Goal: Task Accomplishment & Management: Manage account settings

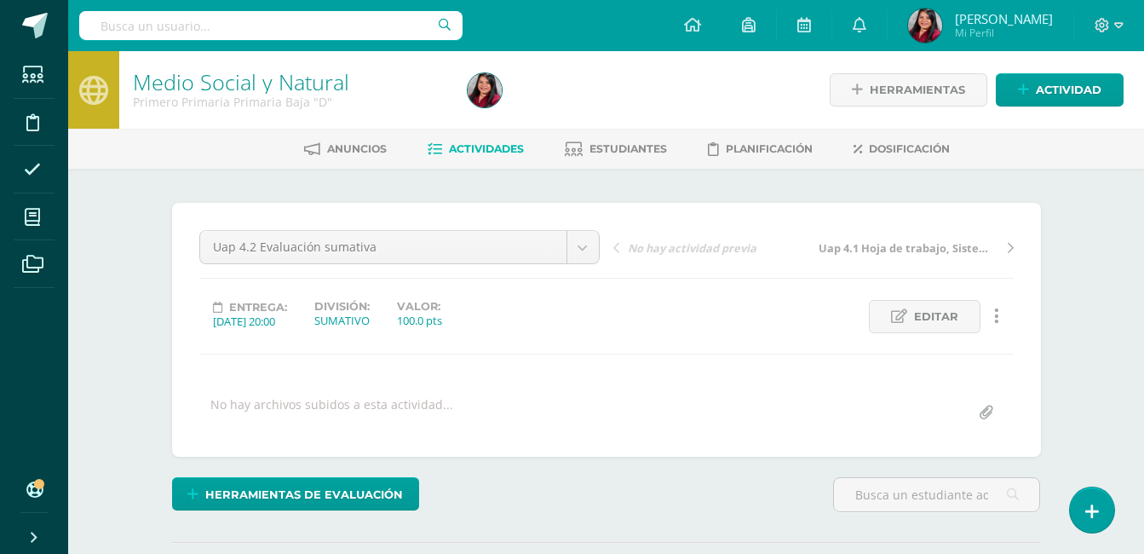
click at [486, 152] on span "Actividades" at bounding box center [486, 148] width 75 height 13
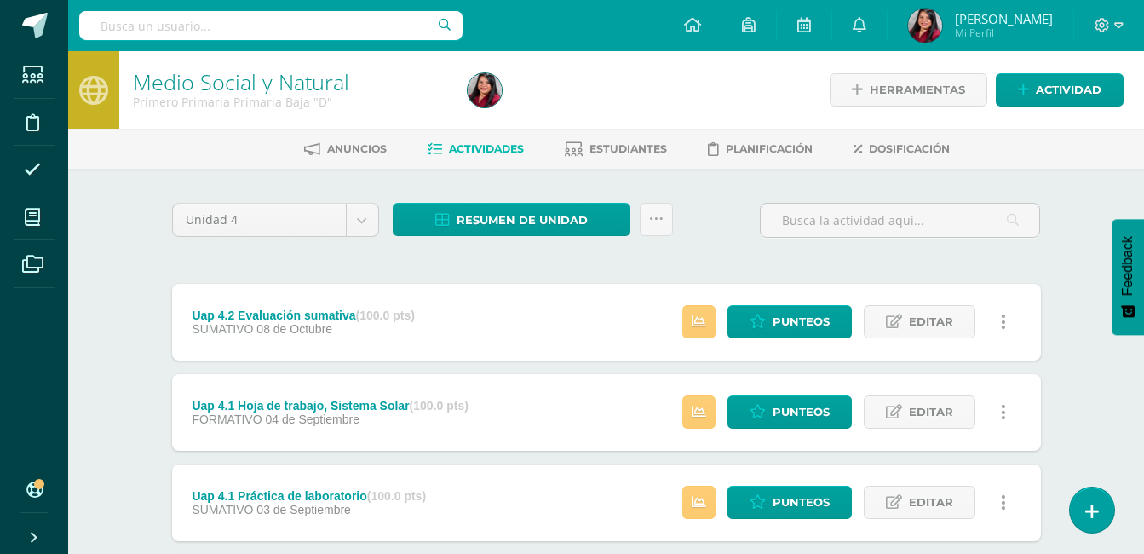
click at [130, 288] on div "Medio Social y Natural Primero Primaria Primaria Baja "D" Herramientas Detalle …" at bounding box center [606, 397] width 1076 height 693
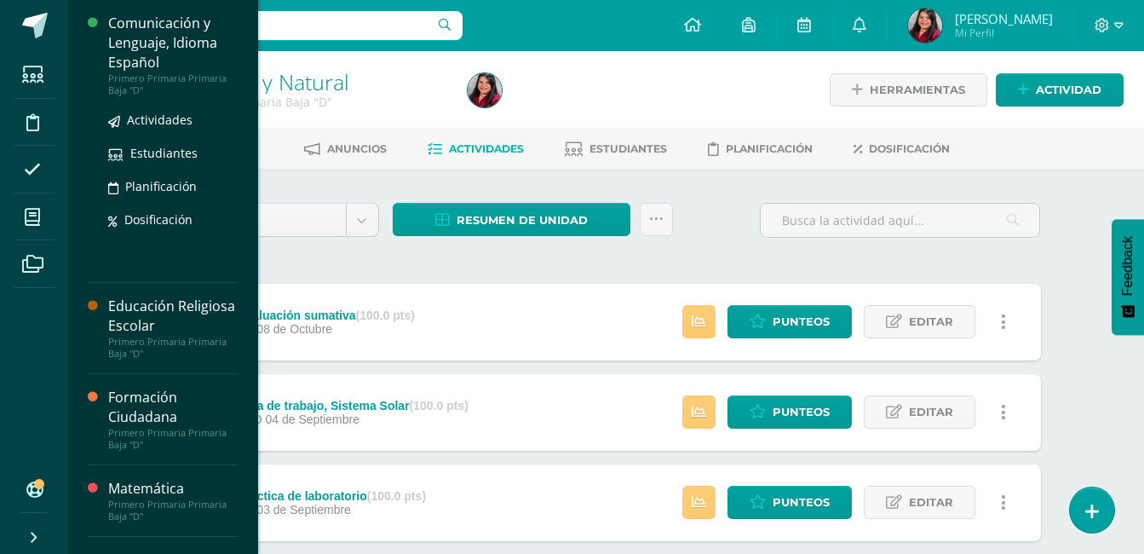
click at [181, 29] on div "Comunicación y Lenguaje, Idioma Español" at bounding box center [172, 43] width 129 height 59
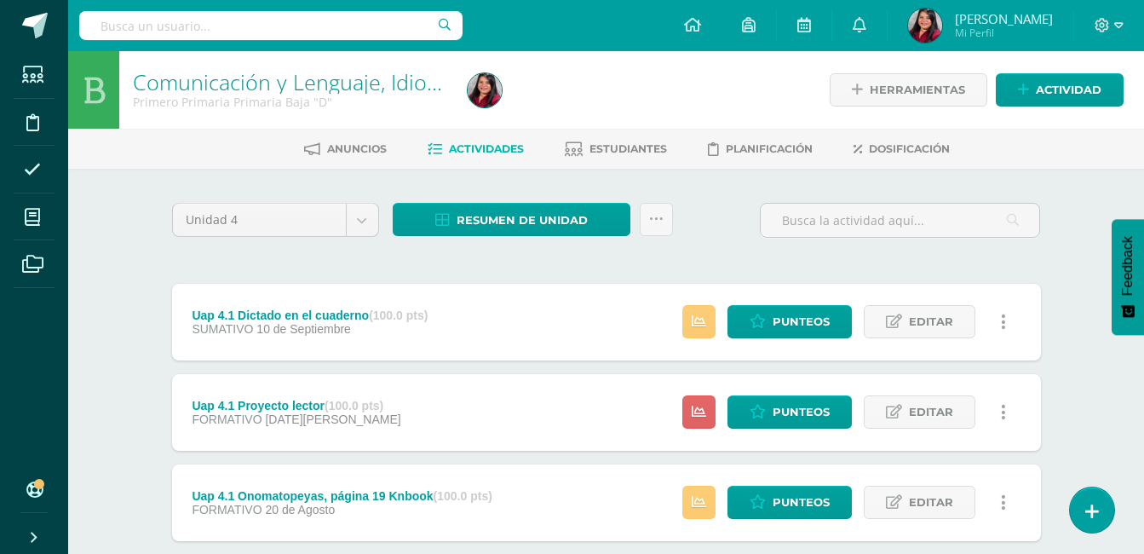
click at [114, 328] on div "Comunicación y Lenguaje, Idioma Español Primero Primaria Primaria Baja "D" Herr…" at bounding box center [606, 352] width 1076 height 603
click at [1070, 93] on span "Actividad" at bounding box center [1069, 90] width 66 height 32
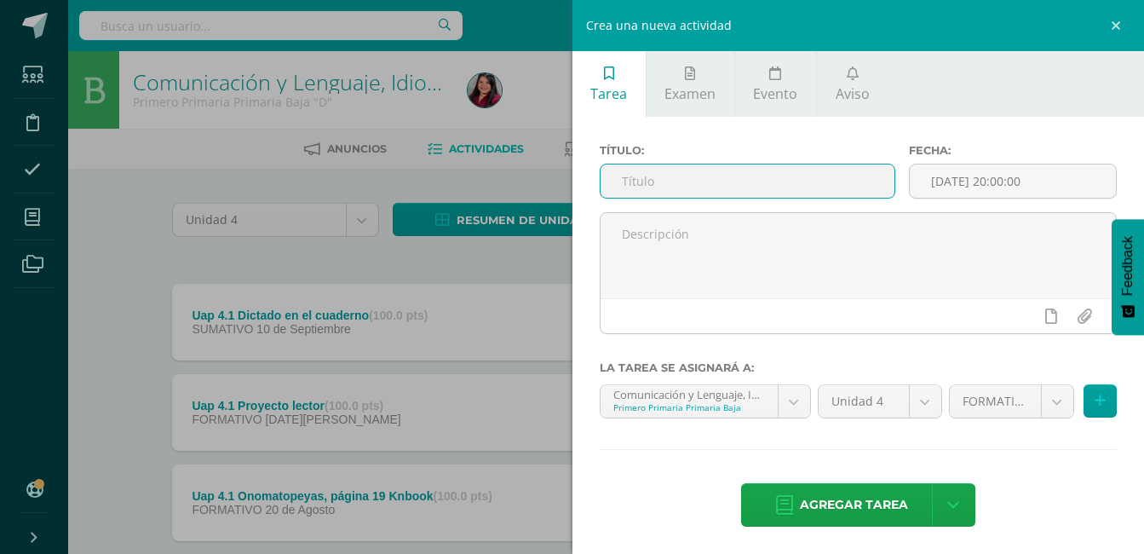
click at [796, 181] on input "text" at bounding box center [748, 180] width 295 height 33
type input "L"
type input "Uap 4.2 Lectura inteligente"
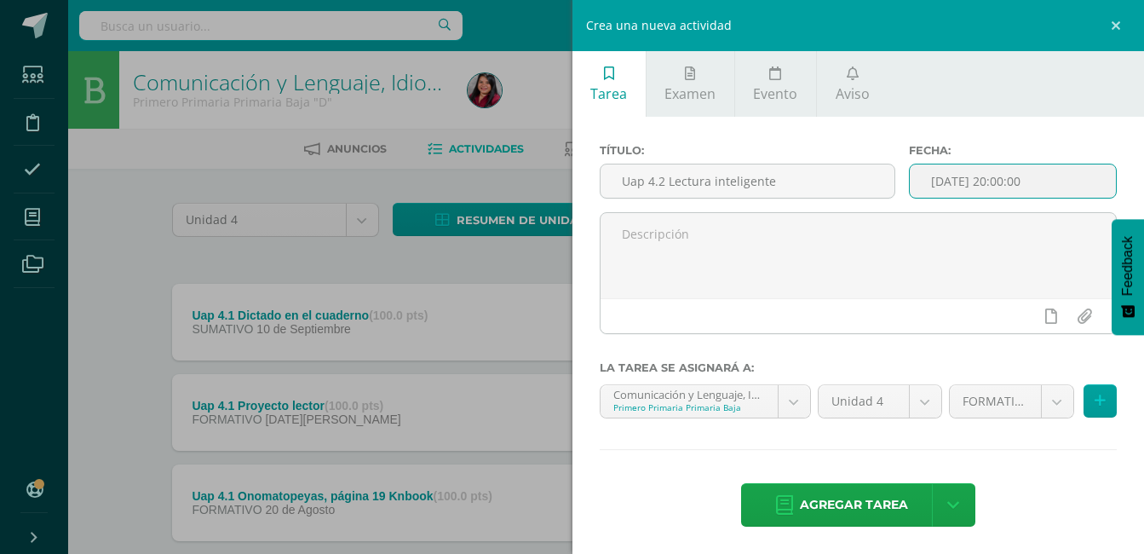
click at [1055, 174] on input "[DATE] 20:00:00" at bounding box center [1013, 180] width 206 height 33
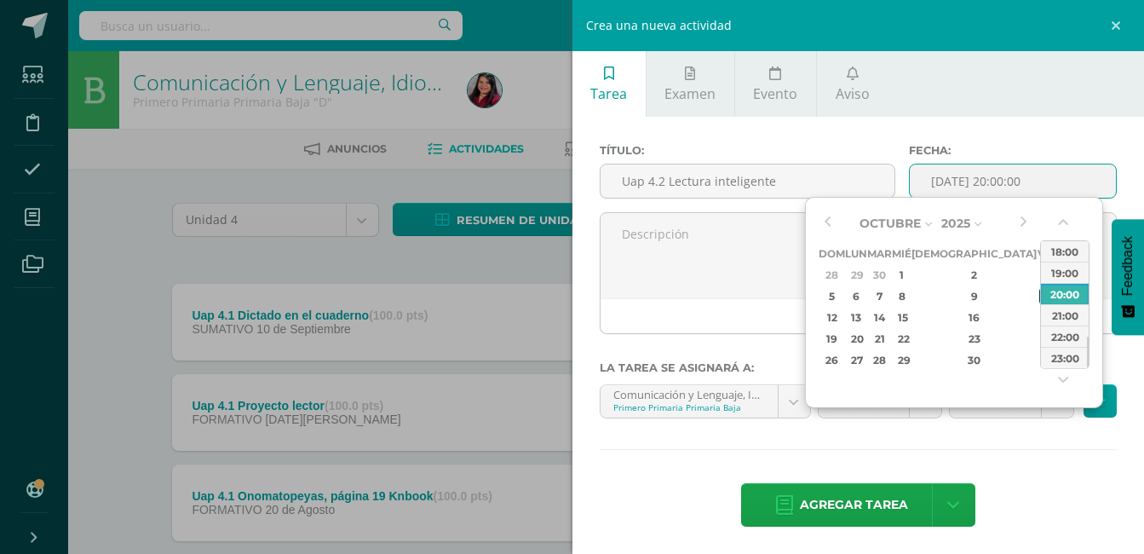
click at [1039, 300] on div "10" at bounding box center [1046, 296] width 15 height 20
type input "2025-10-10 20:00"
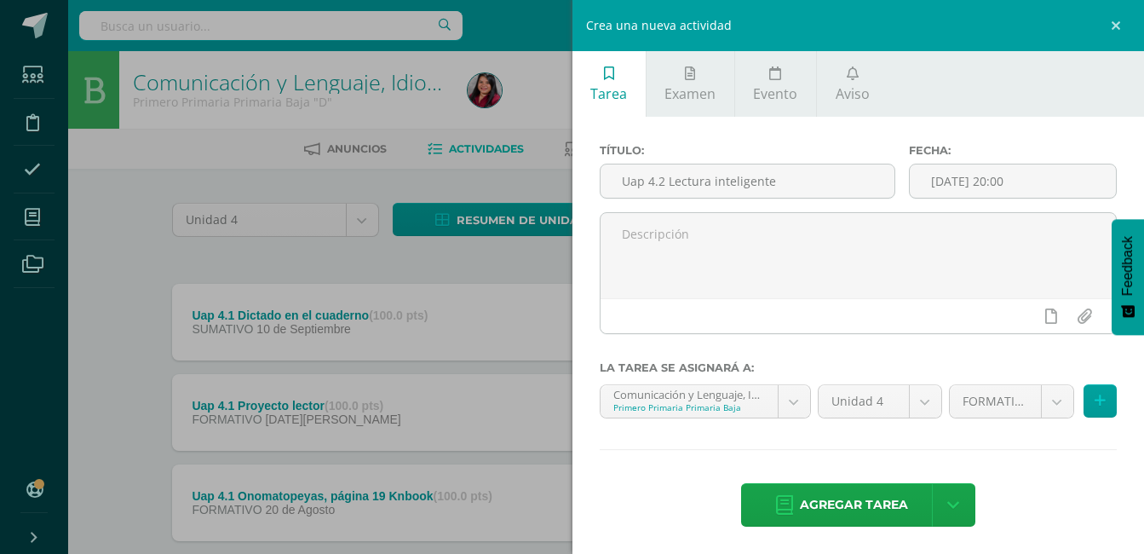
click at [1050, 447] on div "Título: Uap 4.2 Lectura inteligente Fecha: 2025-10-10 20:00 La tarea se asignar…" at bounding box center [859, 337] width 573 height 440
click at [841, 500] on span "Agregar tarea" at bounding box center [854, 505] width 108 height 42
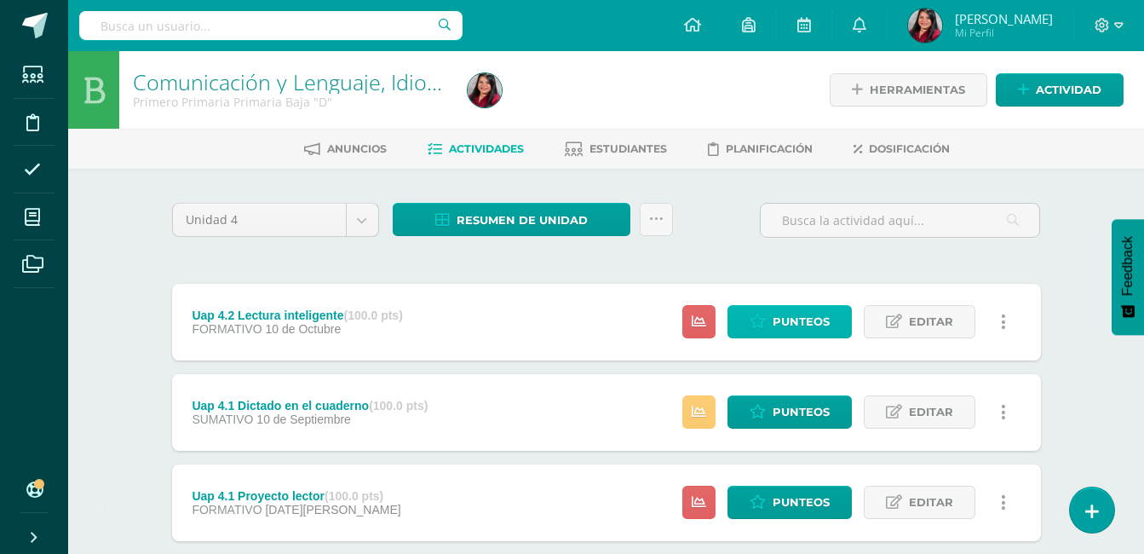
click at [794, 324] on span "Punteos" at bounding box center [801, 322] width 57 height 32
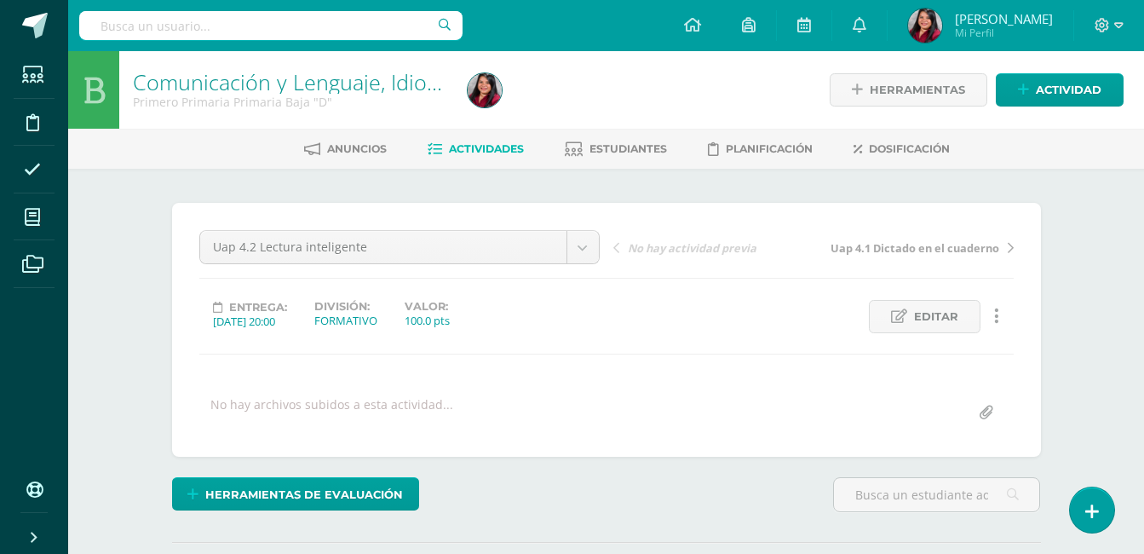
click at [1057, 377] on div "¿Estás seguro que quieres eliminar esta actividad? Esto borrará la actividad y …" at bounding box center [606, 422] width 937 height 506
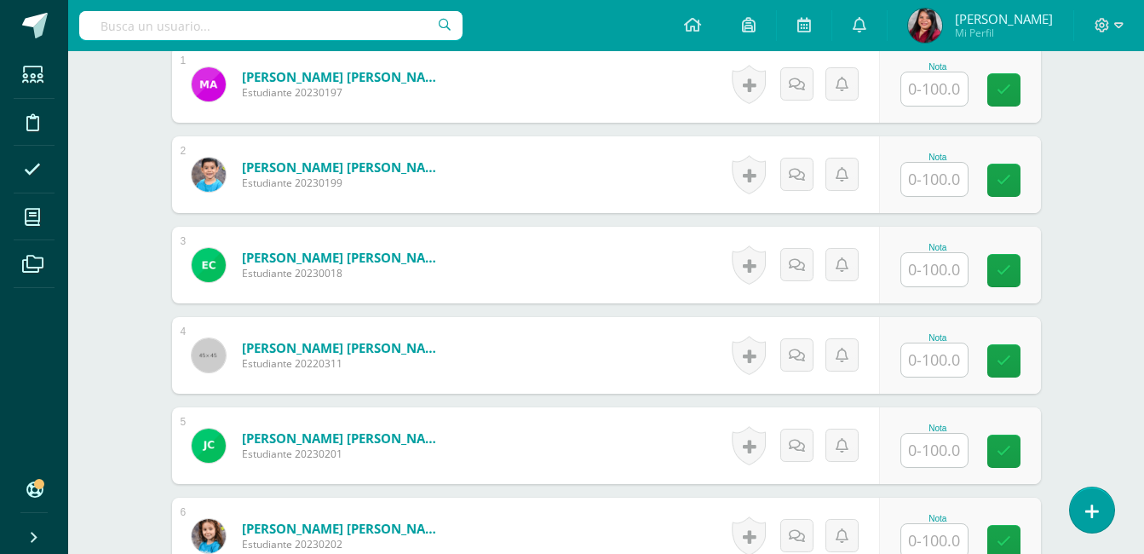
scroll to position [512, 0]
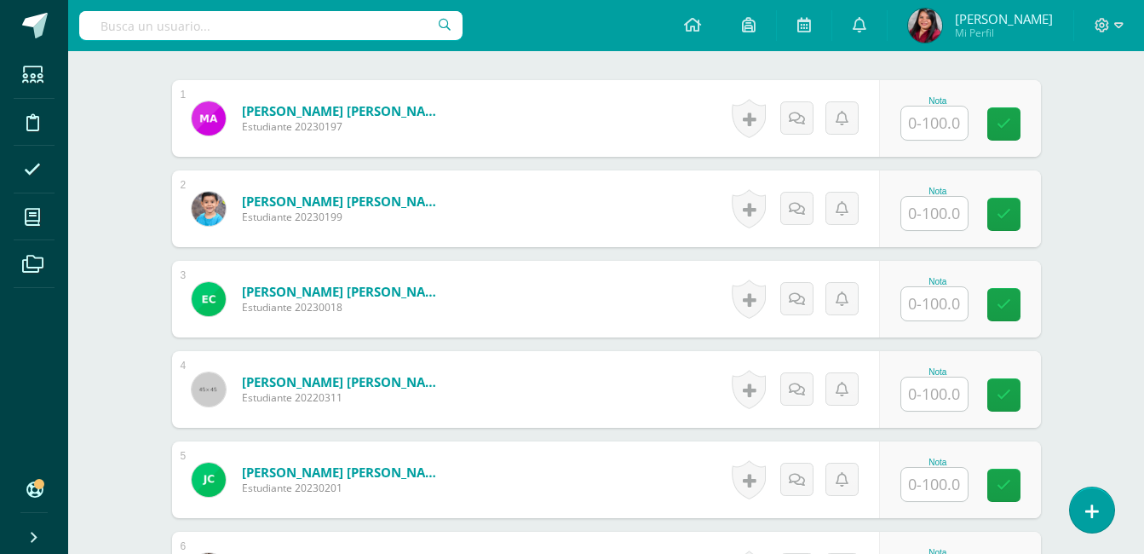
click at [935, 122] on input "text" at bounding box center [934, 122] width 66 height 33
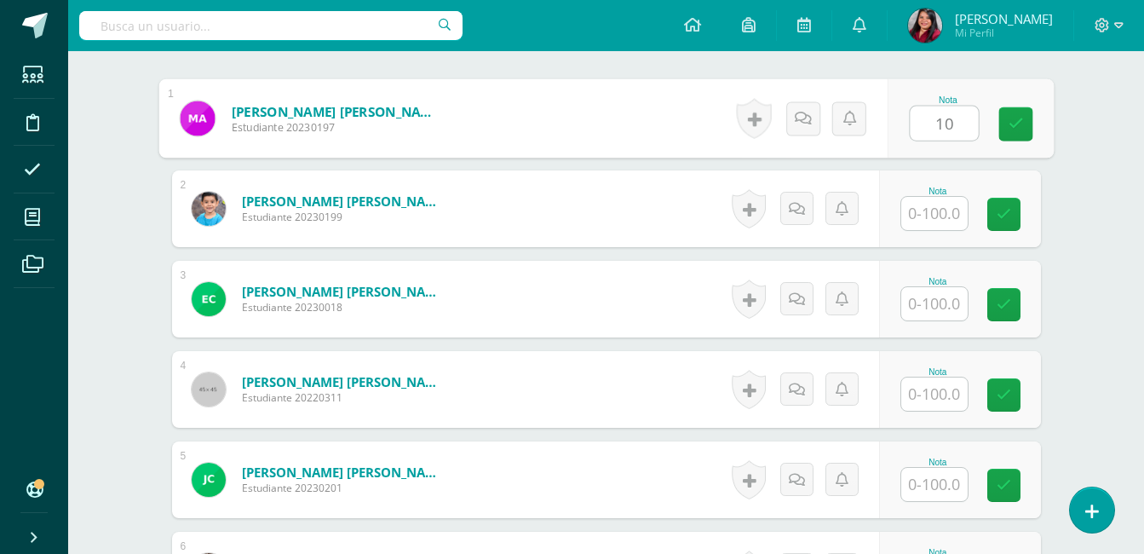
scroll to position [513, 0]
type input "100"
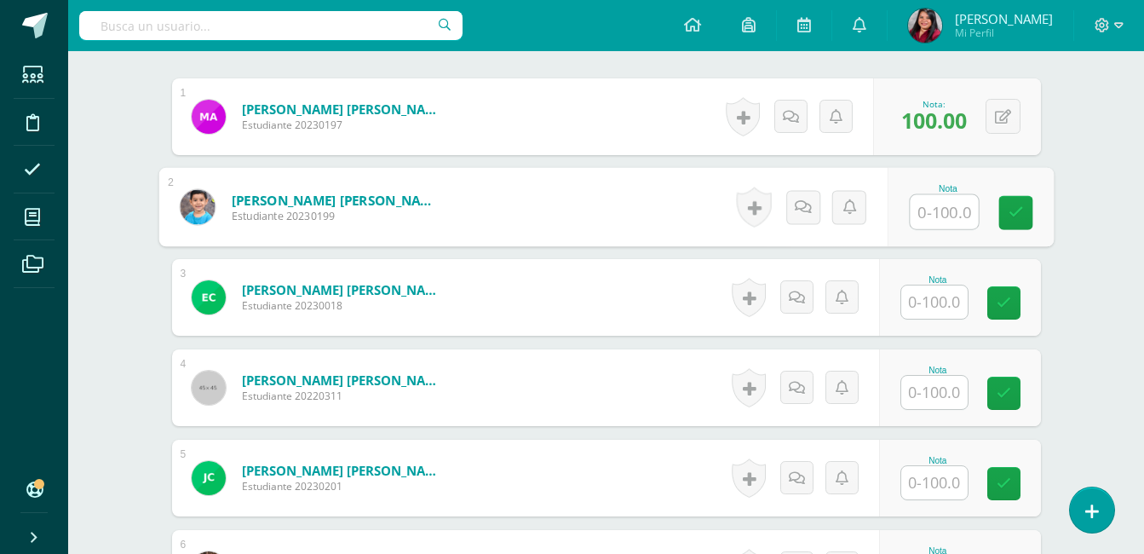
scroll to position [515, 0]
type input "100"
click at [941, 296] on input "text" at bounding box center [934, 301] width 66 height 33
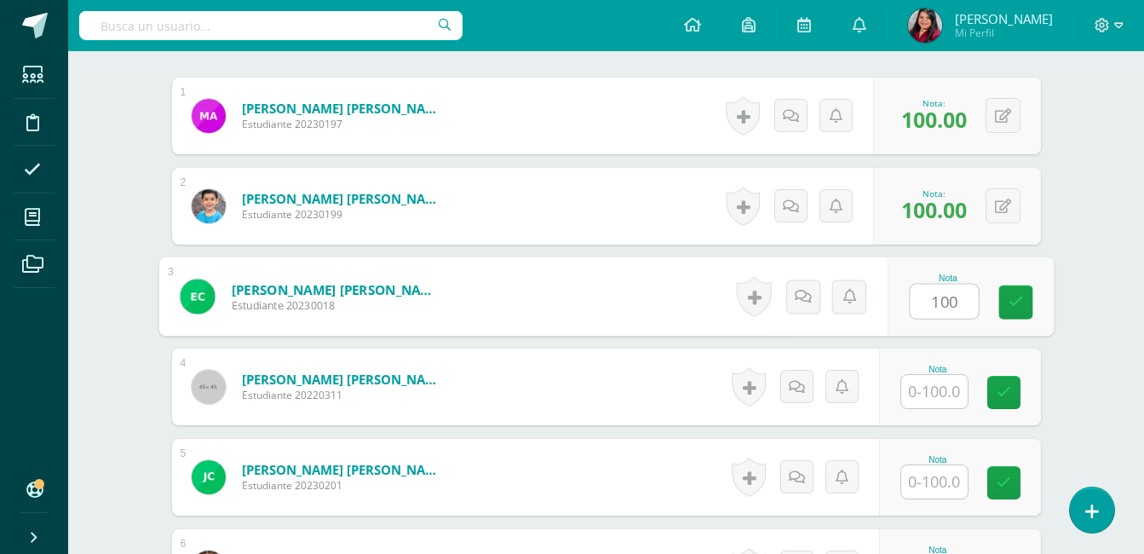
type input "100"
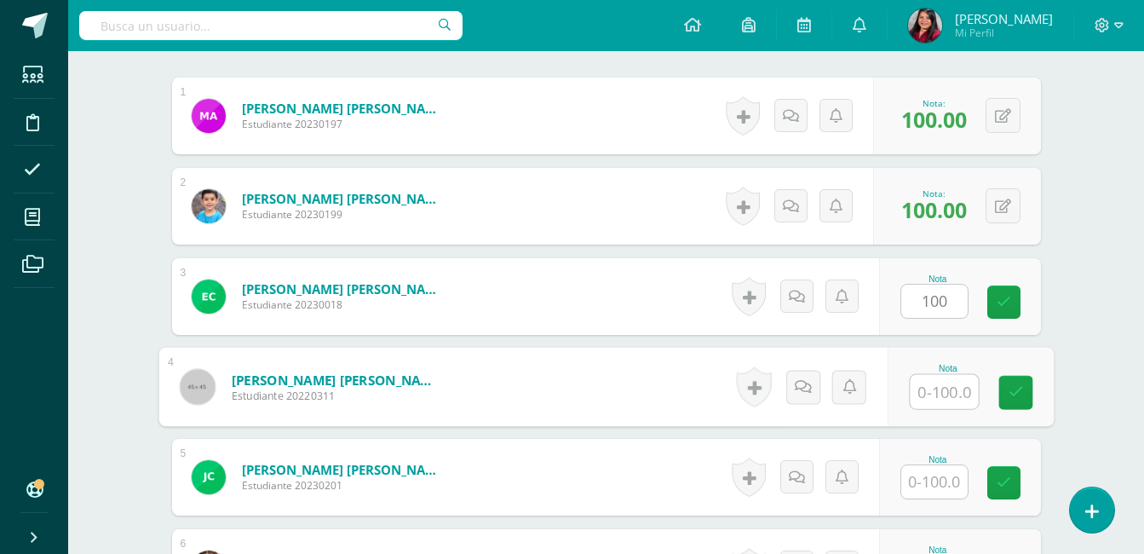
click at [943, 394] on input "text" at bounding box center [944, 392] width 68 height 34
type input "100"
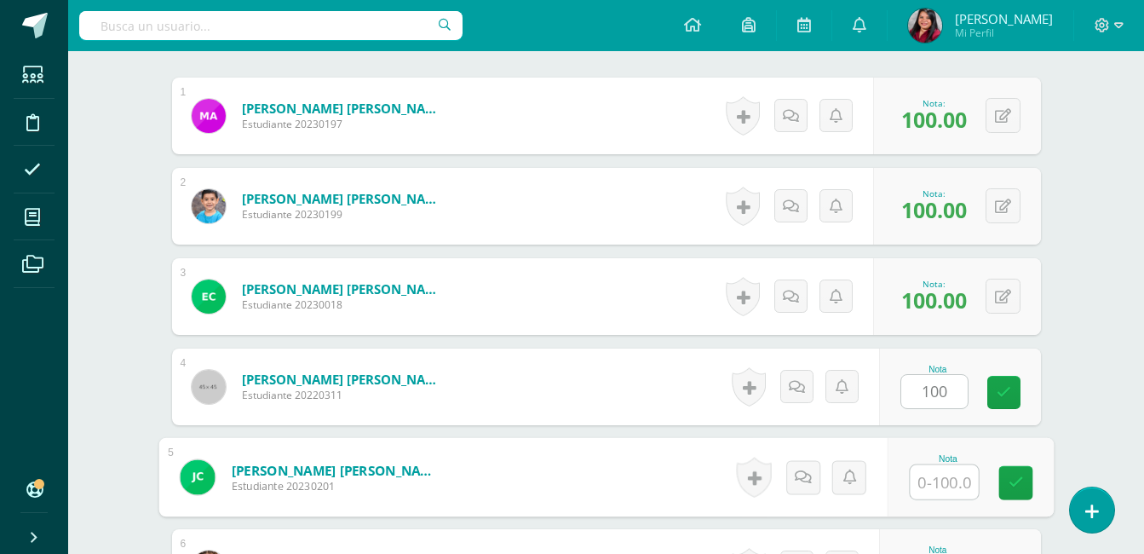
click at [945, 495] on input "text" at bounding box center [944, 482] width 68 height 34
type input "50"
click at [797, 481] on icon at bounding box center [802, 476] width 17 height 14
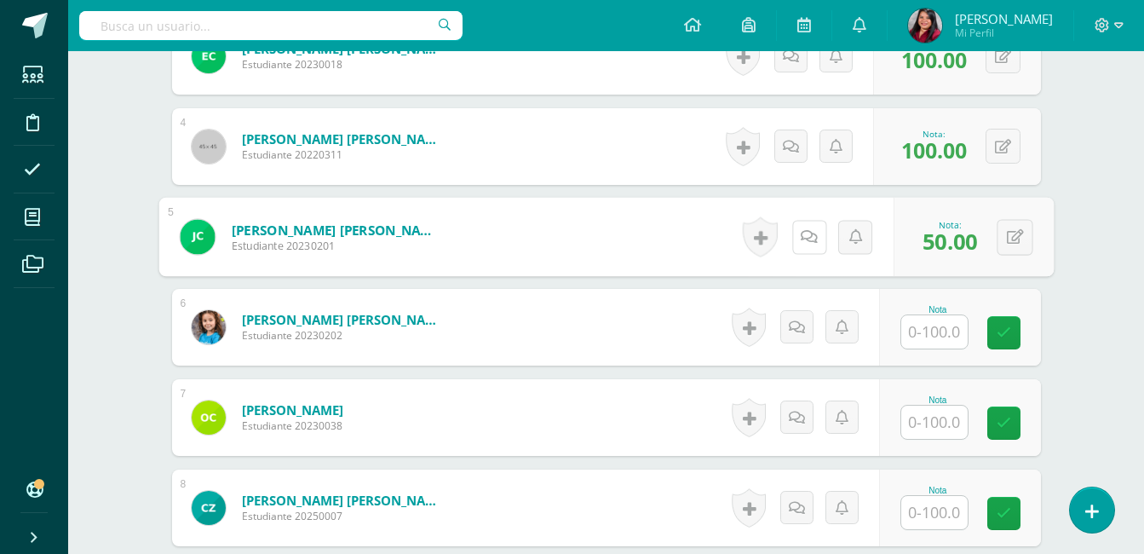
scroll to position [761, 0]
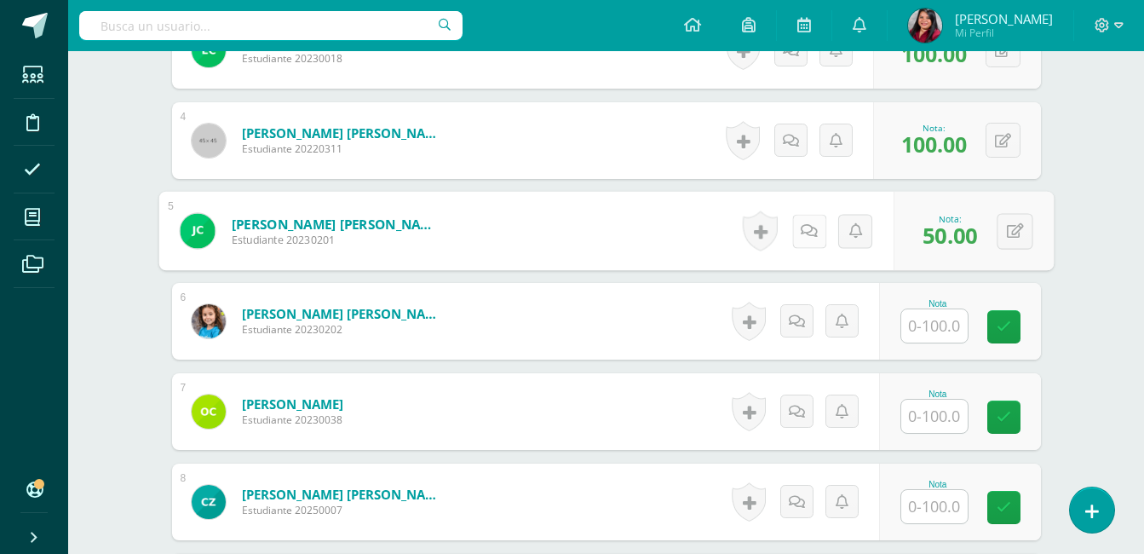
click at [806, 229] on icon at bounding box center [809, 230] width 17 height 14
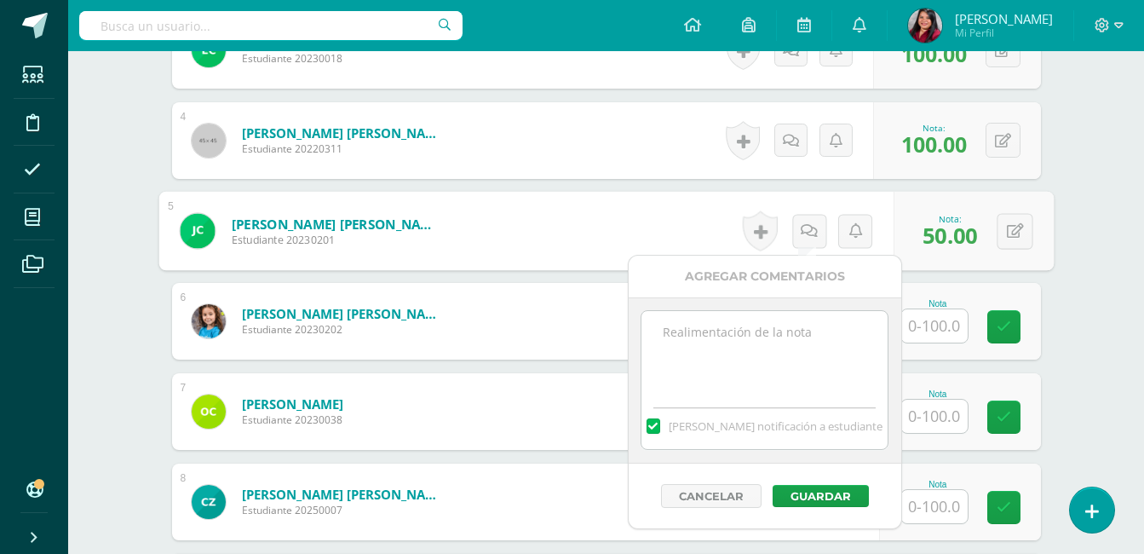
click at [780, 327] on textarea at bounding box center [765, 353] width 246 height 85
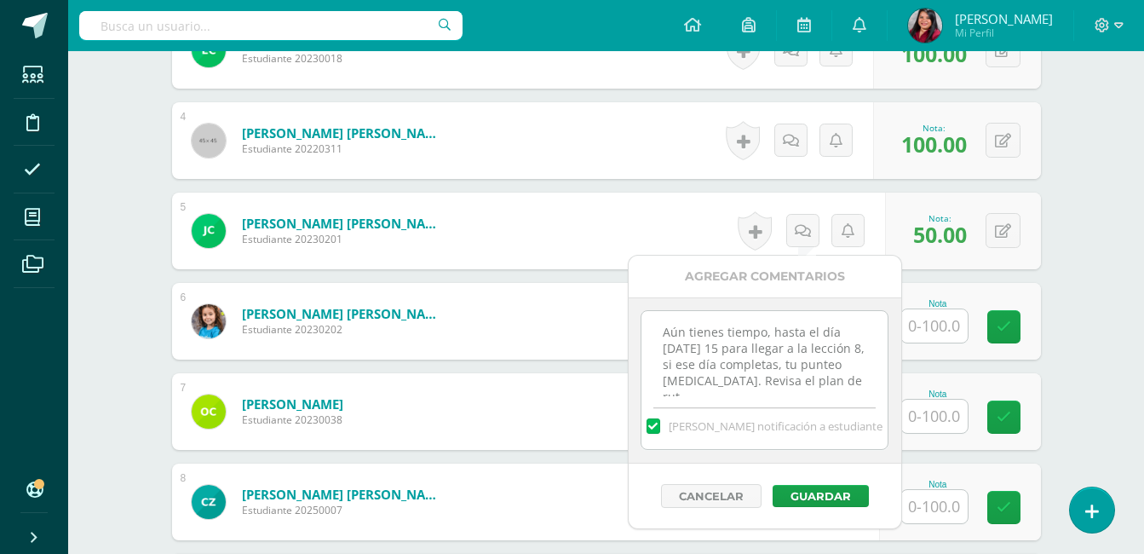
scroll to position [9, 0]
type textarea "Aún tienes tiempo, hasta el día miércoles 15 para llegar a la lección 8, si ese…"
click at [824, 498] on button "Guardar" at bounding box center [821, 496] width 96 height 22
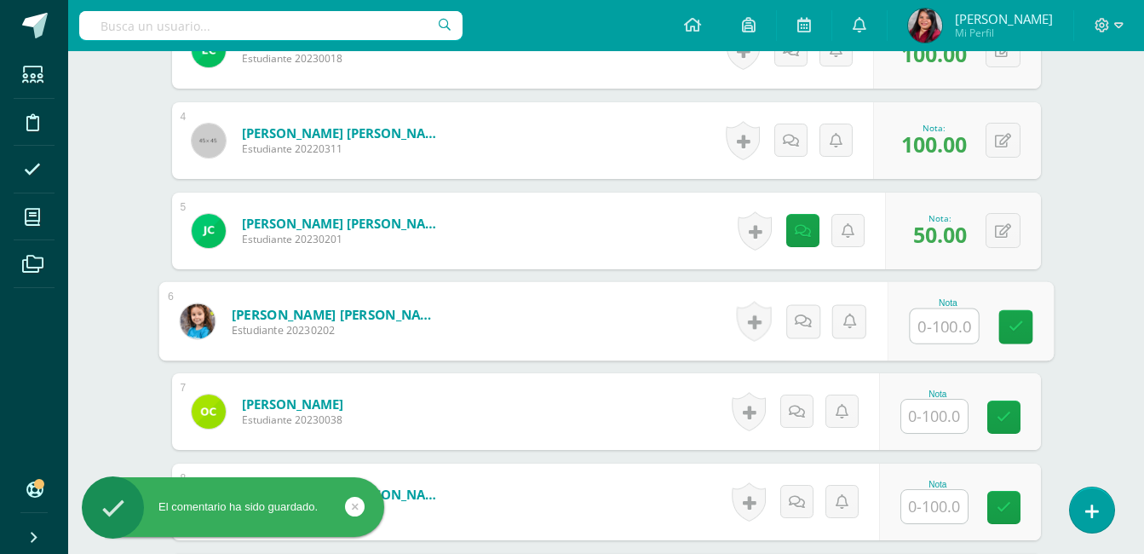
click at [941, 328] on input "text" at bounding box center [944, 326] width 68 height 34
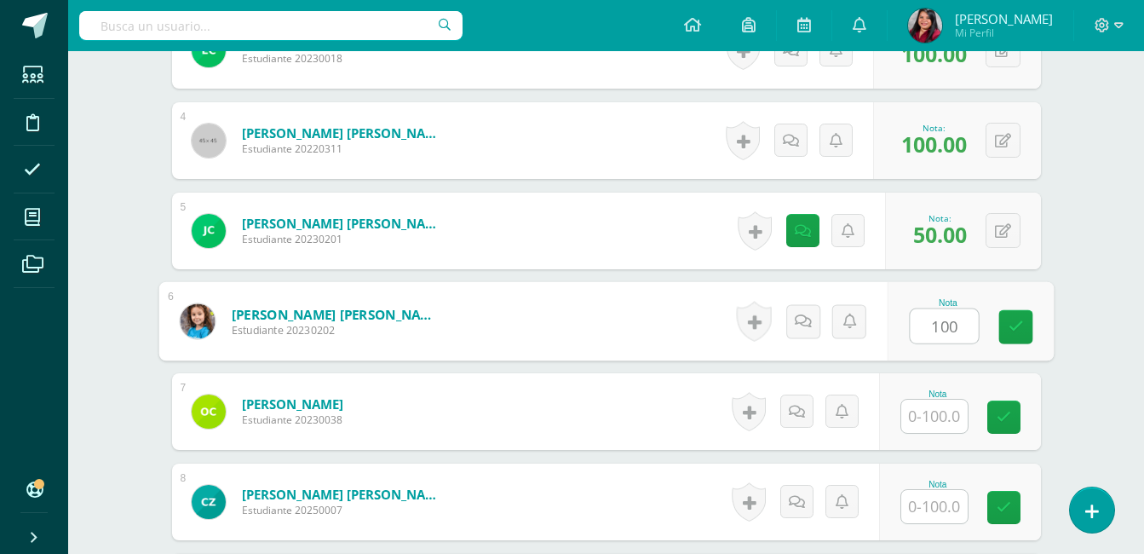
type input "100"
click at [942, 419] on input "text" at bounding box center [934, 416] width 66 height 33
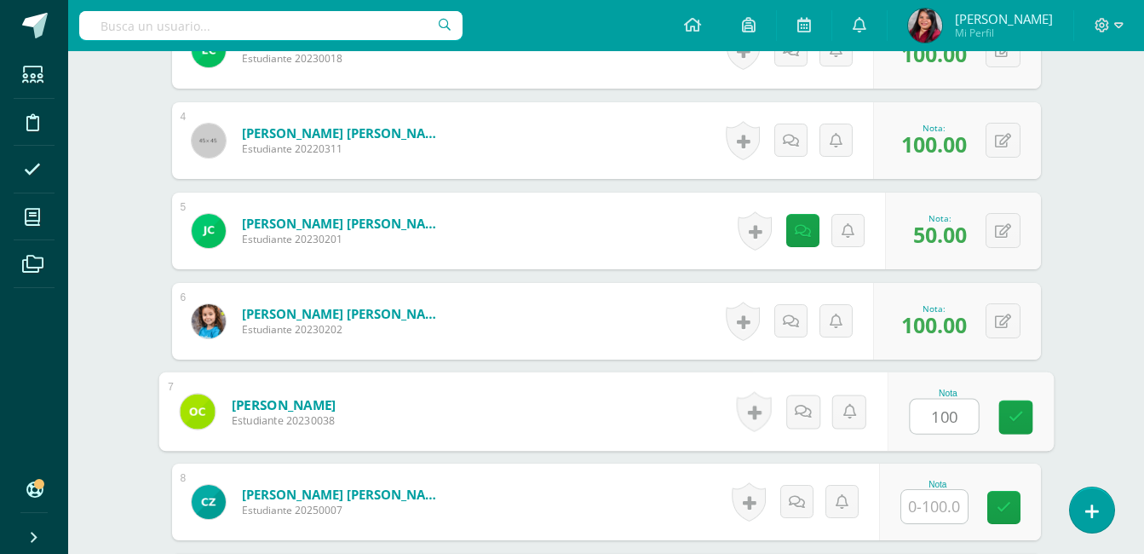
type input "100"
click at [928, 514] on input "text" at bounding box center [934, 506] width 66 height 33
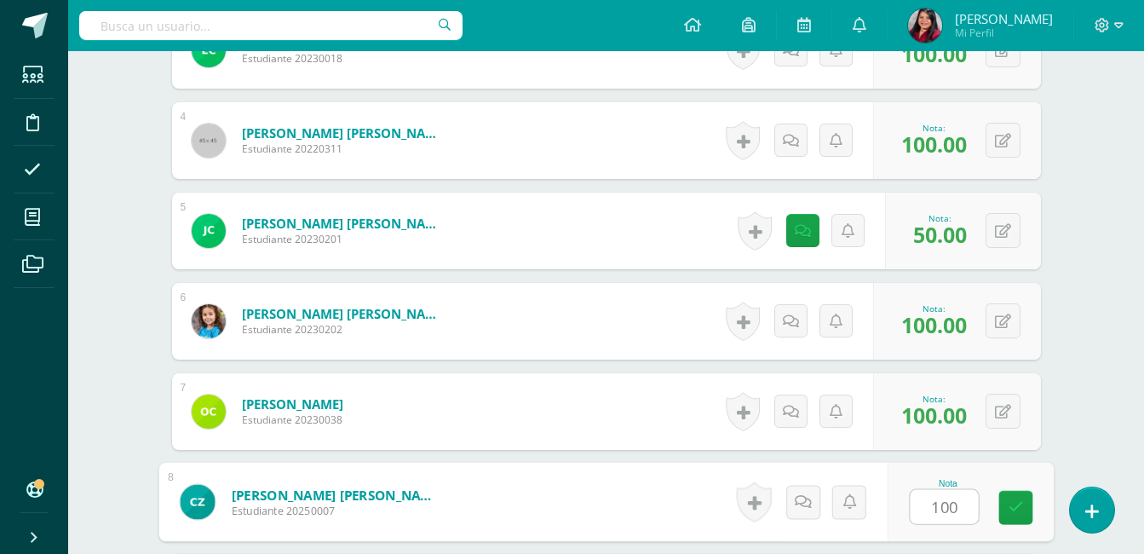
type input "100"
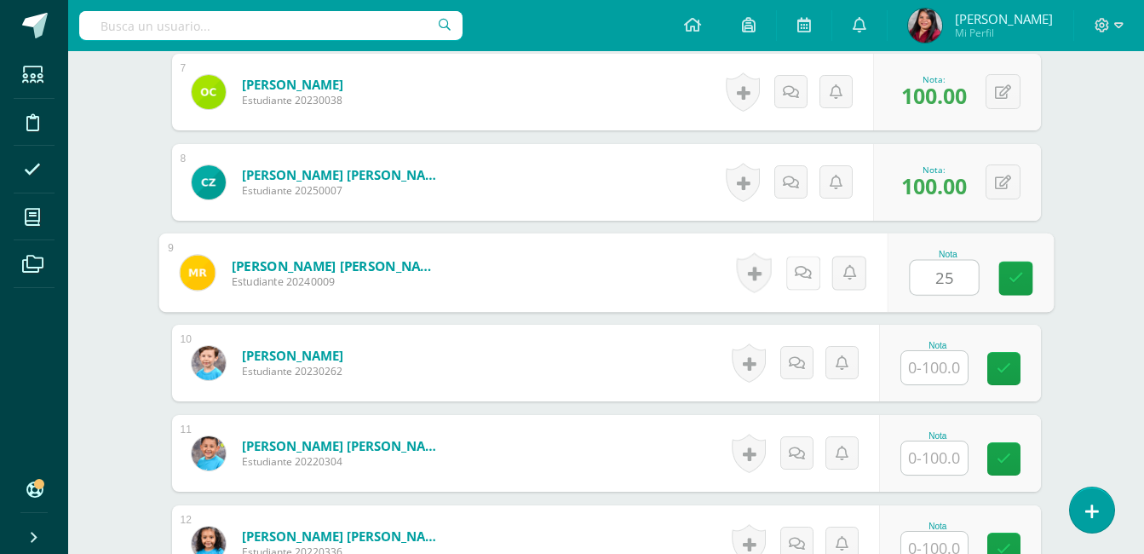
type input "25"
click at [803, 284] on link at bounding box center [802, 273] width 34 height 34
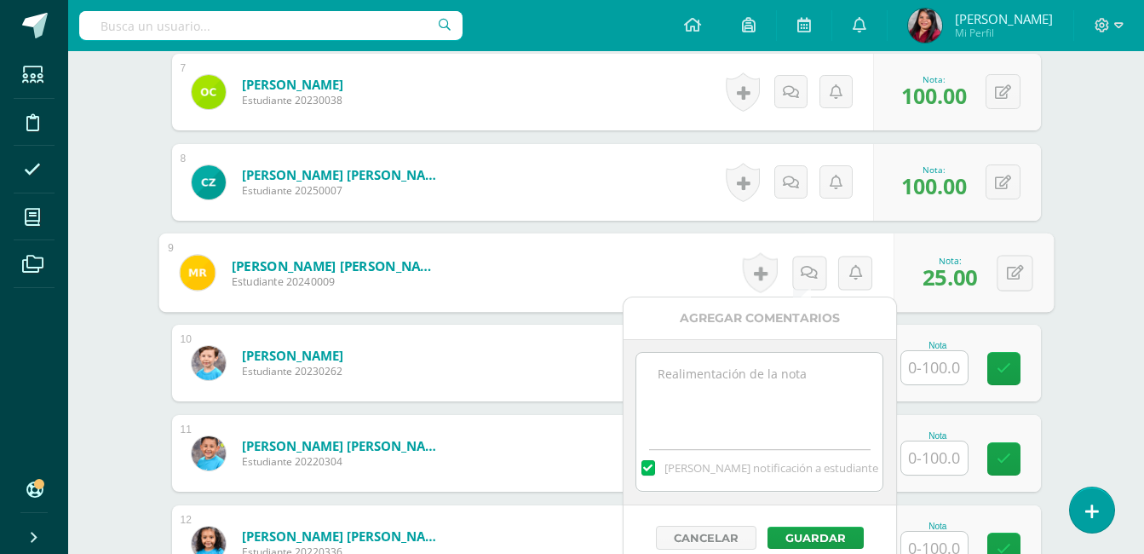
click at [771, 370] on textarea at bounding box center [759, 395] width 246 height 85
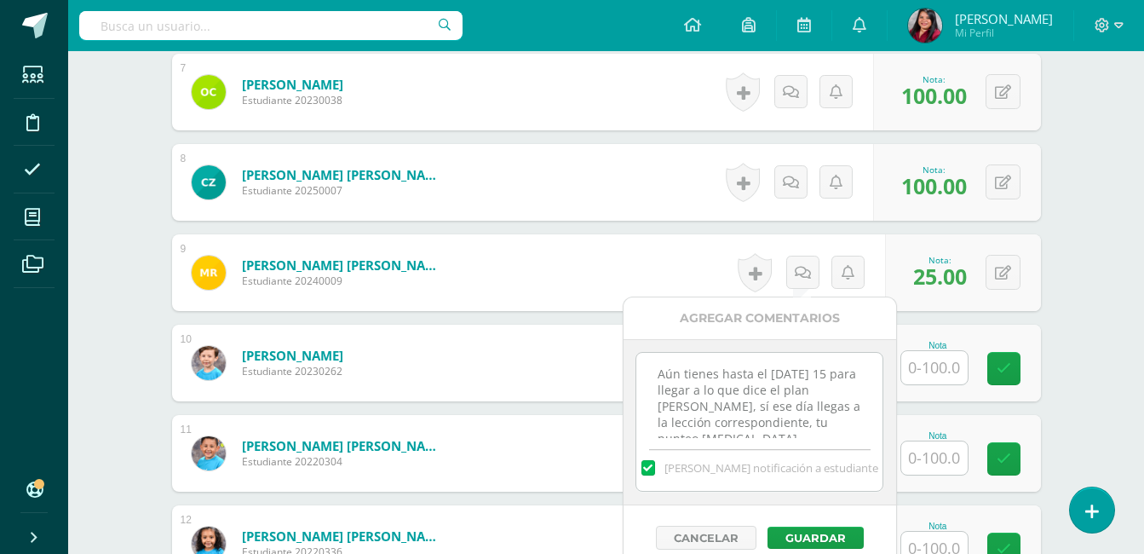
scroll to position [9, 0]
type textarea "Aún tienes hasta el miércoles 15 para llegar a lo que dice el plan de ruta, sí …"
click at [815, 532] on button "Guardar" at bounding box center [816, 537] width 96 height 22
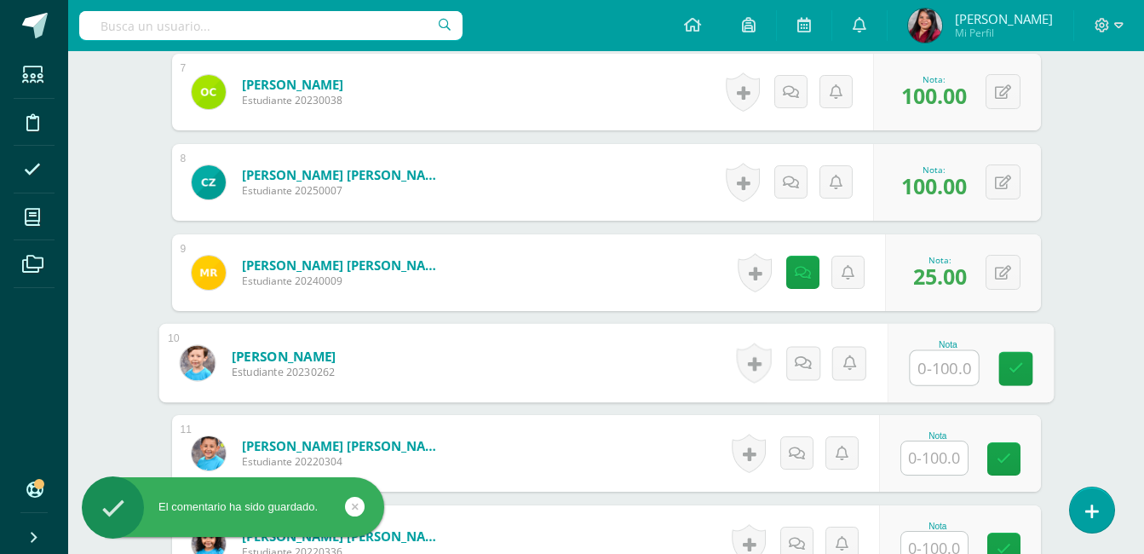
click at [943, 368] on input "text" at bounding box center [944, 368] width 68 height 34
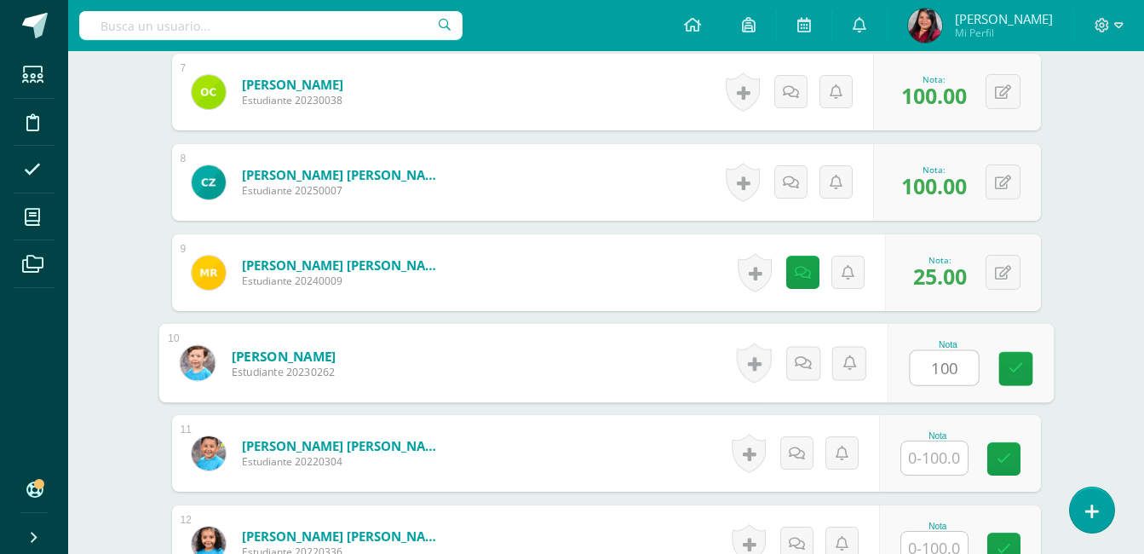
type input "100"
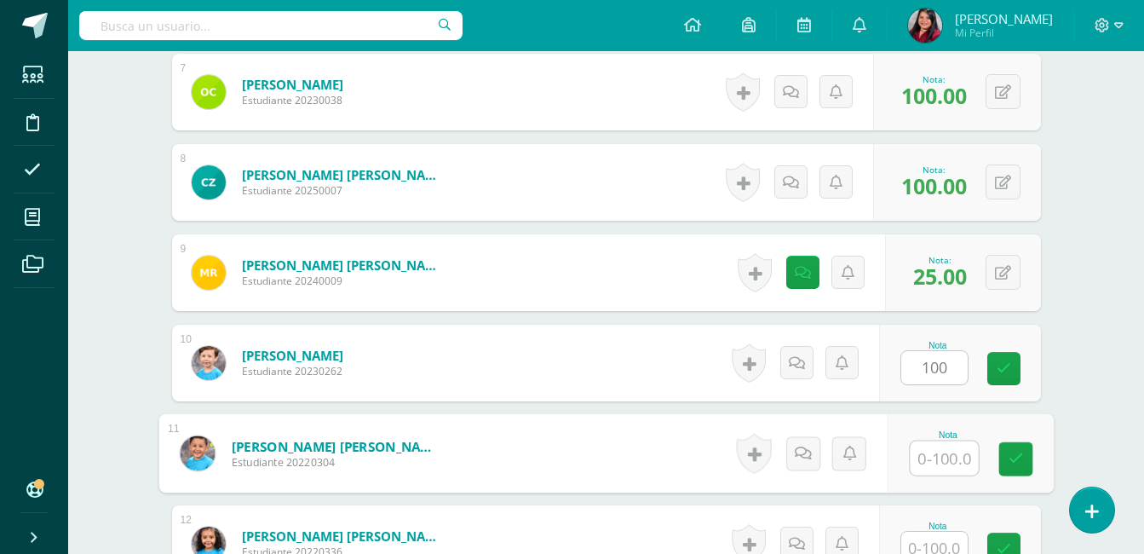
click at [938, 467] on input "text" at bounding box center [944, 458] width 68 height 34
type input "100"
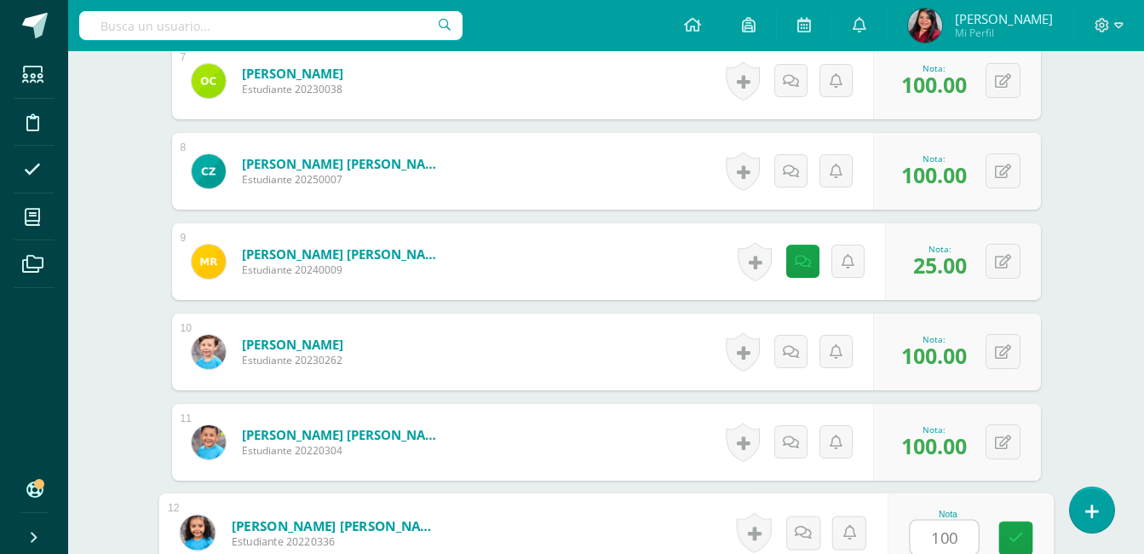
type input "100"
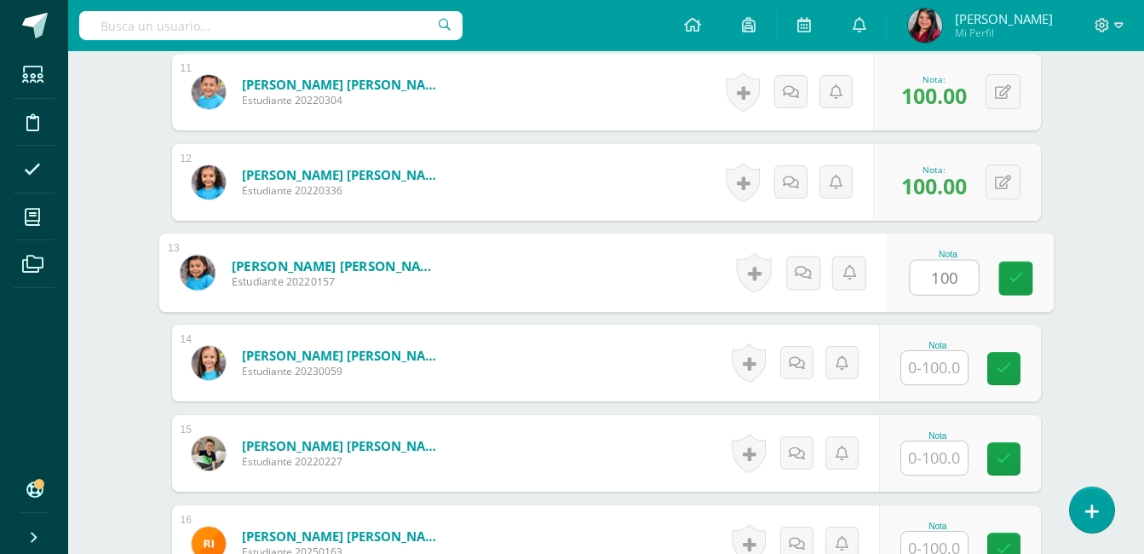
type input "100"
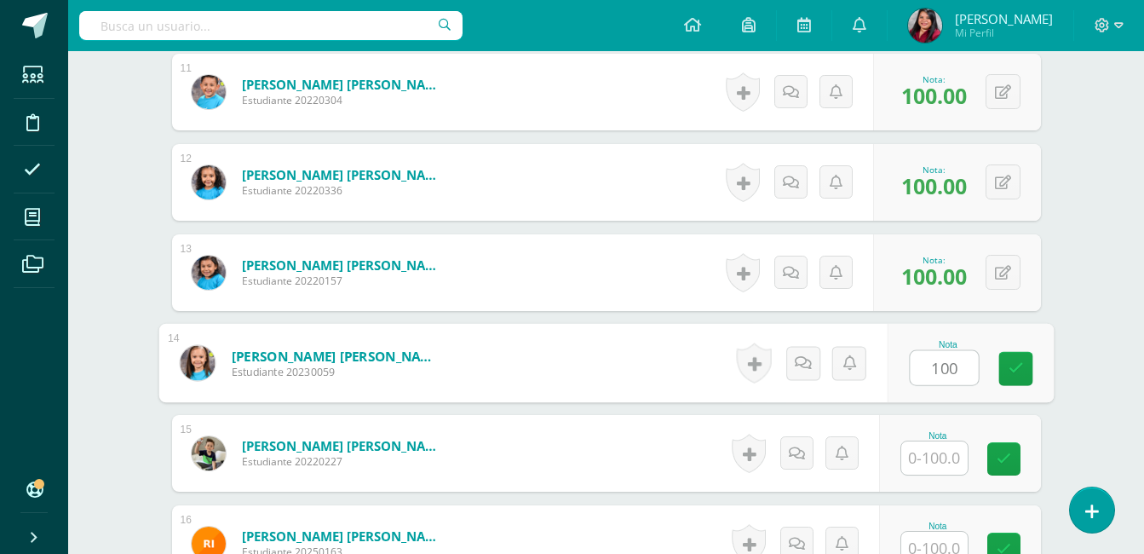
type input "100"
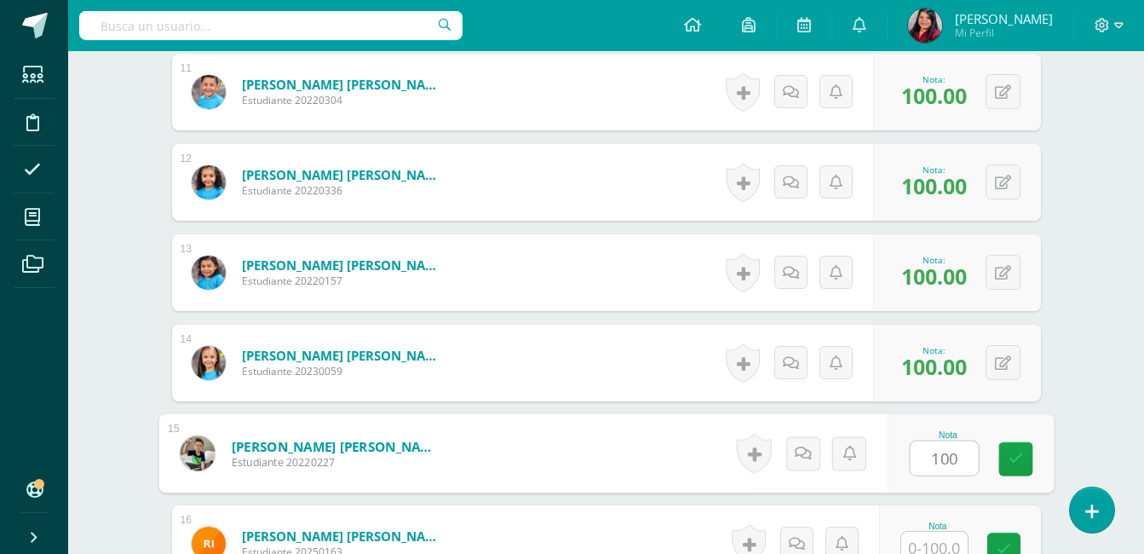
type input "100"
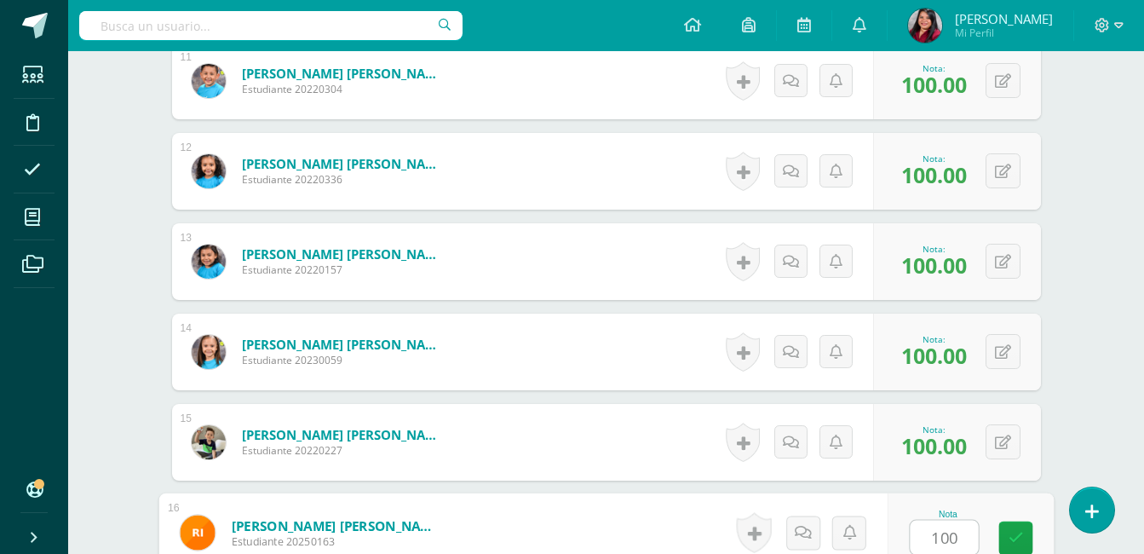
type input "100"
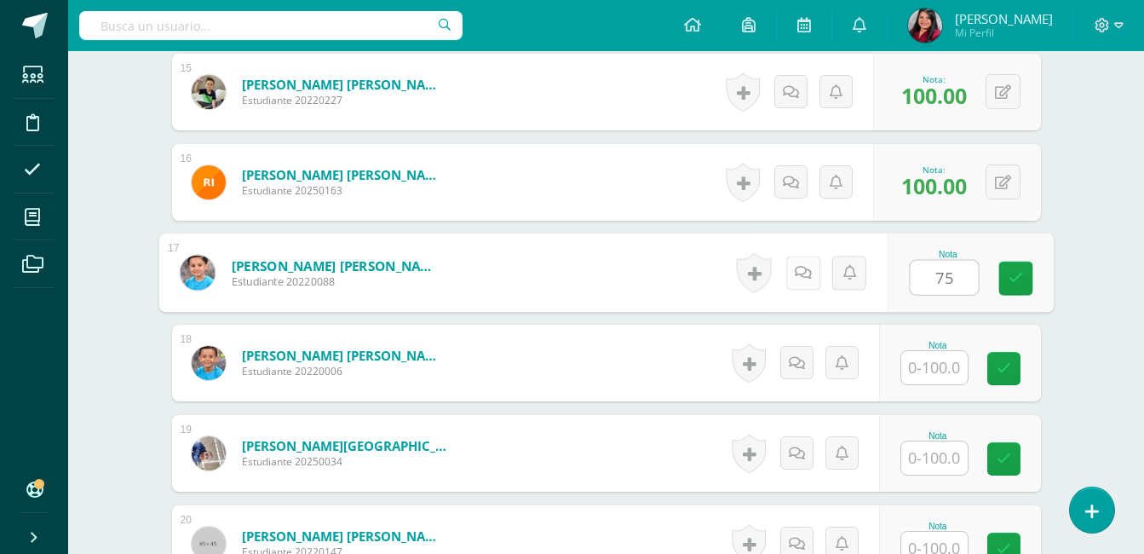
type input "75"
click at [807, 287] on link at bounding box center [802, 273] width 34 height 34
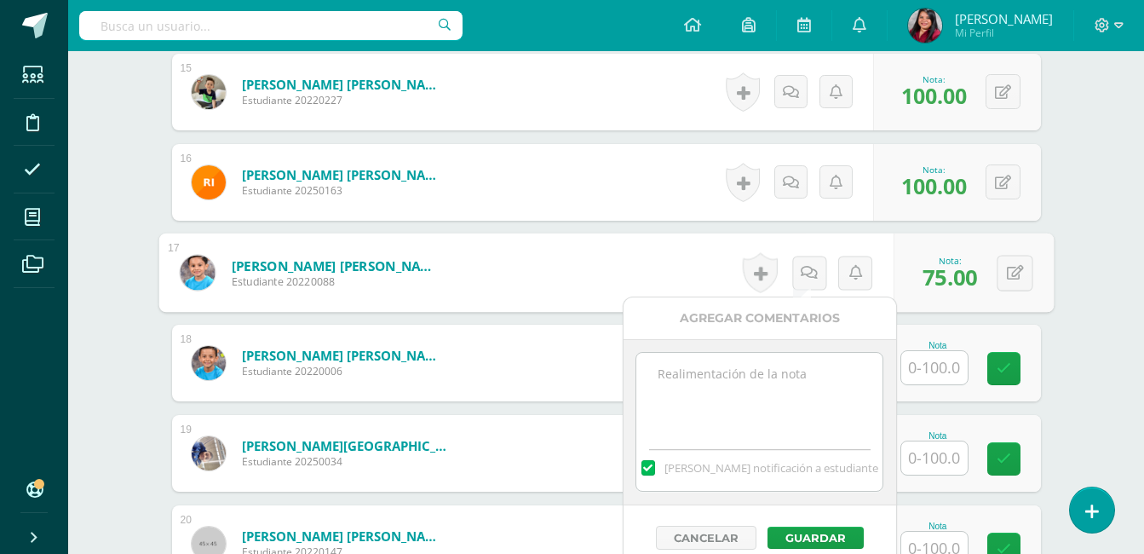
click at [782, 384] on textarea at bounding box center [759, 395] width 246 height 85
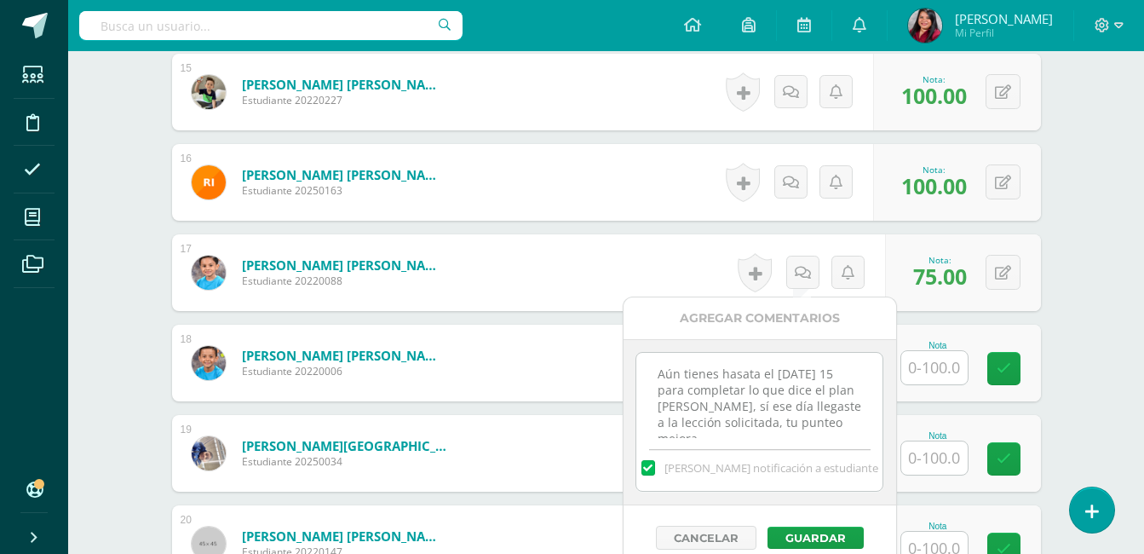
scroll to position [9, 0]
click at [742, 429] on textarea "Aún tienes hasta el miércoles 15 para completar lo que dice el plan de ruta, sí…" at bounding box center [759, 395] width 246 height 85
type textarea "Aún tienes hasta el miércoles 15 para completar lo que dice el plan de ruta, sí…"
click at [809, 536] on button "Guardar" at bounding box center [816, 537] width 96 height 22
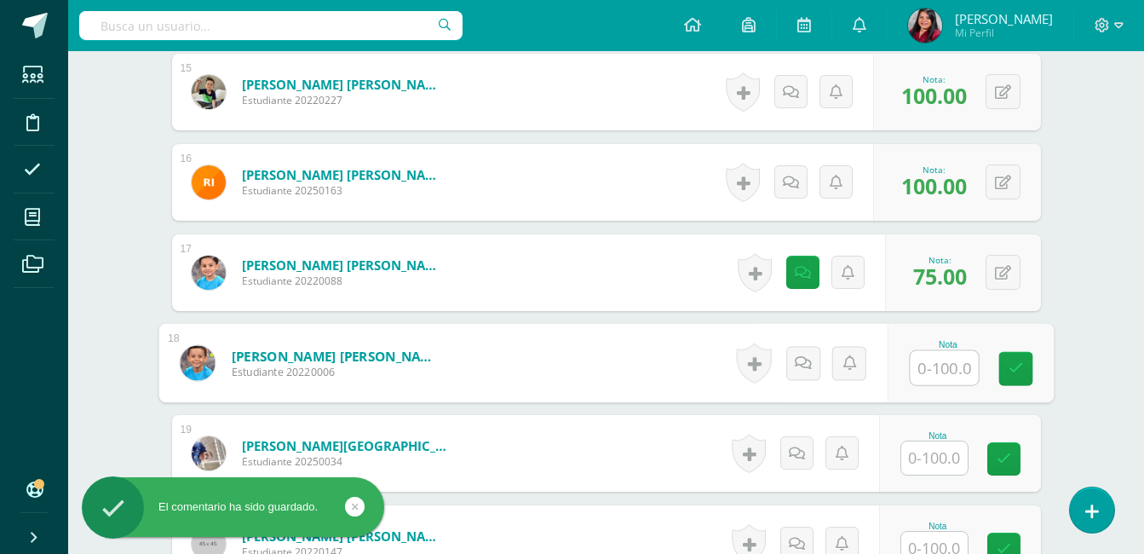
click at [935, 375] on input "text" at bounding box center [944, 368] width 68 height 34
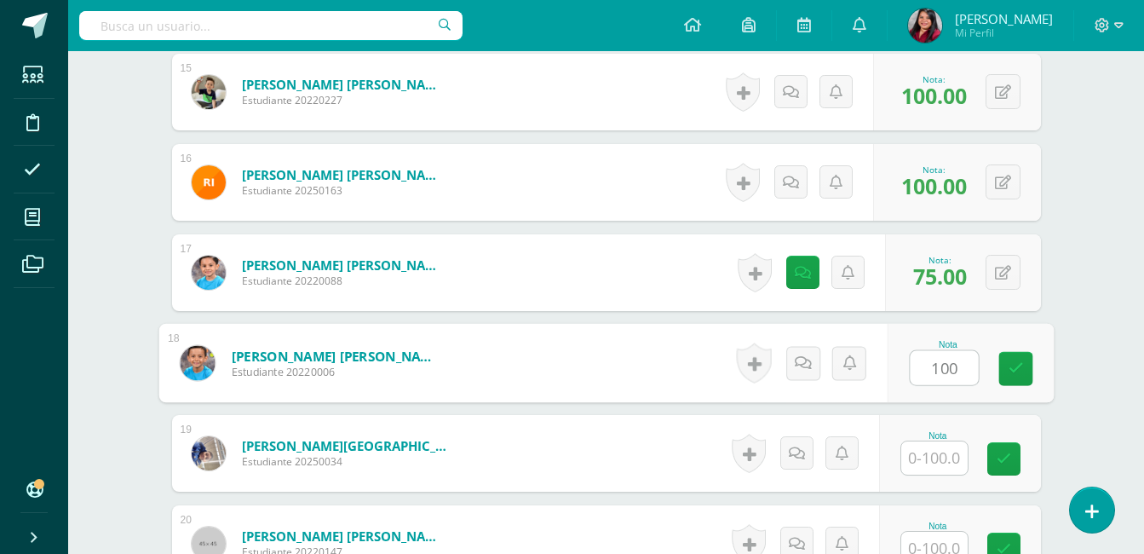
type input "100"
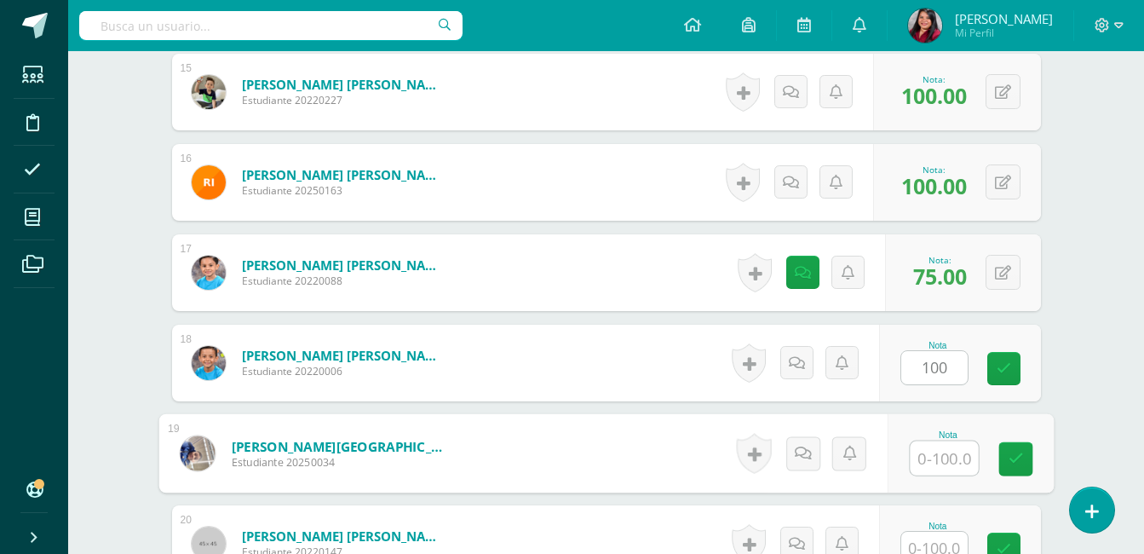
click at [949, 469] on input "text" at bounding box center [944, 458] width 68 height 34
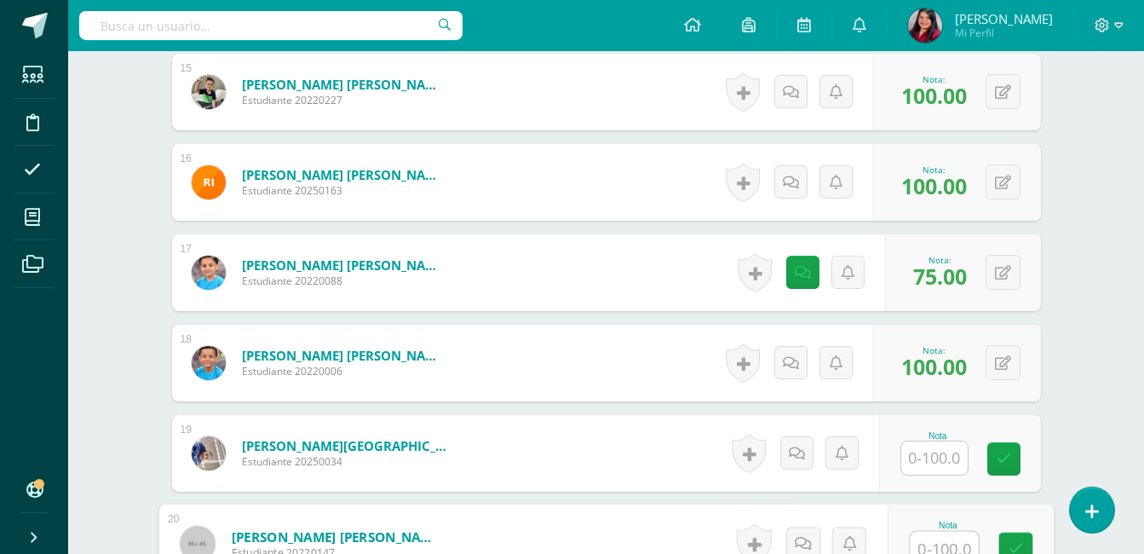
click at [956, 543] on input "text" at bounding box center [944, 549] width 68 height 34
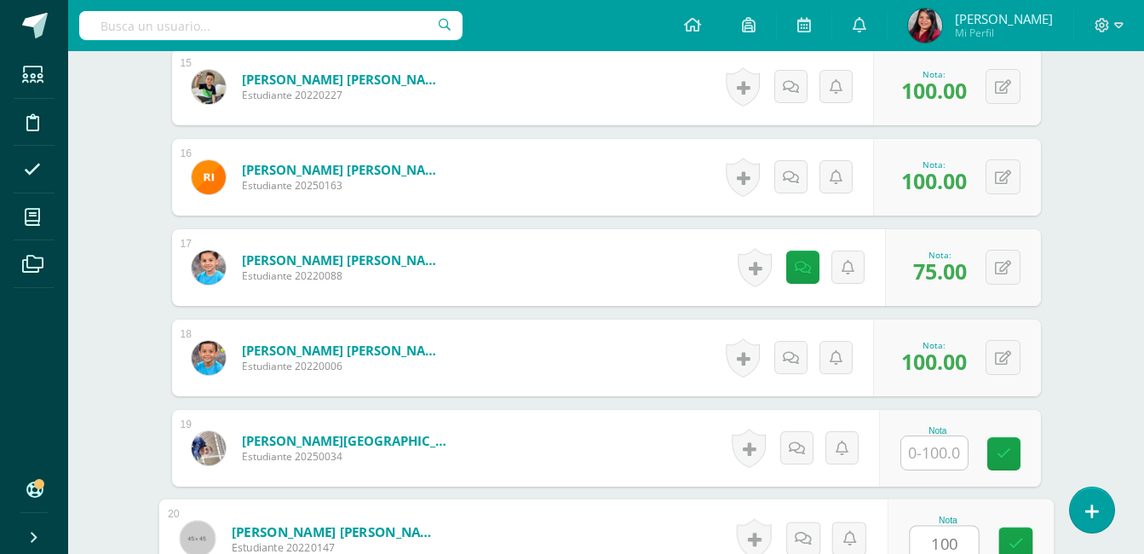
type input "100"
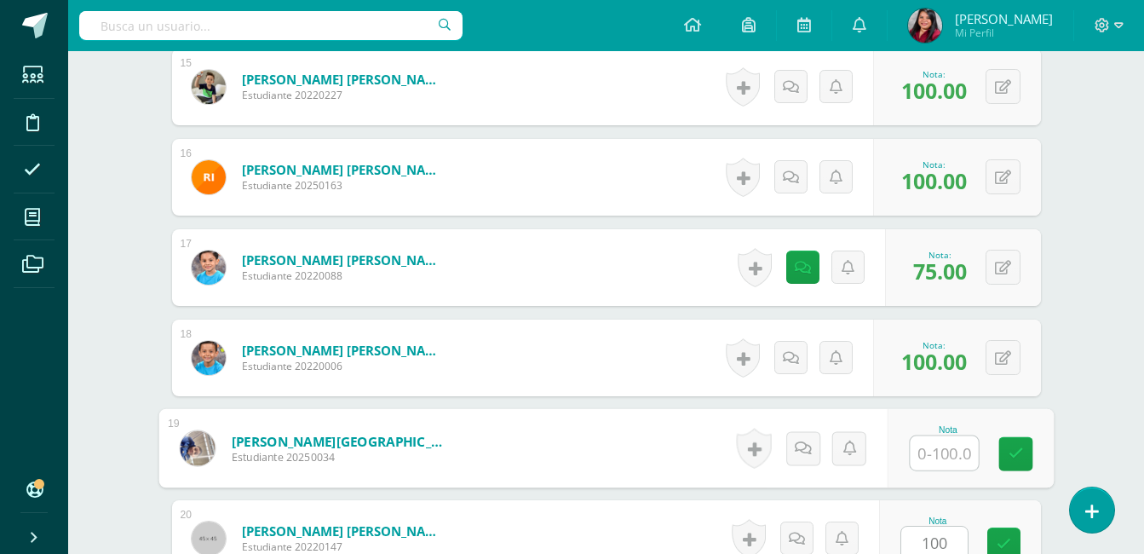
click at [941, 450] on input "text" at bounding box center [944, 453] width 68 height 34
type input "100"
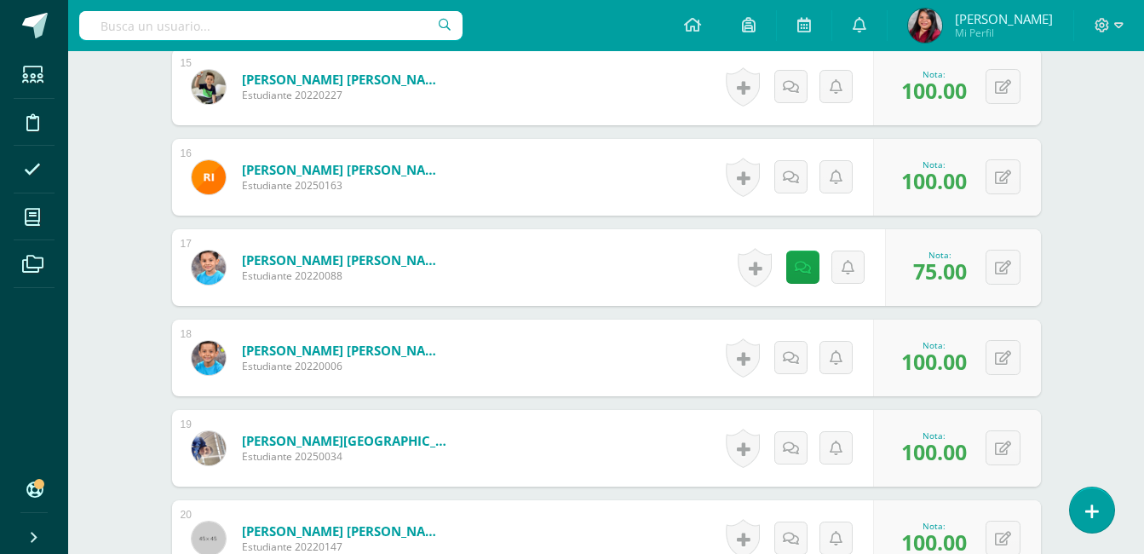
click at [1031, 446] on div "0 Logros Logros obtenidos Aún no hay logros agregados Nota: 100.00" at bounding box center [957, 448] width 168 height 77
click at [1096, 394] on div "Comunicación y Lenguaje, Idioma Español Primero Primaria Primaria Baja "D" Herr…" at bounding box center [606, 229] width 1076 height 3973
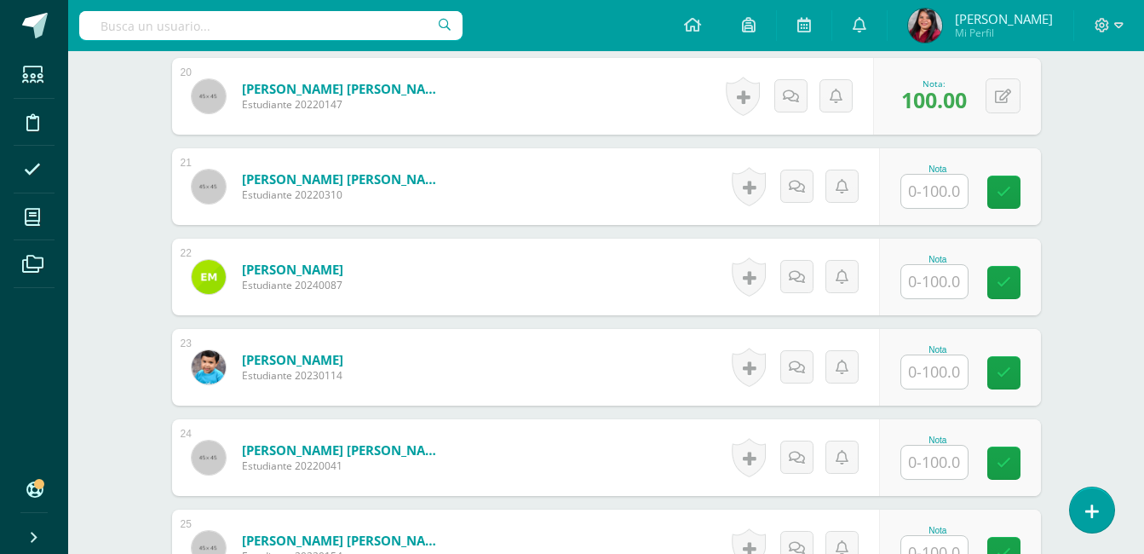
scroll to position [2251, 0]
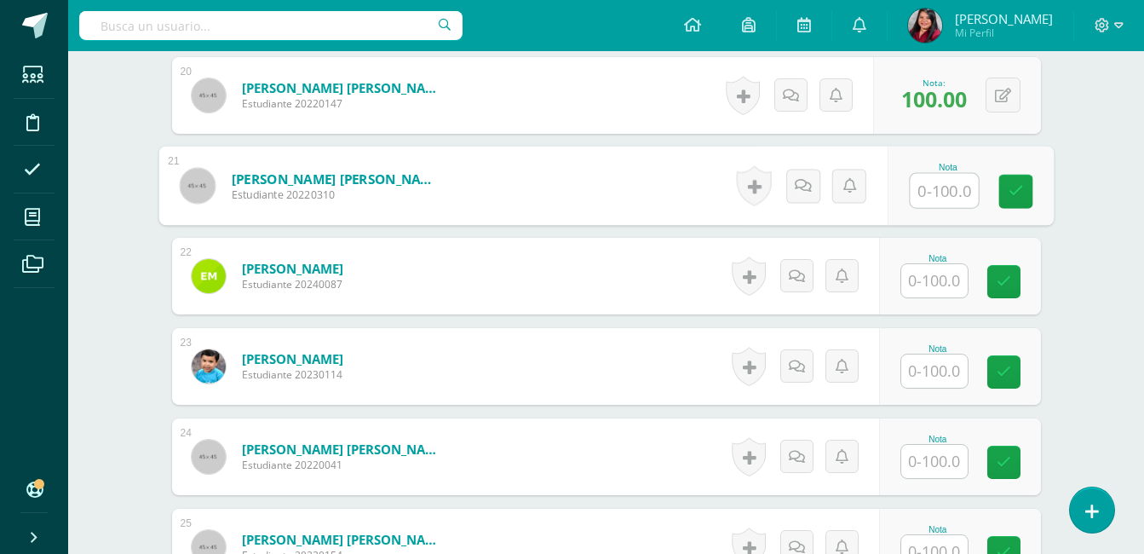
click at [933, 191] on input "text" at bounding box center [944, 191] width 68 height 34
type input "0"
click at [803, 193] on icon at bounding box center [802, 185] width 17 height 14
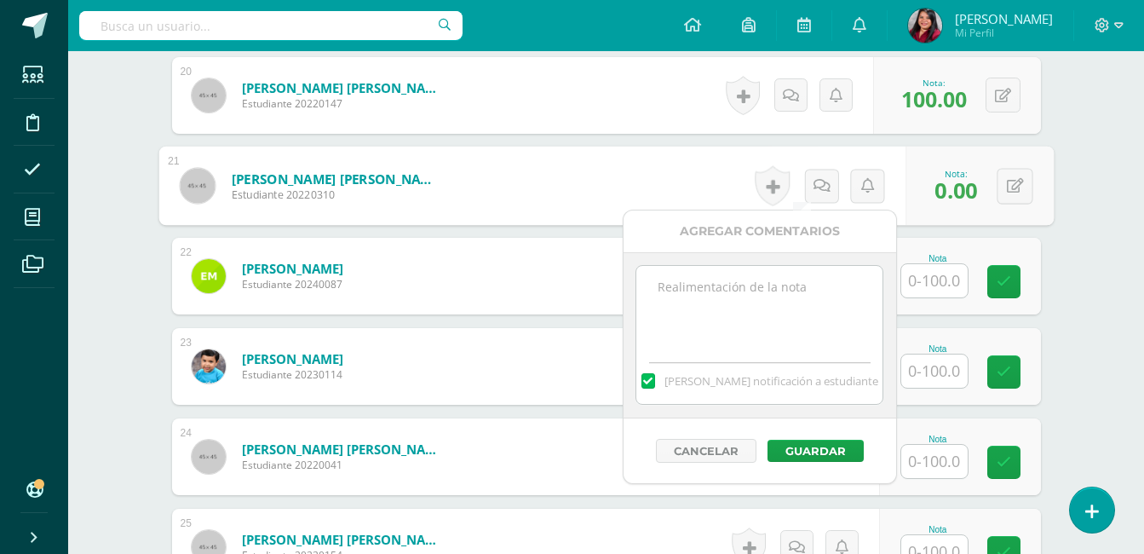
click at [768, 298] on textarea at bounding box center [759, 308] width 246 height 85
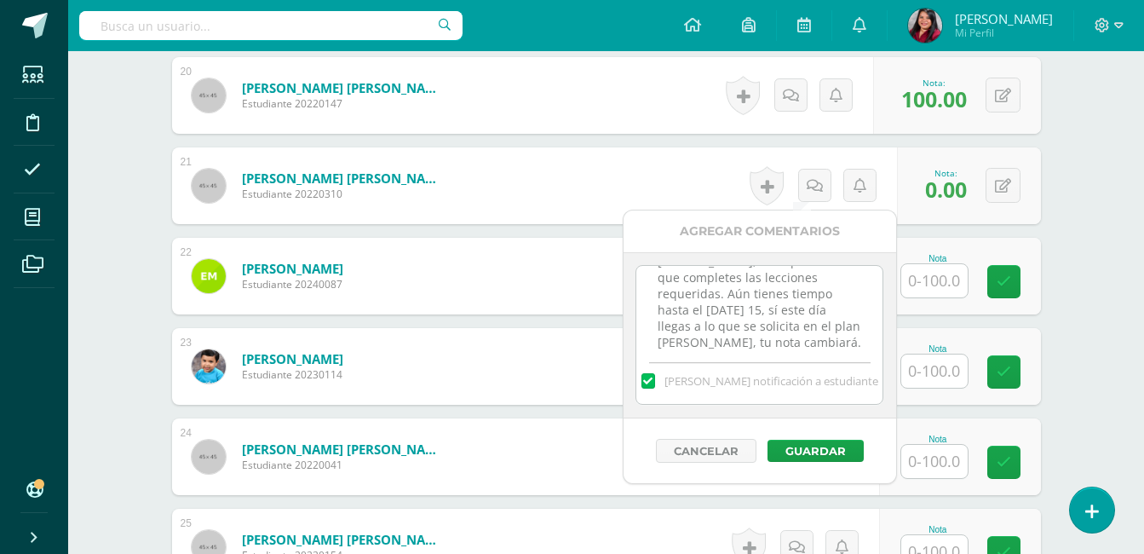
scroll to position [42, 0]
type textarea "Lucy, es importante que completes las lecciones requeridas. Aún tienes tiempo h…"
click at [818, 457] on button "Guardar" at bounding box center [816, 451] width 96 height 22
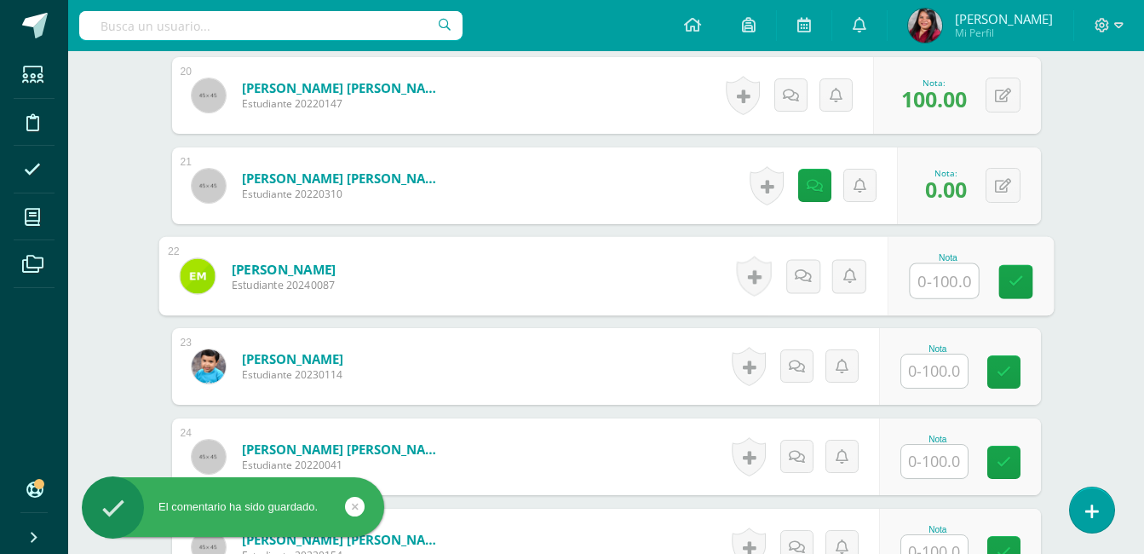
click at [930, 295] on input "text" at bounding box center [944, 281] width 68 height 34
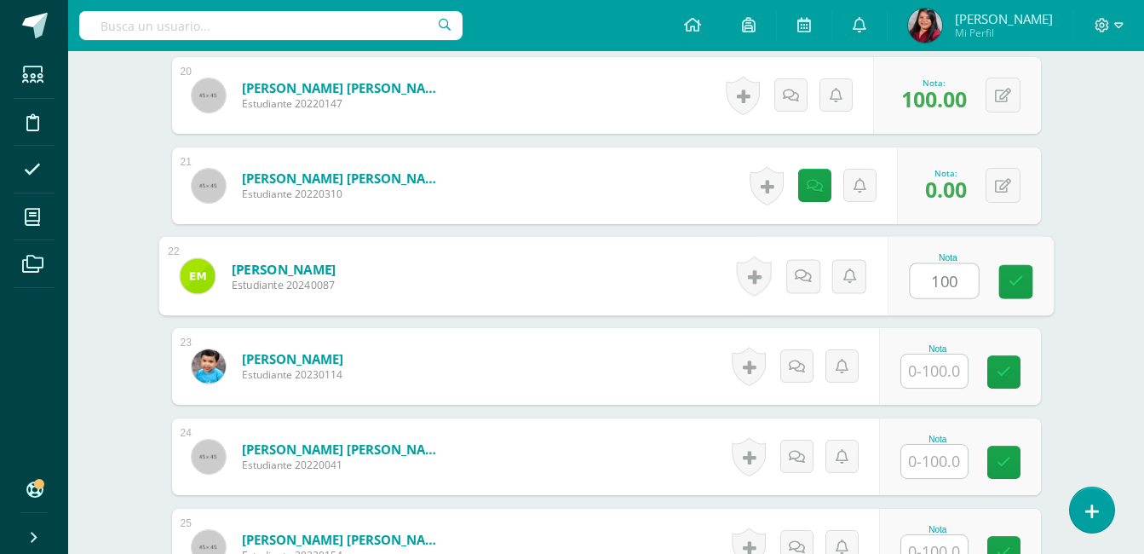
type input "100"
click at [945, 364] on input "text" at bounding box center [934, 370] width 66 height 33
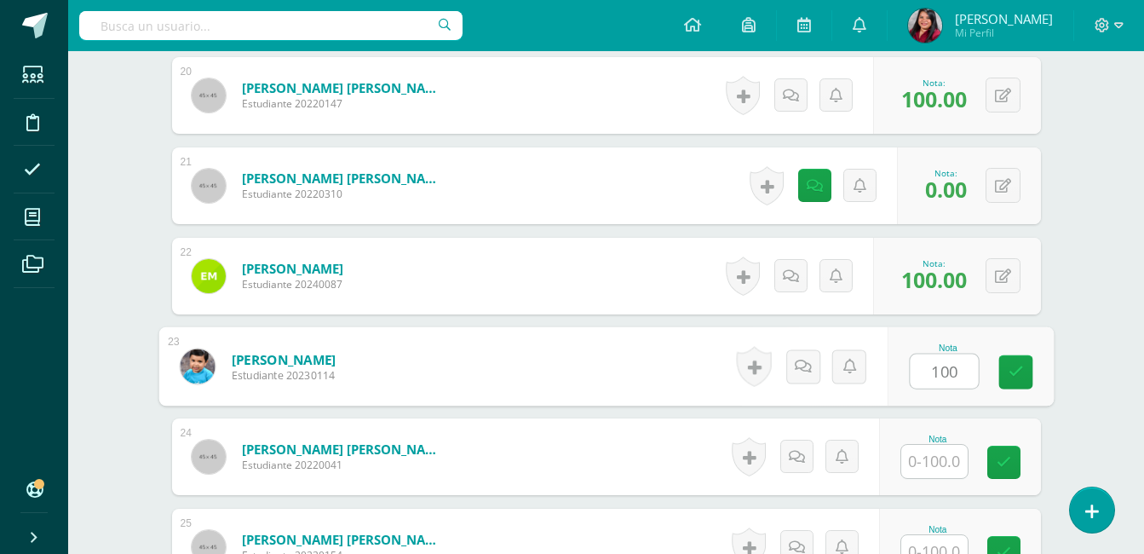
type input "100"
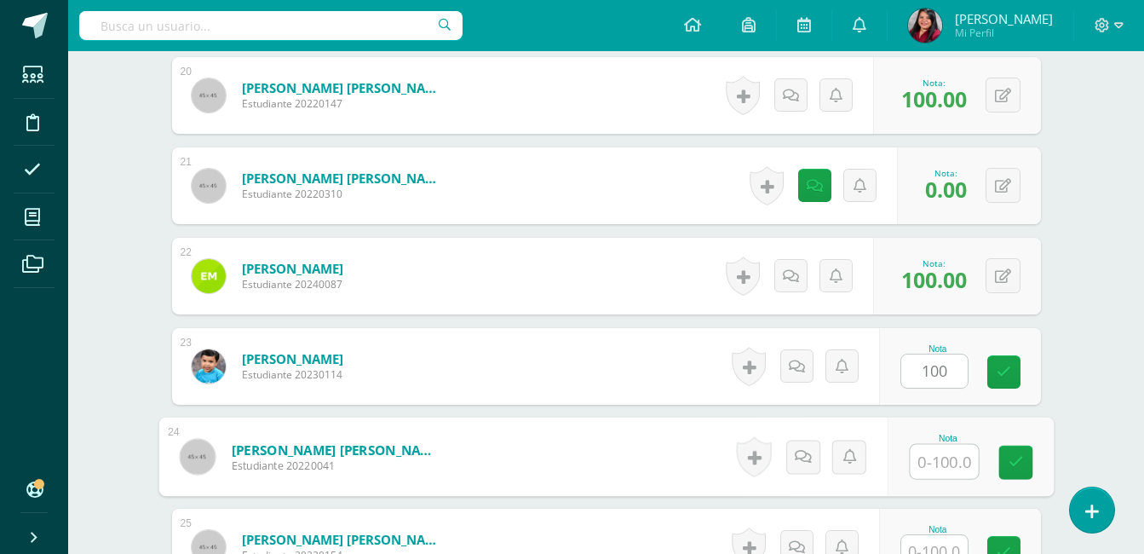
click at [945, 463] on input "text" at bounding box center [944, 462] width 68 height 34
type input "100"
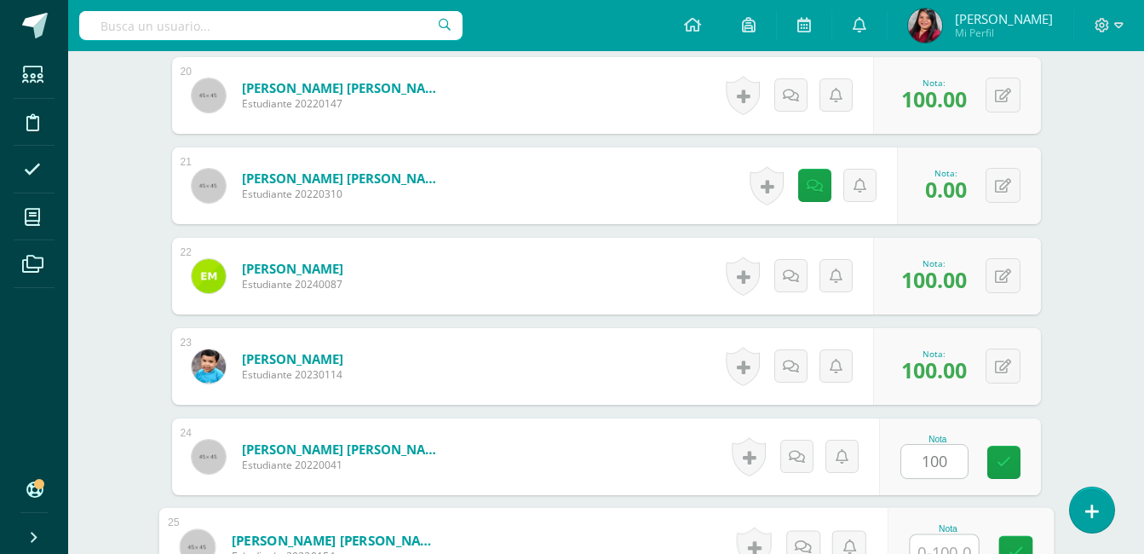
scroll to position [2265, 0]
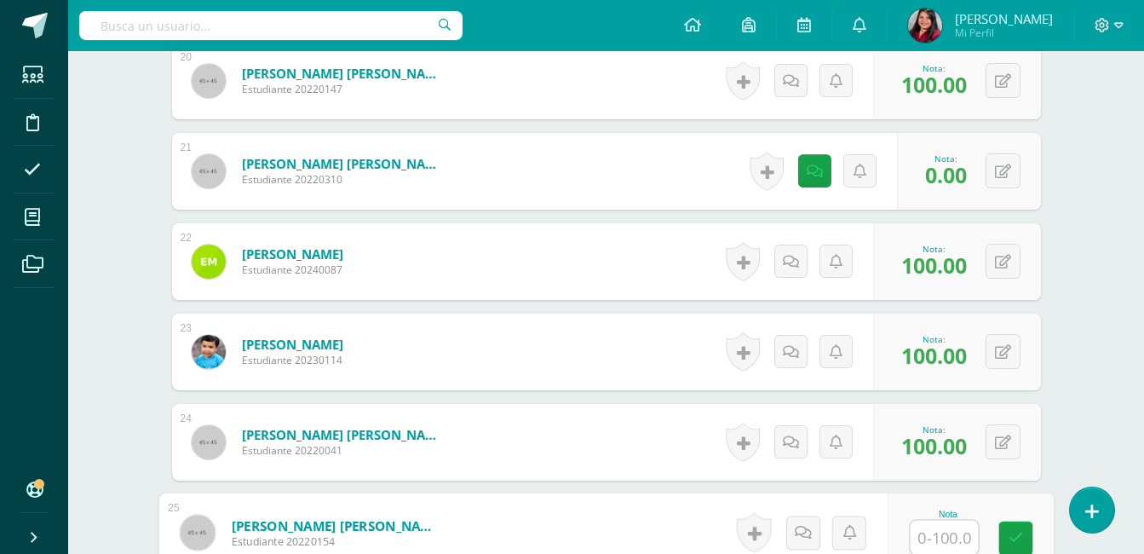
click at [944, 550] on input "text" at bounding box center [944, 538] width 68 height 34
type input "100"
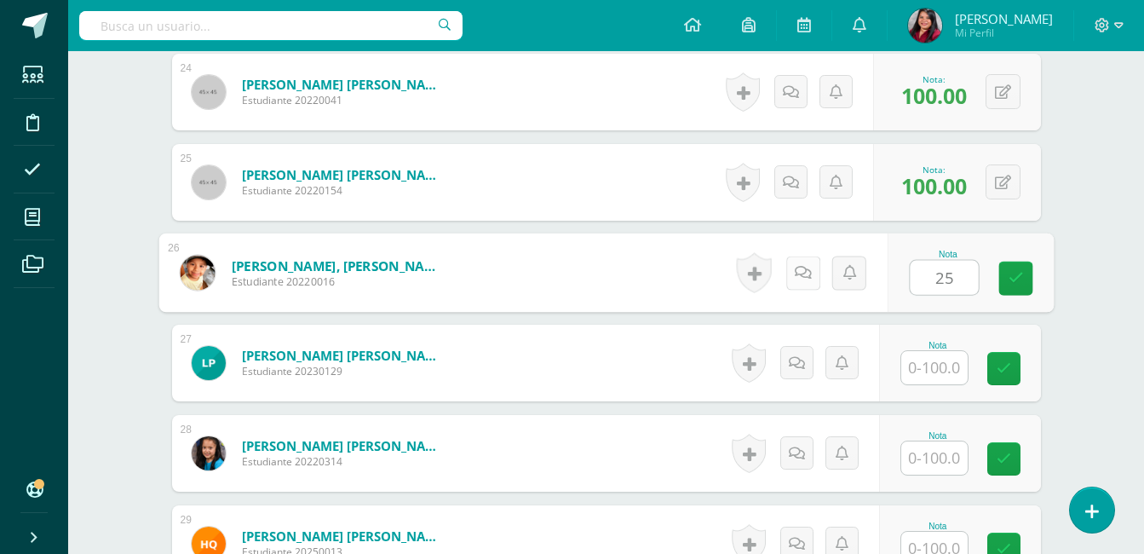
type input "25"
click at [806, 275] on icon at bounding box center [802, 272] width 17 height 14
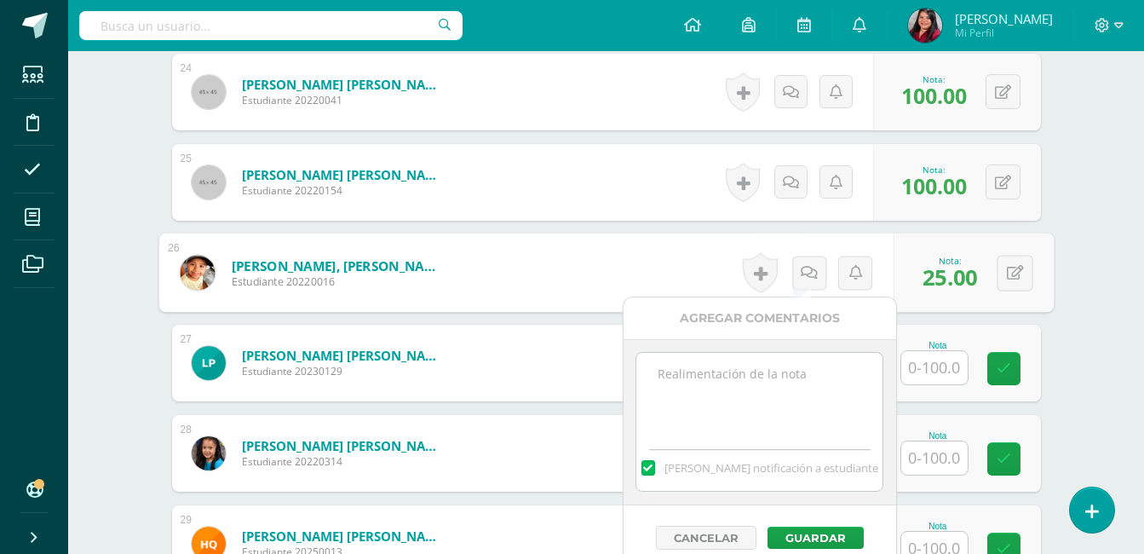
click at [747, 393] on textarea at bounding box center [759, 395] width 246 height 85
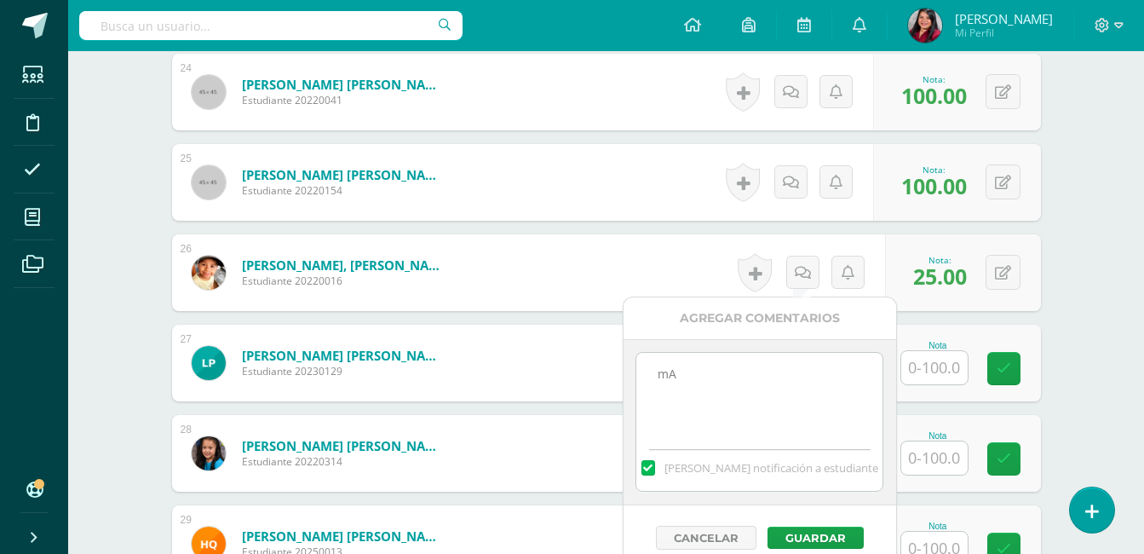
type textarea "m"
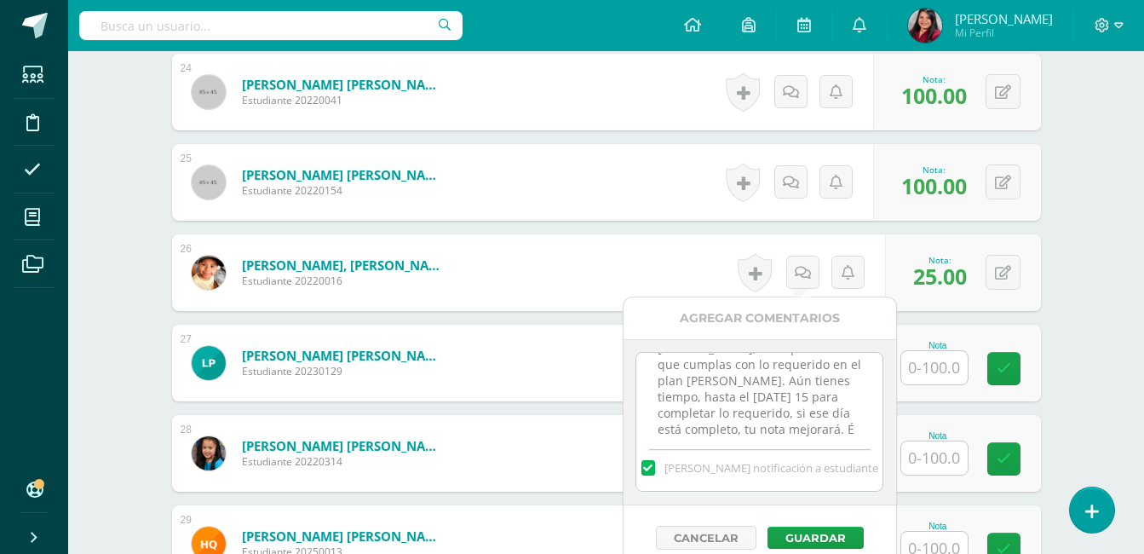
scroll to position [42, 0]
type textarea "Mateo, es importante que cumplas con lo requerido en el plan de ruta. Aún tiene…"
click at [809, 538] on button "Guardar" at bounding box center [816, 537] width 96 height 22
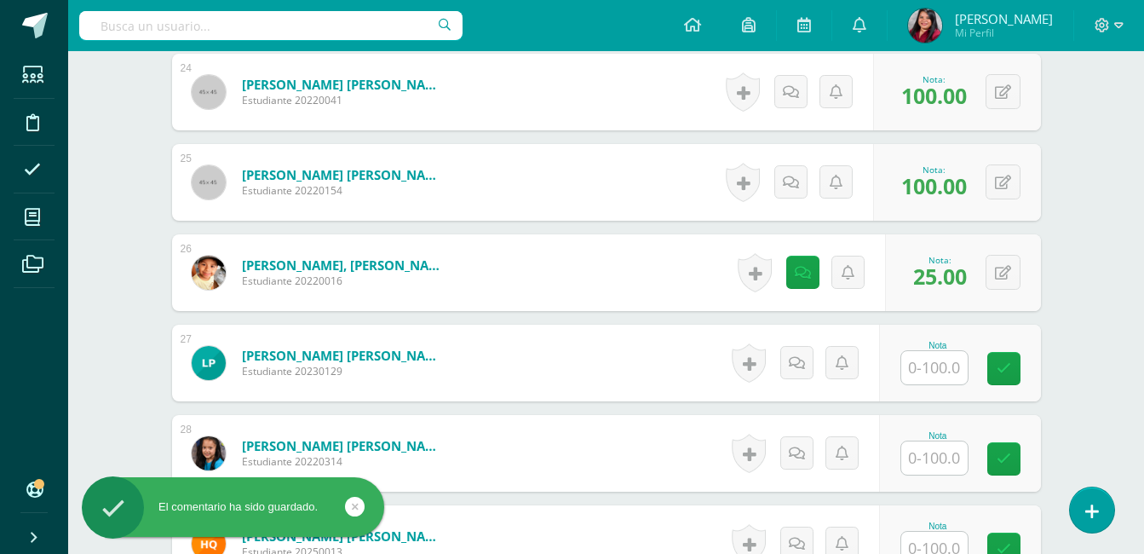
click at [947, 370] on input "text" at bounding box center [934, 367] width 66 height 33
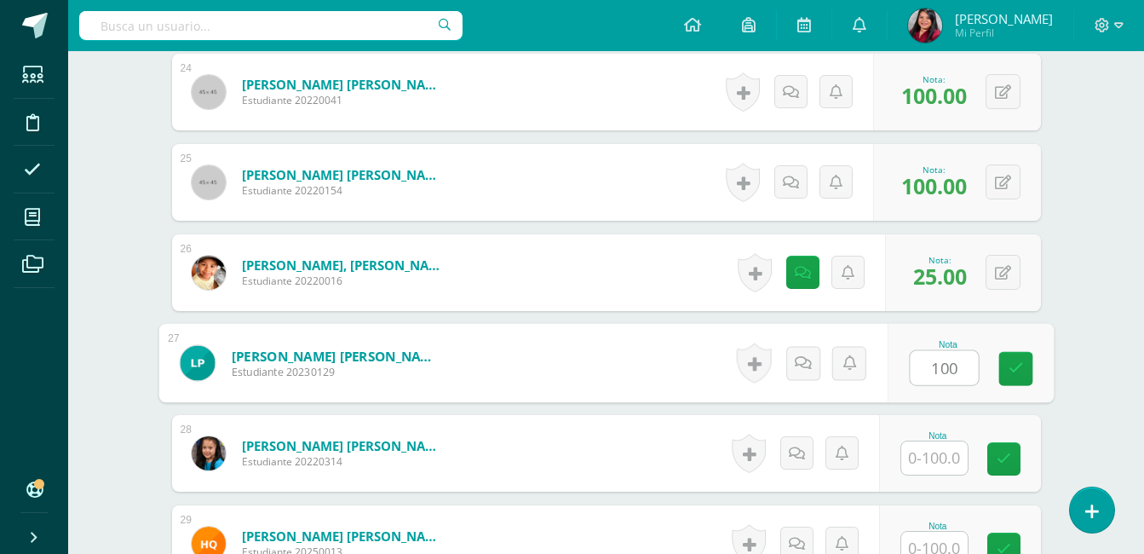
type input "100"
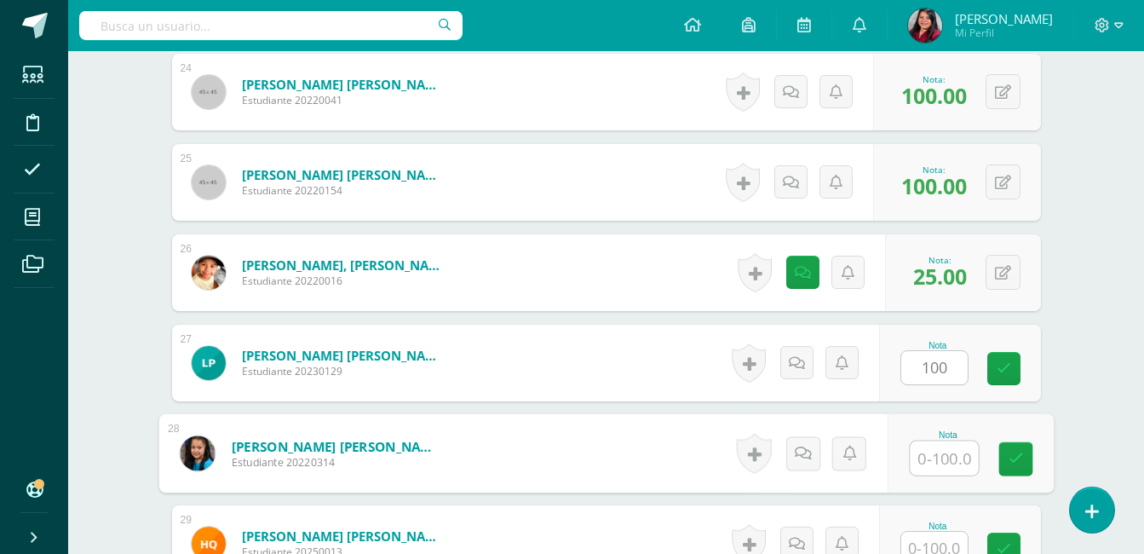
click at [935, 467] on input "text" at bounding box center [944, 458] width 68 height 34
type input "100"
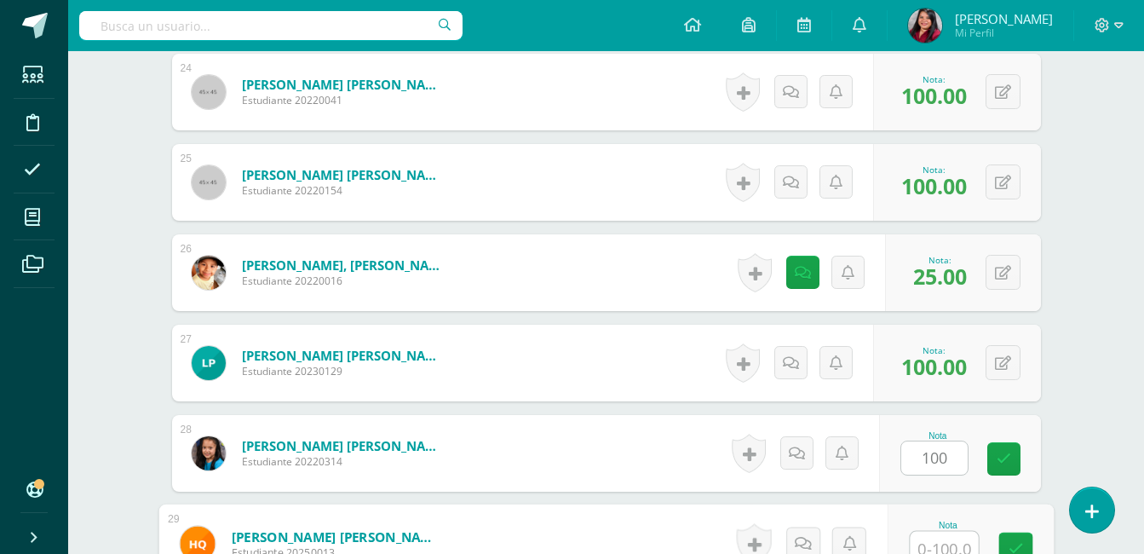
scroll to position [2627, 0]
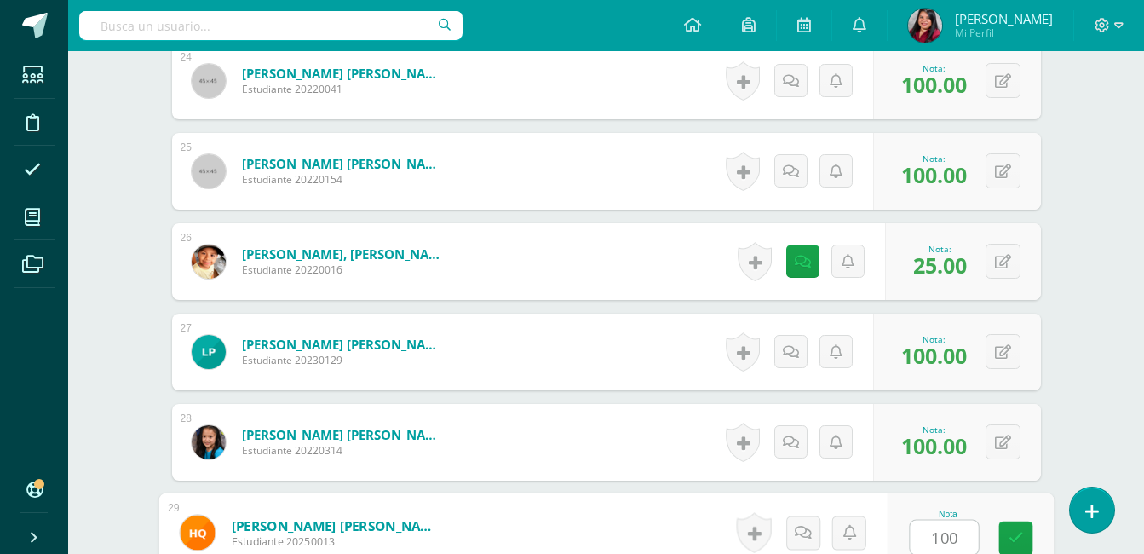
type input "100"
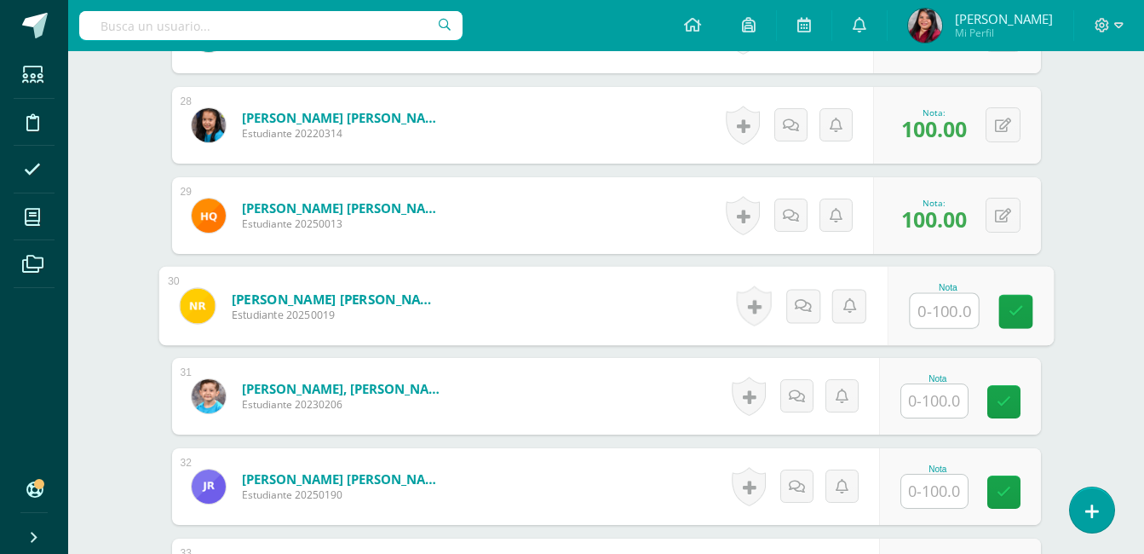
scroll to position [2957, 0]
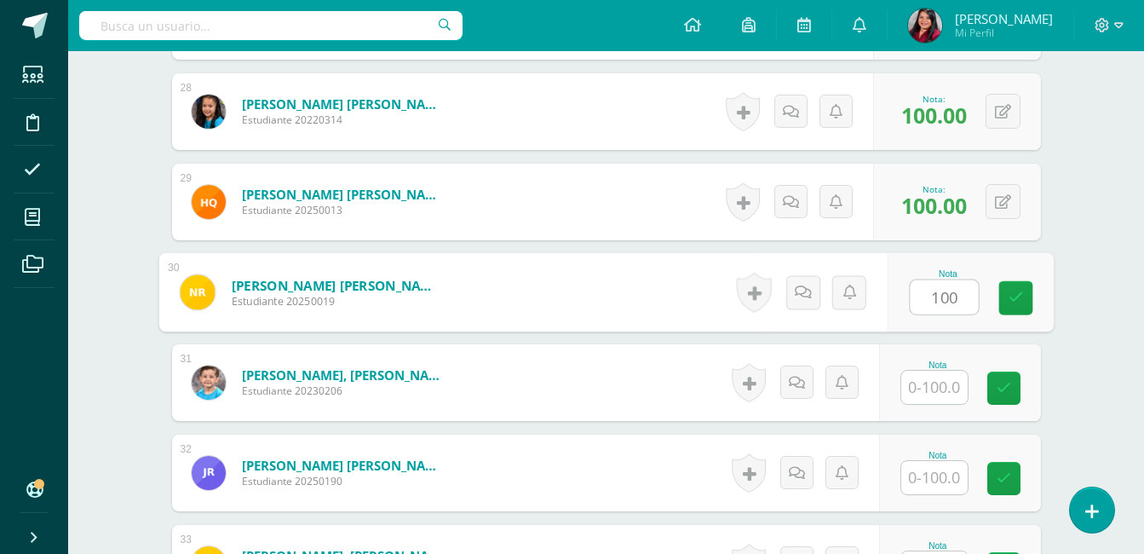
type input "100"
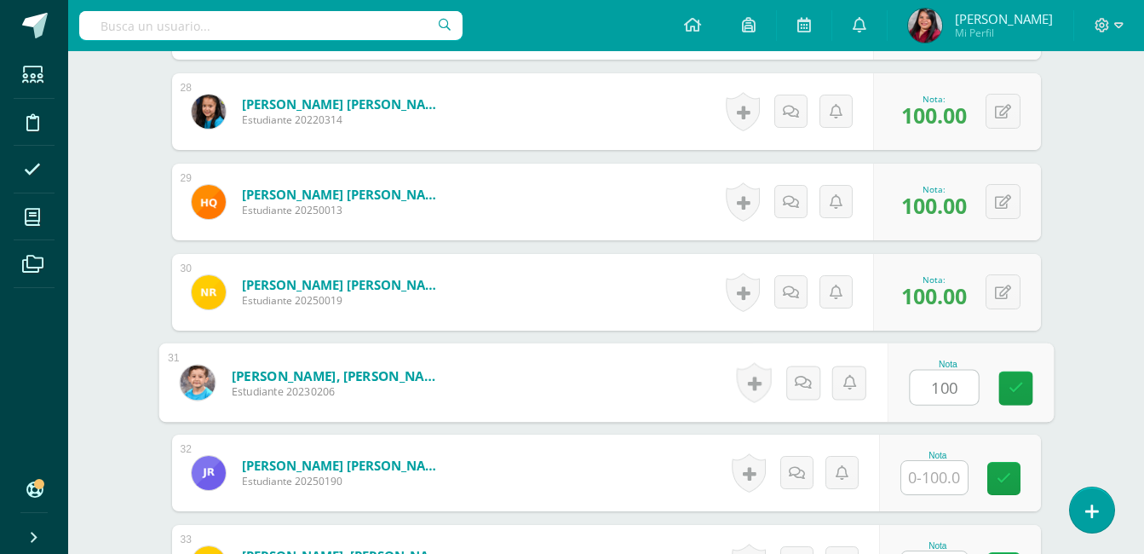
type input "100"
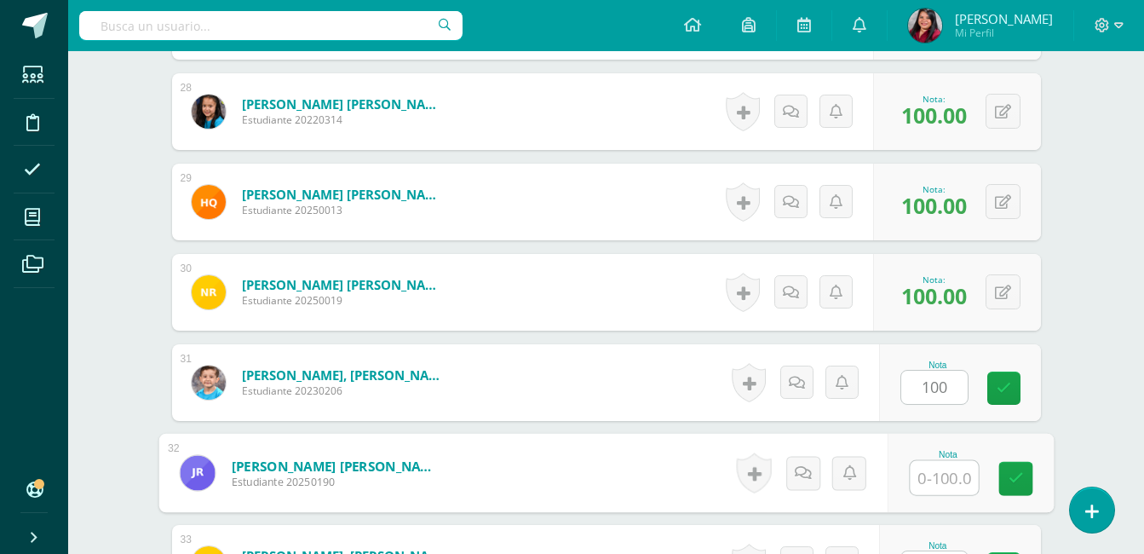
click at [946, 483] on input "text" at bounding box center [944, 478] width 68 height 34
type input "100"
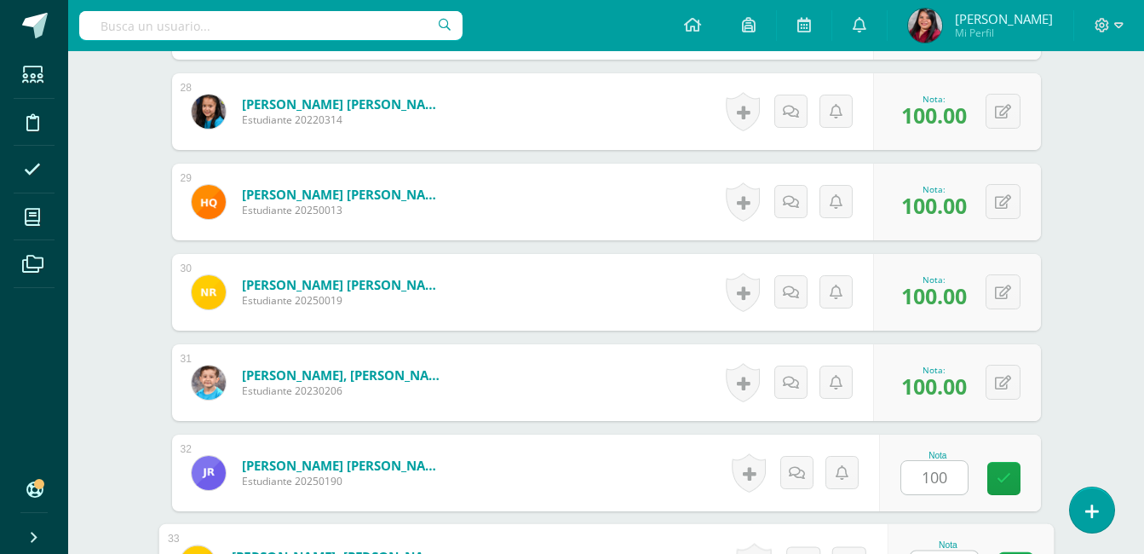
scroll to position [2988, 0]
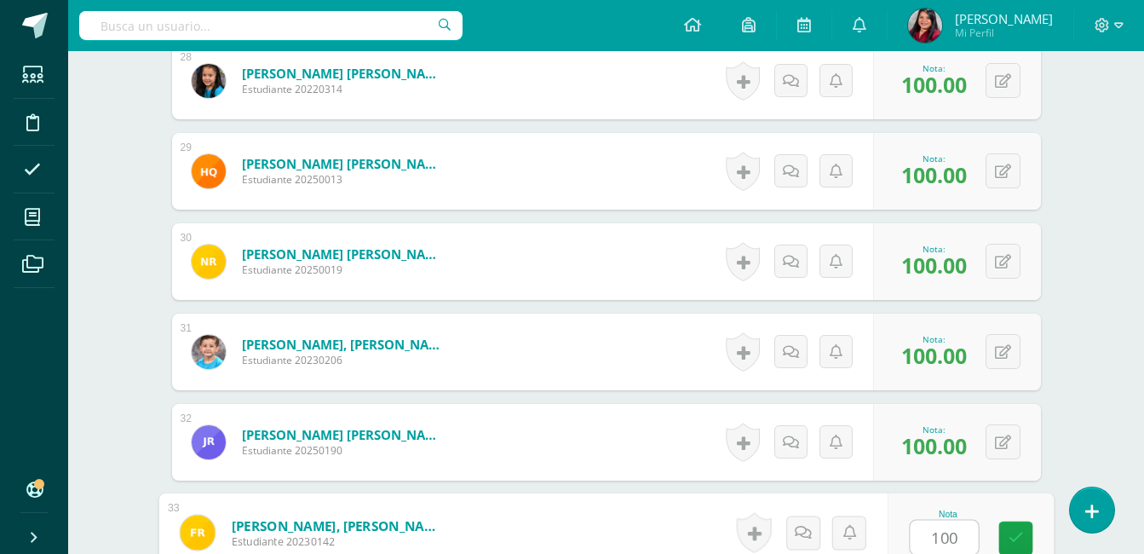
type input "100"
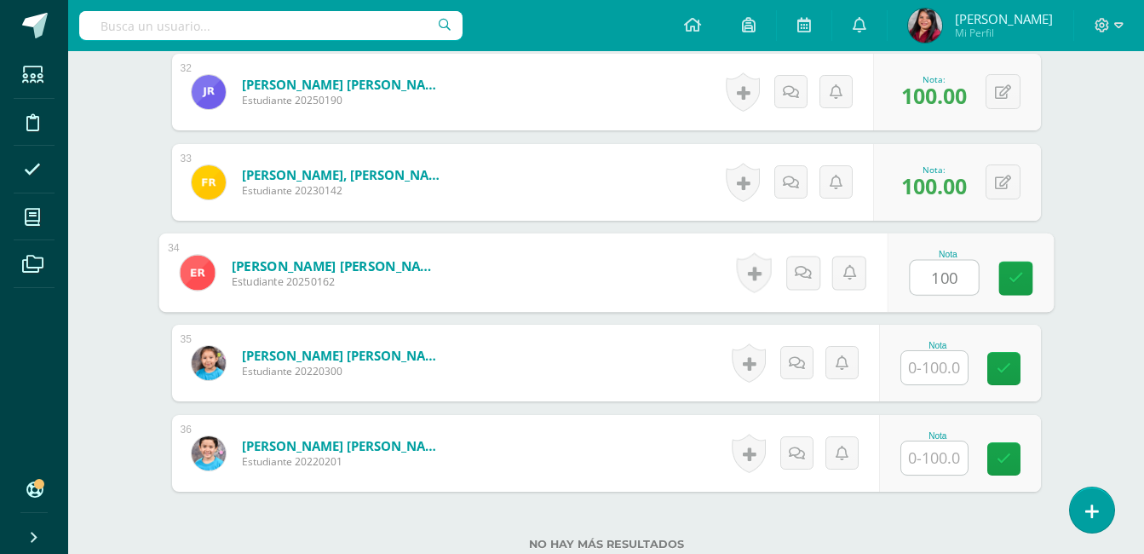
type input "100"
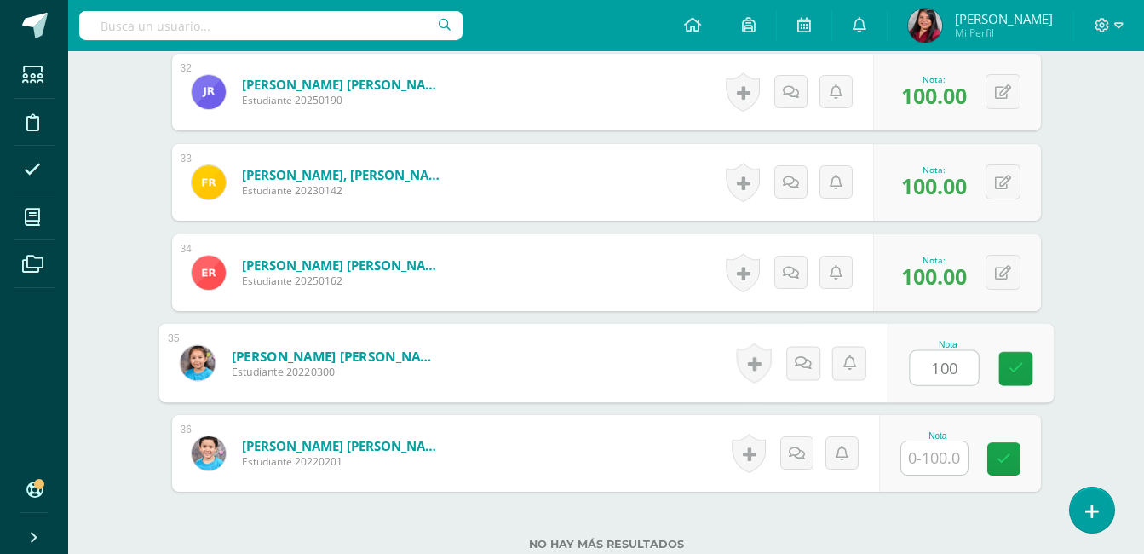
type input "100"
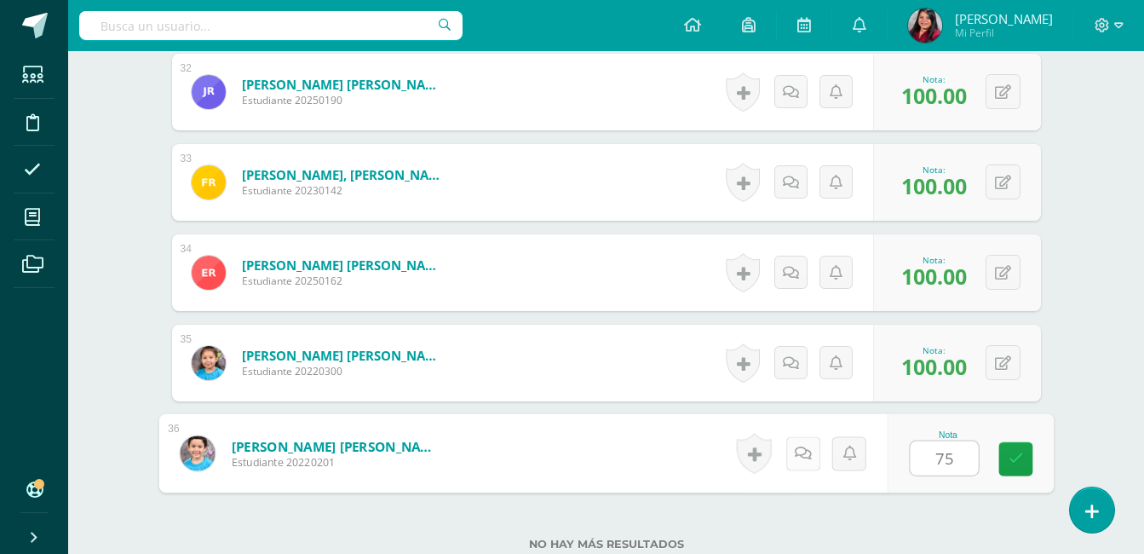
type input "75"
click at [804, 454] on icon at bounding box center [802, 453] width 17 height 14
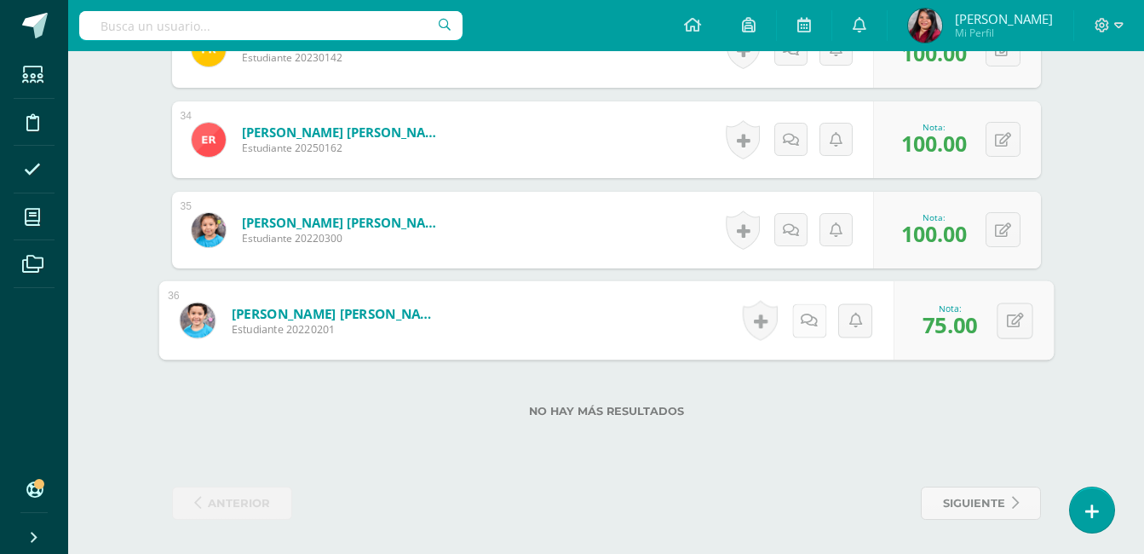
click at [805, 316] on icon at bounding box center [809, 320] width 17 height 14
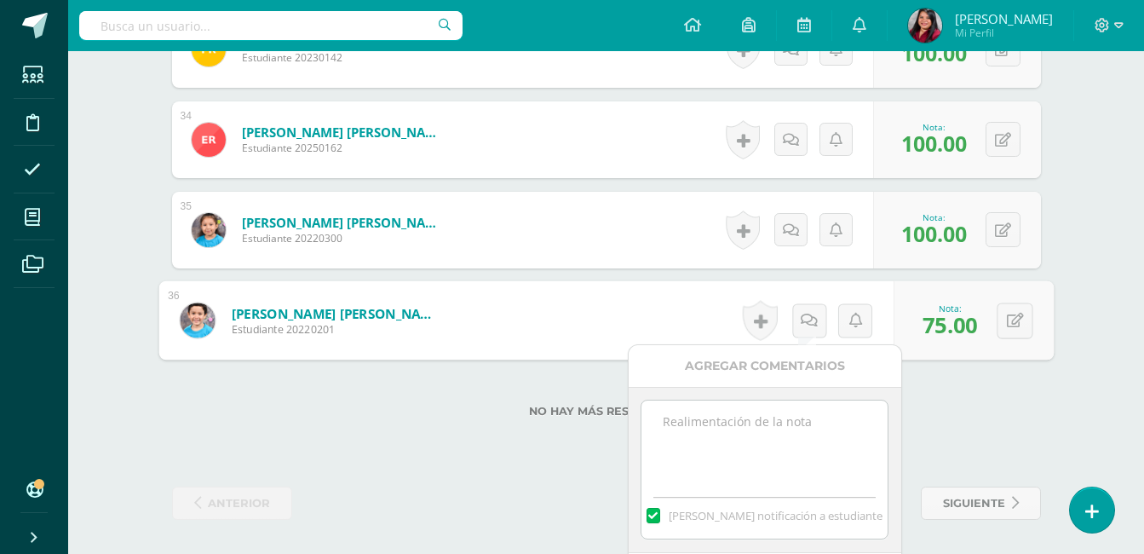
click at [784, 421] on textarea at bounding box center [765, 442] width 246 height 85
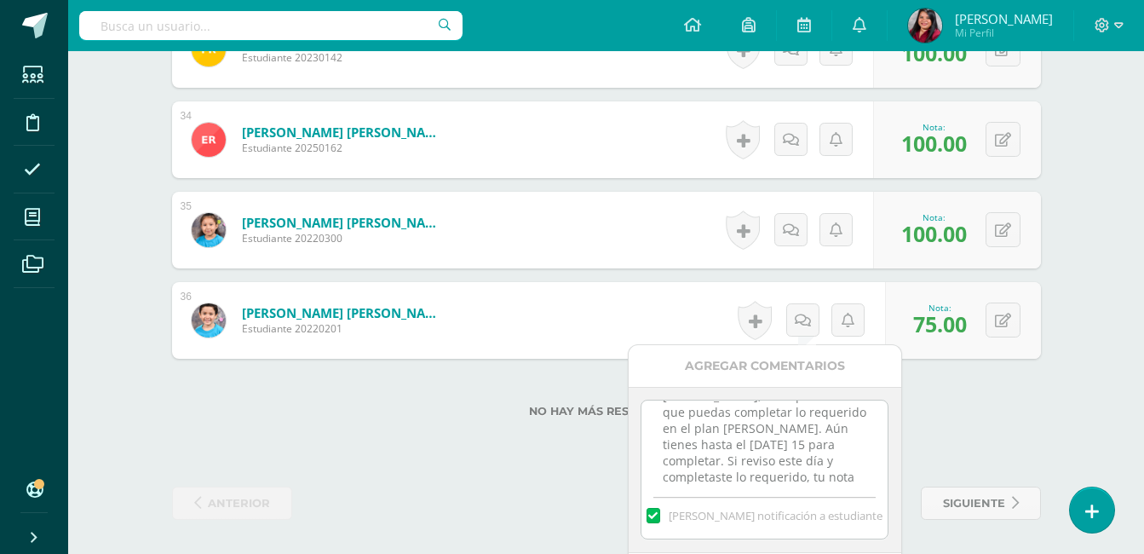
scroll to position [42, 0]
type textarea "José Javier, es importante que puedas completar lo requerido en el plan de ruta…"
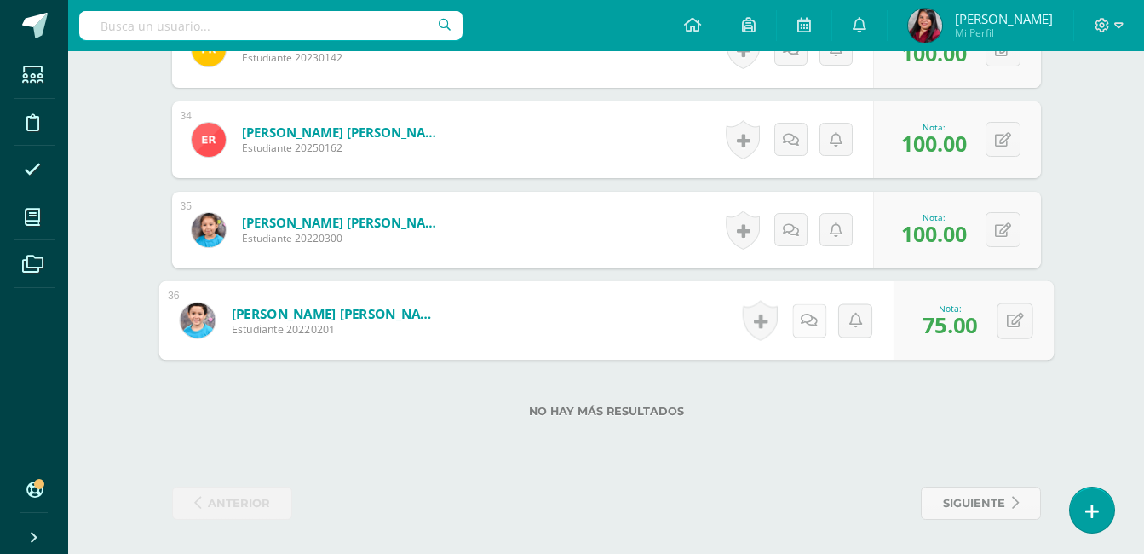
click at [804, 318] on icon at bounding box center [809, 320] width 17 height 14
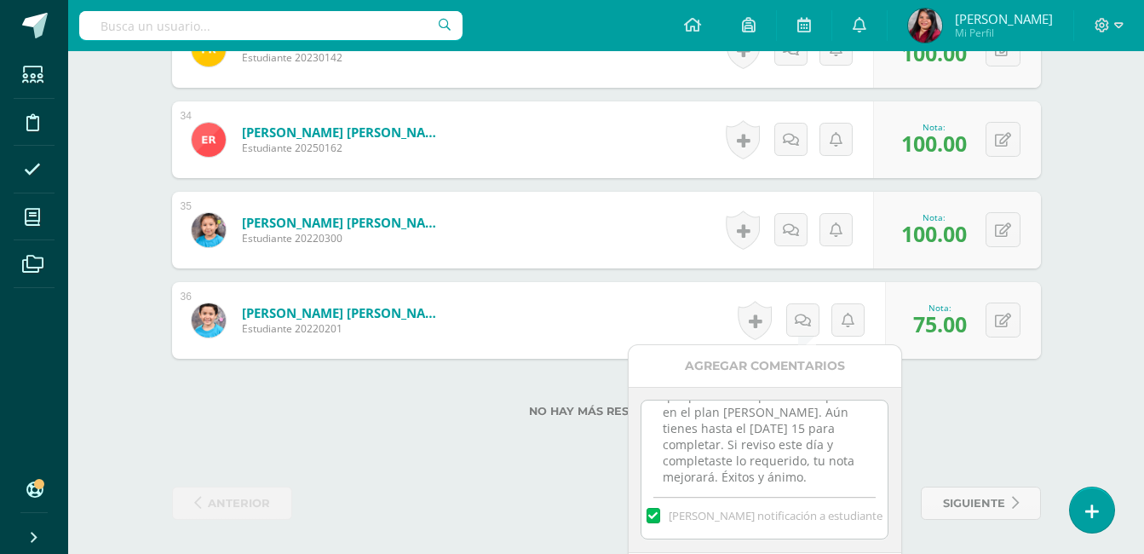
scroll to position [54, 0]
drag, startPoint x: 888, startPoint y: 533, endPoint x: 888, endPoint y: 543, distance: 9.4
click at [888, 543] on div "José Javier, es importante que puedas completar lo requerido en el plan de ruta…" at bounding box center [765, 470] width 273 height 166
click at [864, 547] on div "José Javier, es importante que puedas completar lo requerido en el plan de ruta…" at bounding box center [765, 470] width 273 height 166
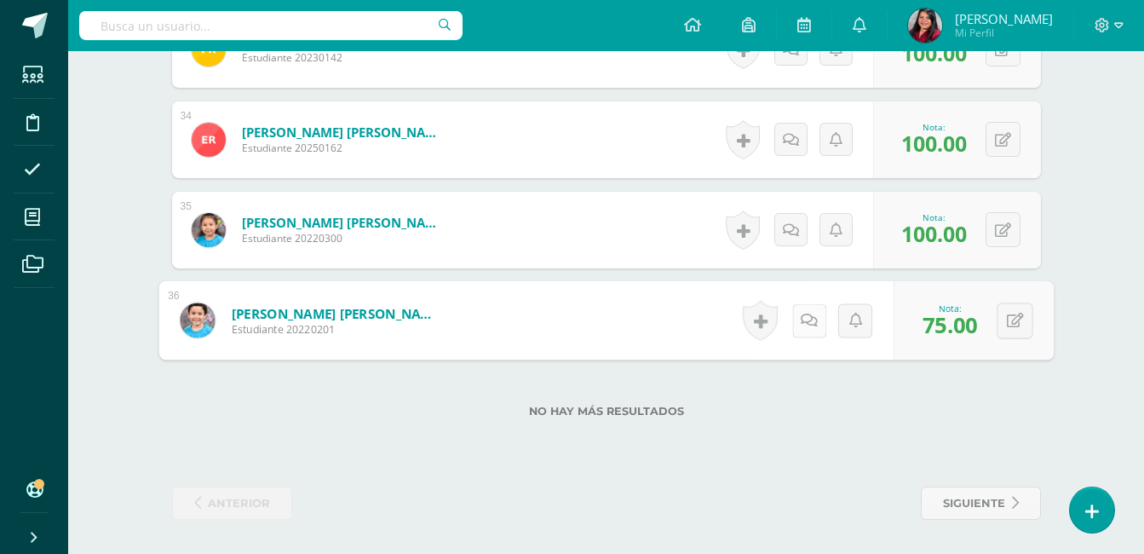
click at [803, 319] on icon at bounding box center [809, 320] width 17 height 14
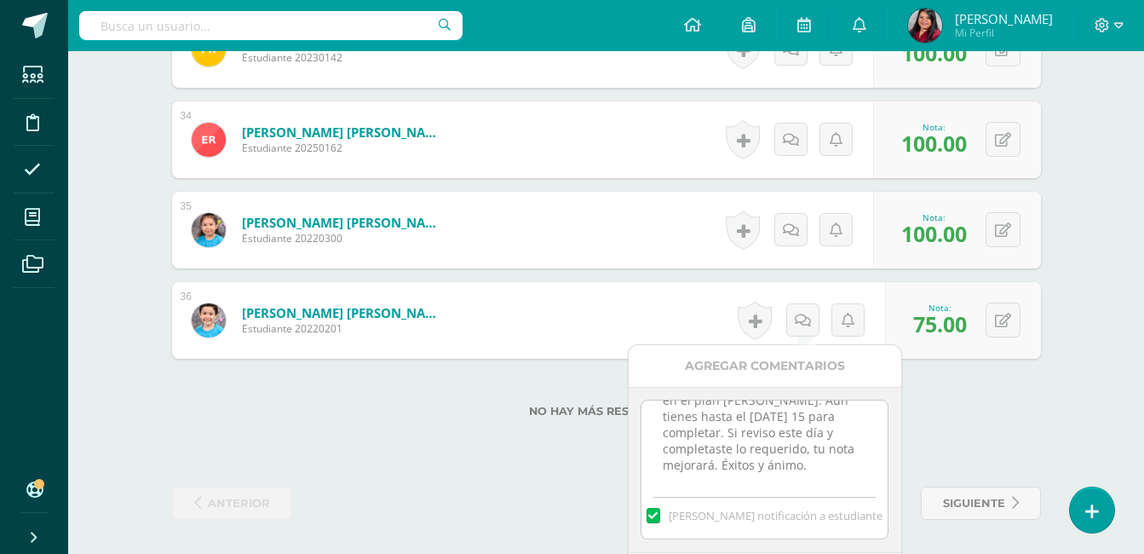
drag, startPoint x: 888, startPoint y: 517, endPoint x: 889, endPoint y: 539, distance: 22.2
click at [889, 539] on div "José Javier, es importante que puedas completar lo requerido en el plan de ruta…" at bounding box center [765, 470] width 273 height 166
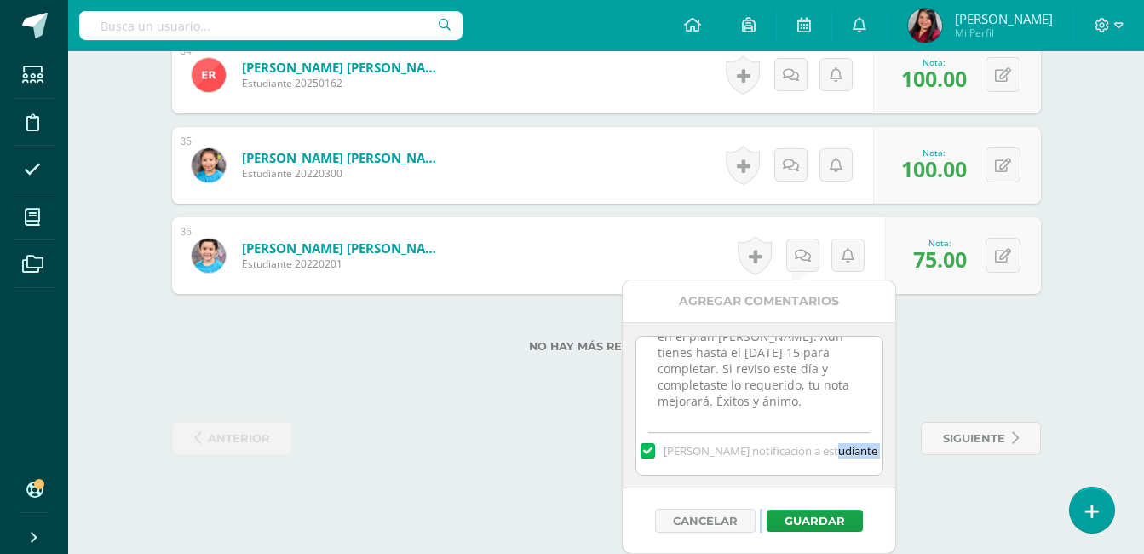
drag, startPoint x: 889, startPoint y: 540, endPoint x: 892, endPoint y: 553, distance: 13.2
click at [892, 553] on div "Agregar Comentarios José Javier, es importante que puedas completar lo requerid…" at bounding box center [759, 416] width 273 height 273
drag, startPoint x: 892, startPoint y: 553, endPoint x: 826, endPoint y: 524, distance: 71.7
click at [826, 524] on button "Guardar" at bounding box center [815, 520] width 96 height 22
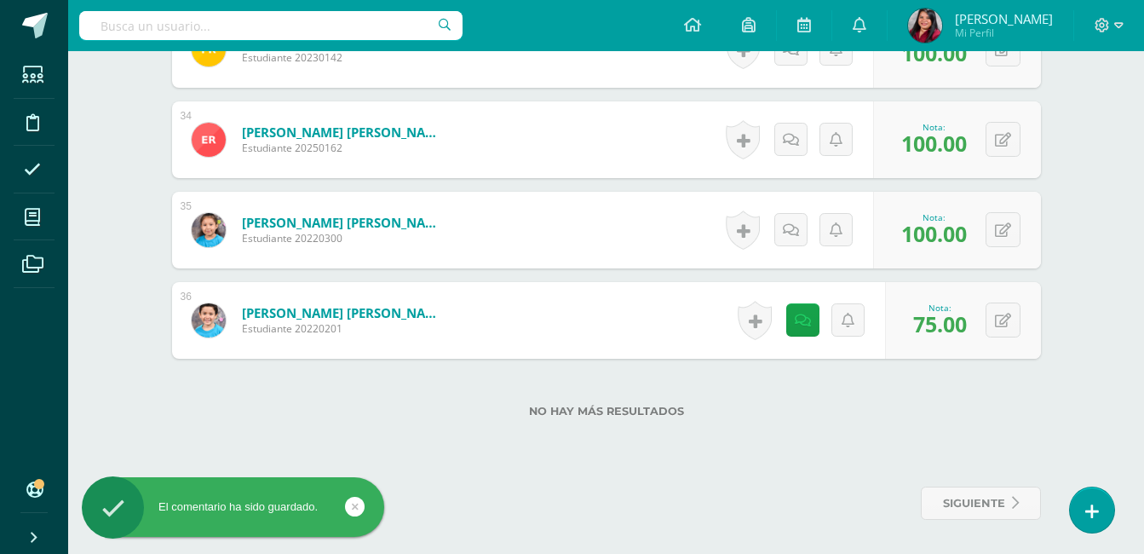
click at [795, 335] on link at bounding box center [802, 319] width 33 height 33
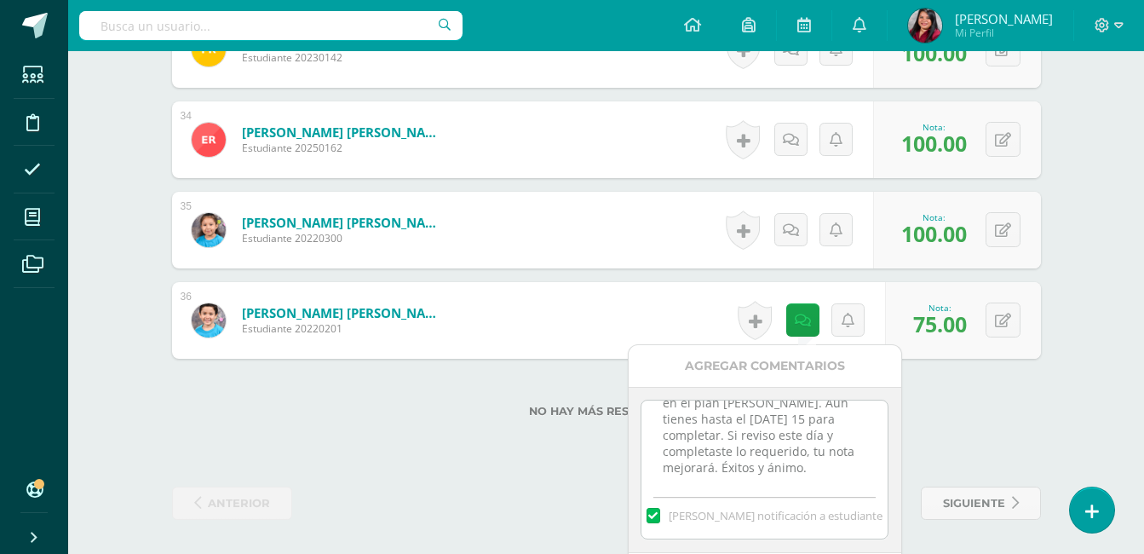
scroll to position [54, 0]
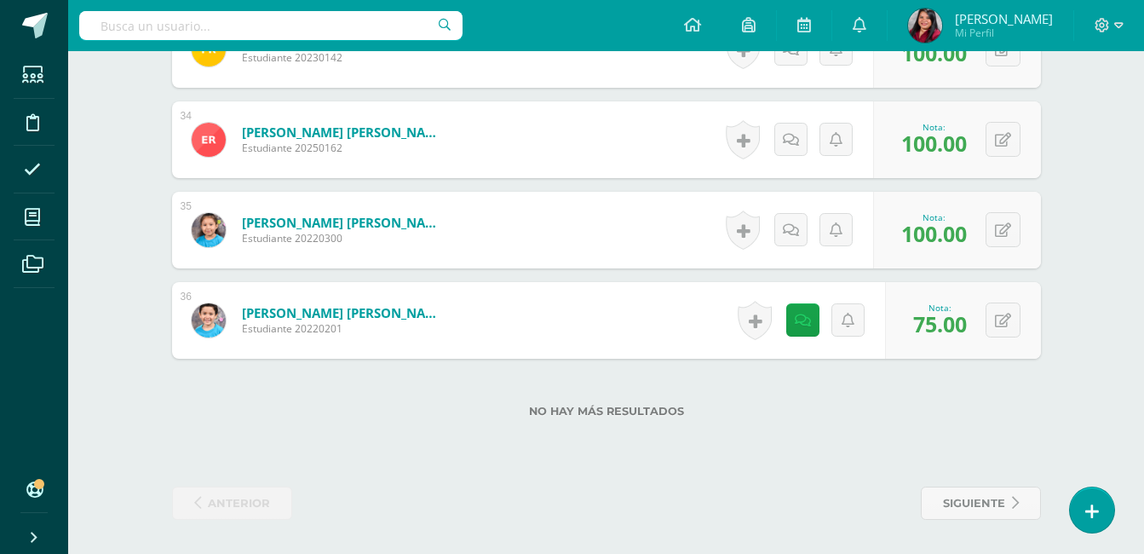
click at [933, 435] on div "No hay más resultados" at bounding box center [606, 398] width 869 height 79
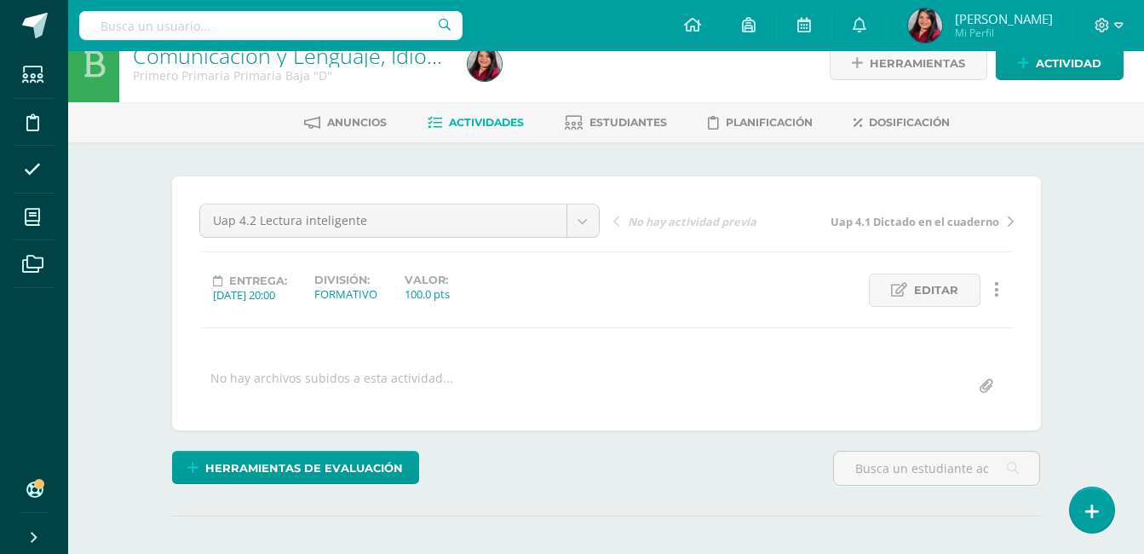
scroll to position [0, 0]
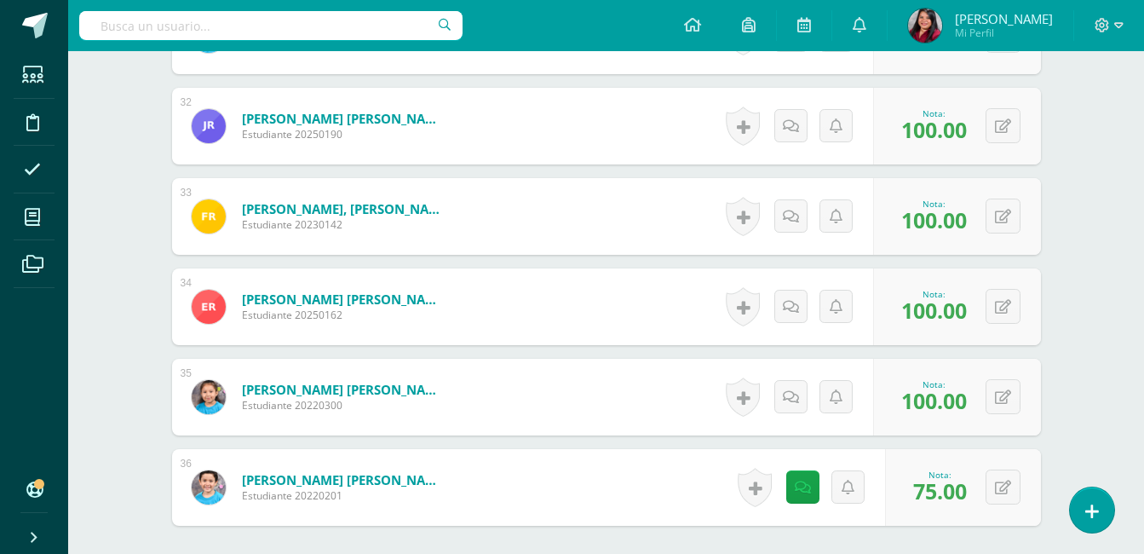
scroll to position [3306, 0]
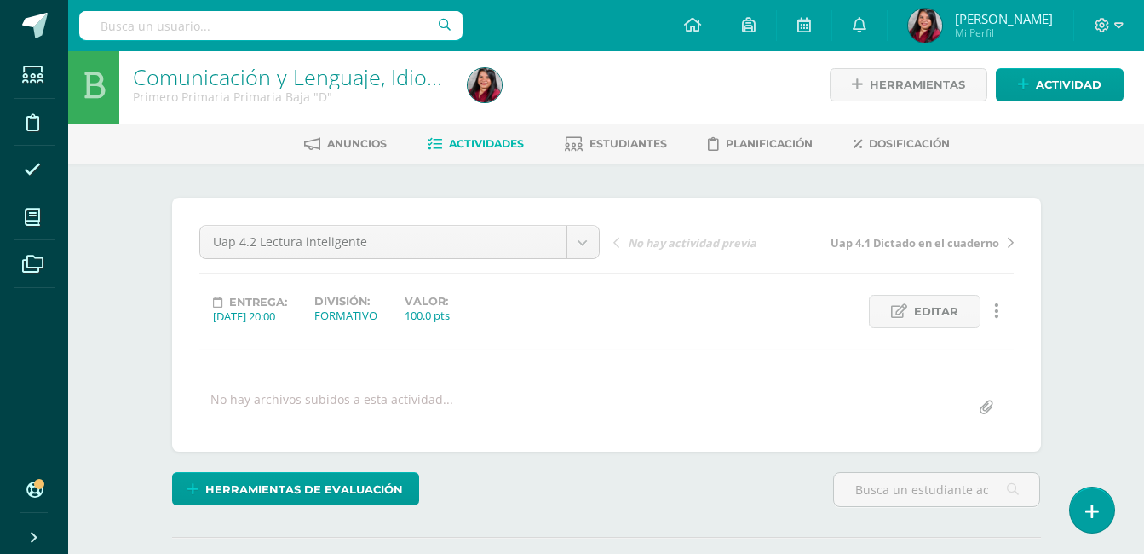
scroll to position [0, 0]
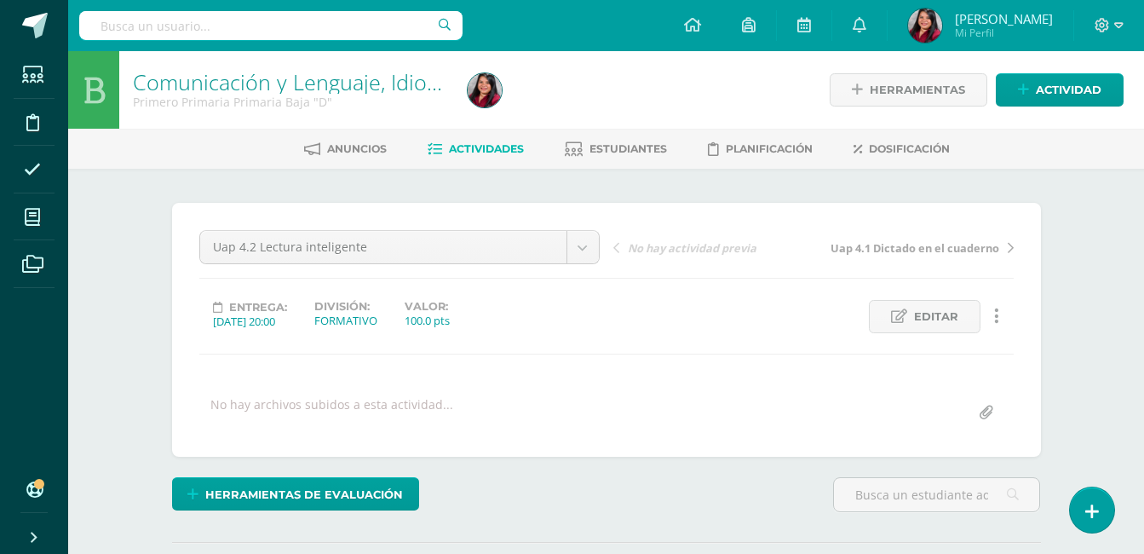
click at [492, 147] on span "Actividades" at bounding box center [486, 148] width 75 height 13
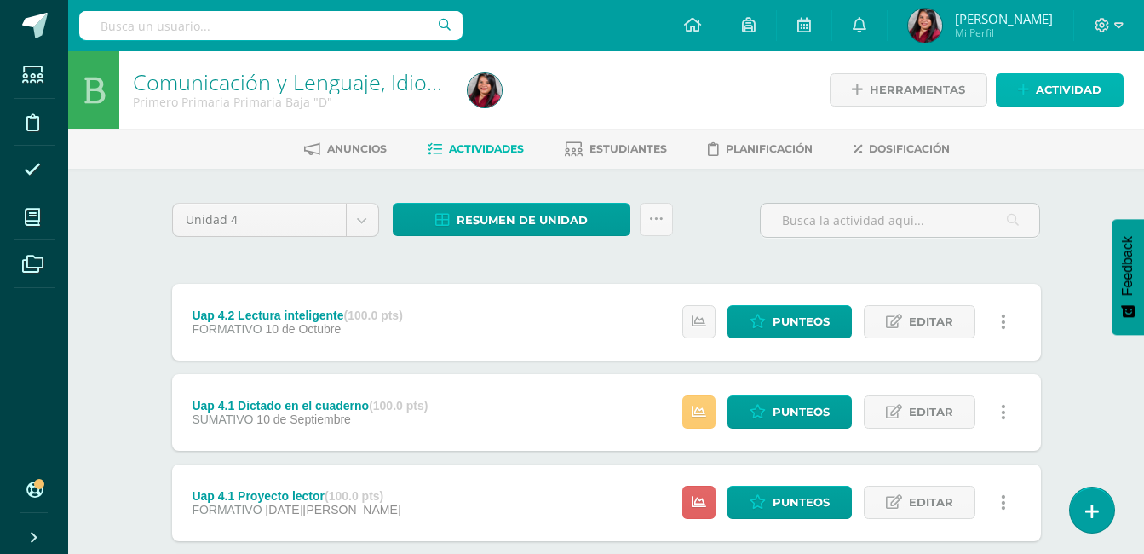
click at [1067, 90] on span "Actividad" at bounding box center [1069, 90] width 66 height 32
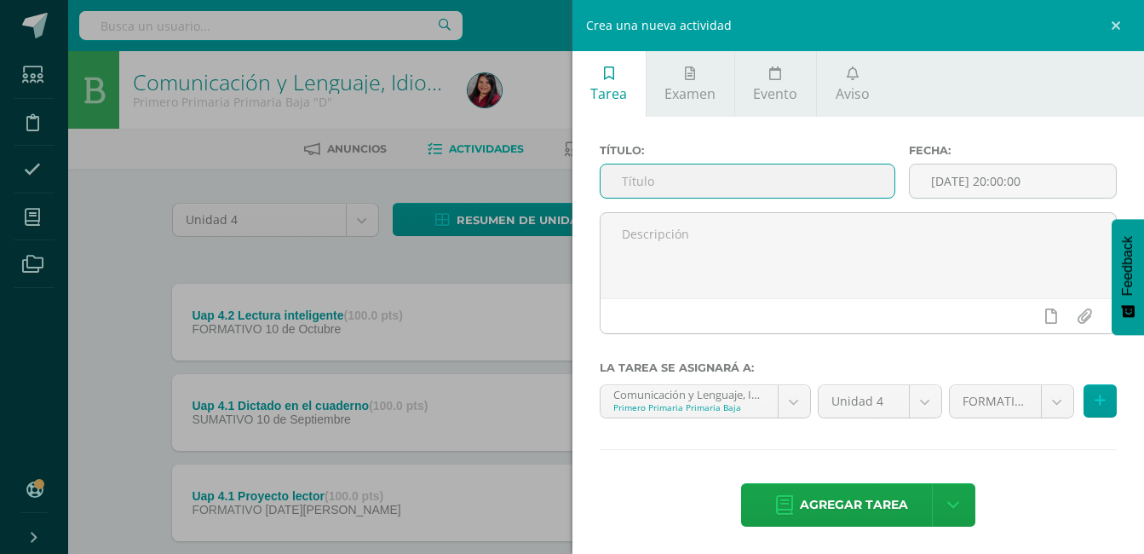
click at [792, 188] on input "text" at bounding box center [748, 180] width 295 height 33
type input "Uap 4.2 Evaluación sumativa"
click at [973, 191] on input "[DATE] 20:00:00" at bounding box center [1013, 180] width 206 height 33
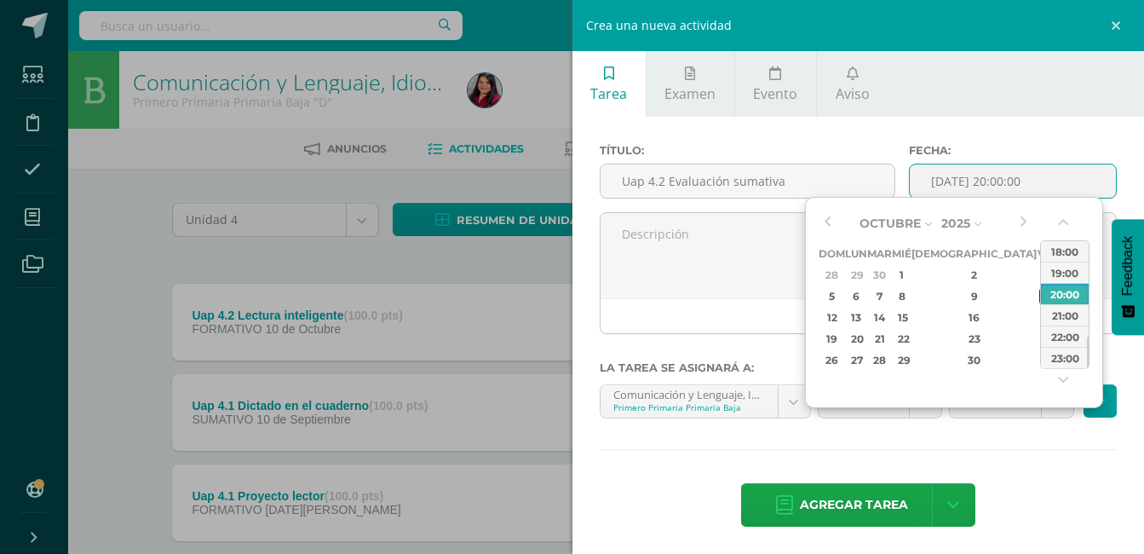
click at [1039, 299] on div "10" at bounding box center [1046, 296] width 15 height 20
type input "2025-10-10 20:00"
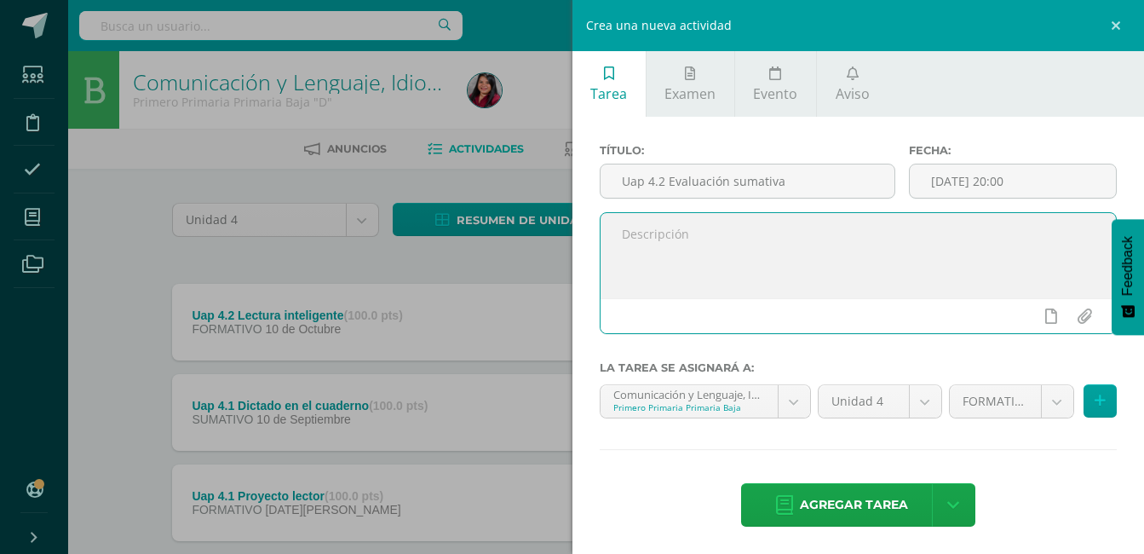
click at [766, 266] on textarea at bounding box center [859, 255] width 516 height 85
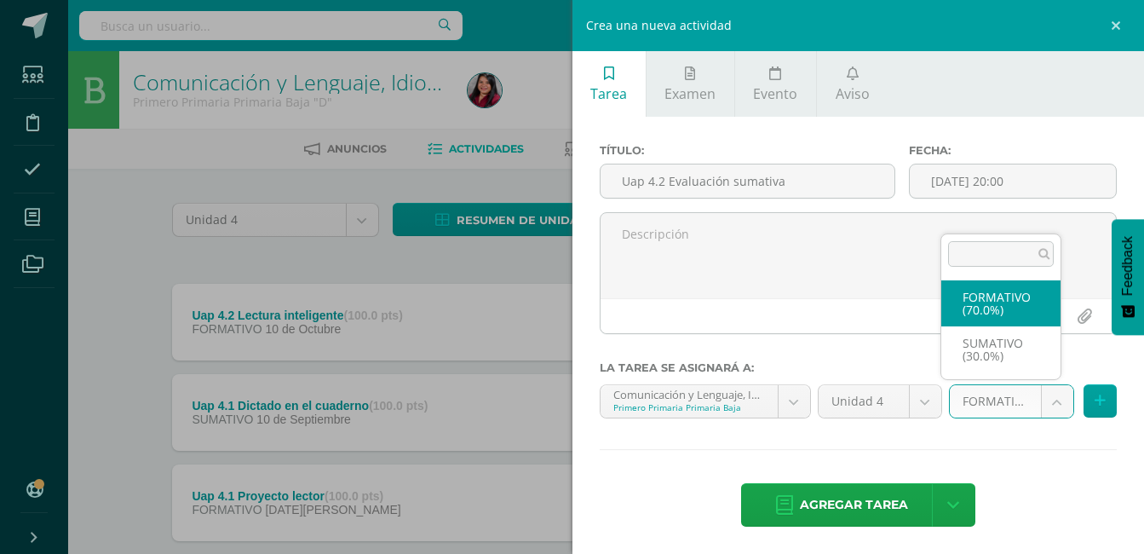
click at [1038, 398] on body "Estudiantes Disciplina Asistencia Mis cursos Archivos Soporte Ayuda Reportar un…" at bounding box center [572, 372] width 1144 height 745
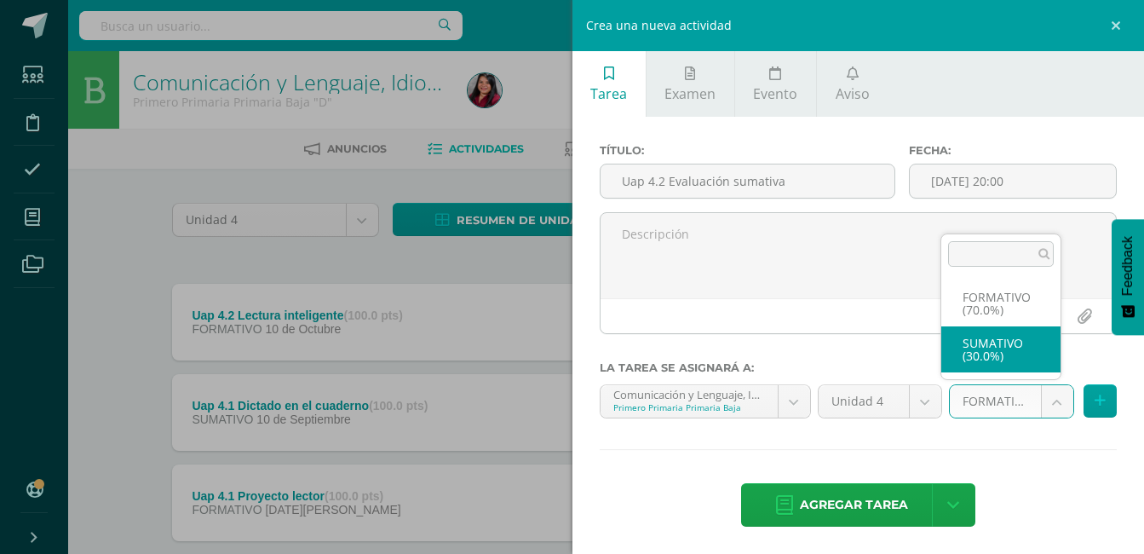
select select "205777"
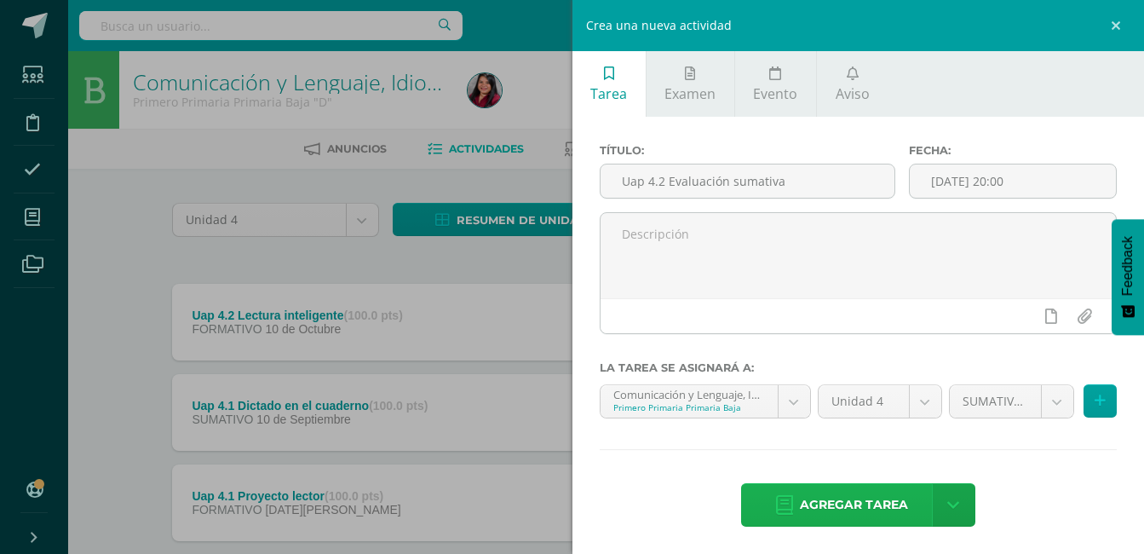
click at [861, 506] on span "Agregar tarea" at bounding box center [854, 505] width 108 height 42
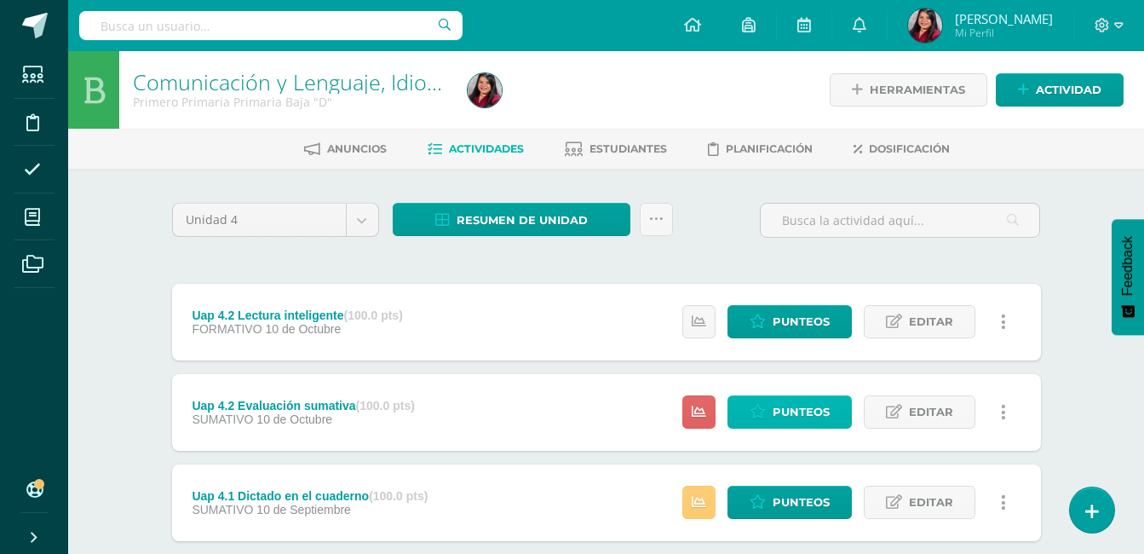
click at [783, 408] on span "Punteos" at bounding box center [801, 412] width 57 height 32
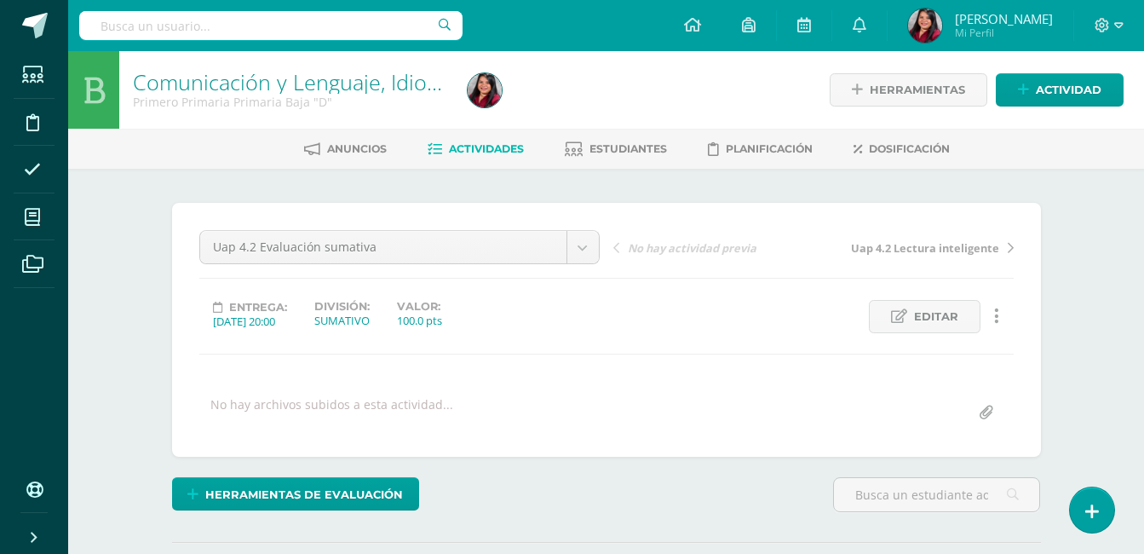
click at [1087, 357] on div "Comunicación y Lenguaje, Idioma Español Primero Primaria Primaria Baja "D" Herr…" at bounding box center [606, 363] width 1076 height 624
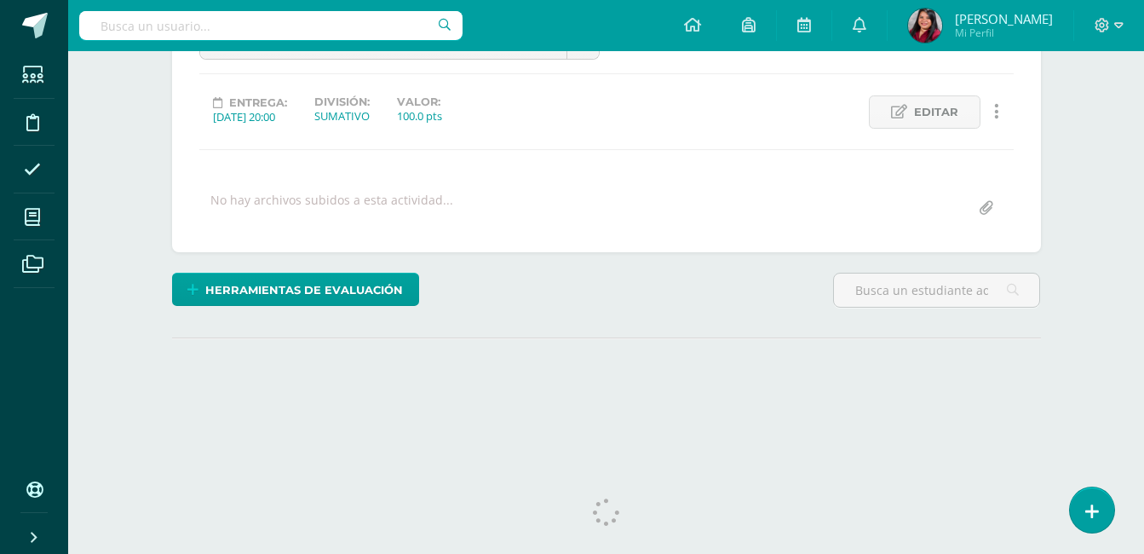
scroll to position [226, 0]
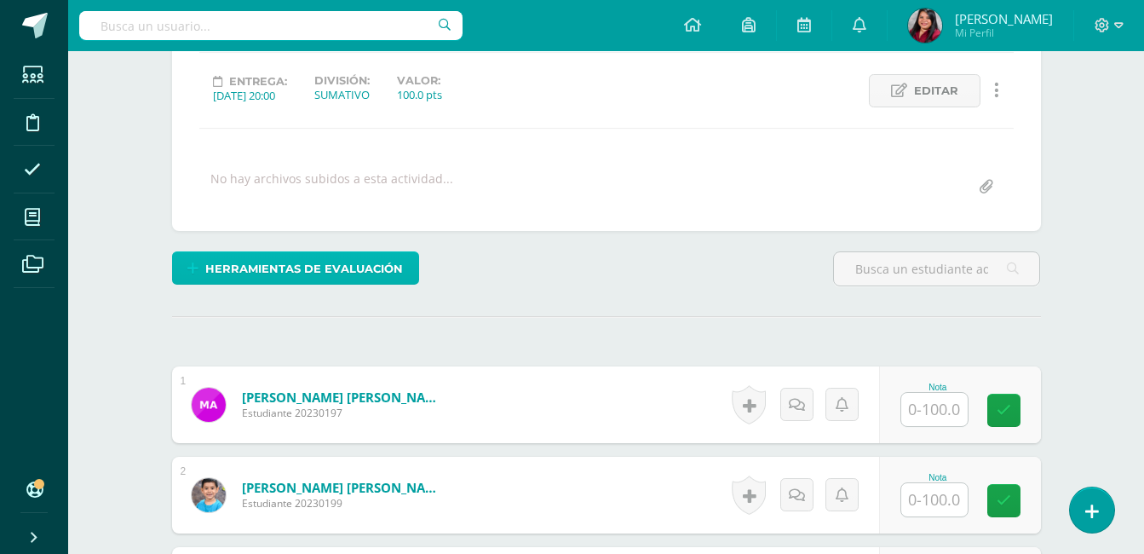
click at [321, 268] on span "Herramientas de evaluación" at bounding box center [304, 269] width 198 height 32
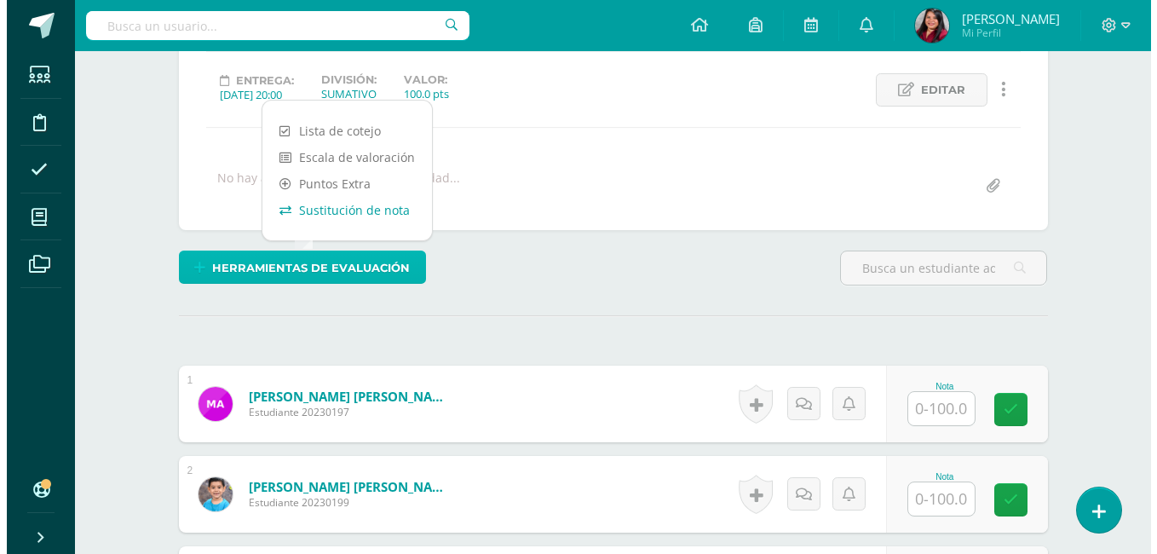
scroll to position [227, 0]
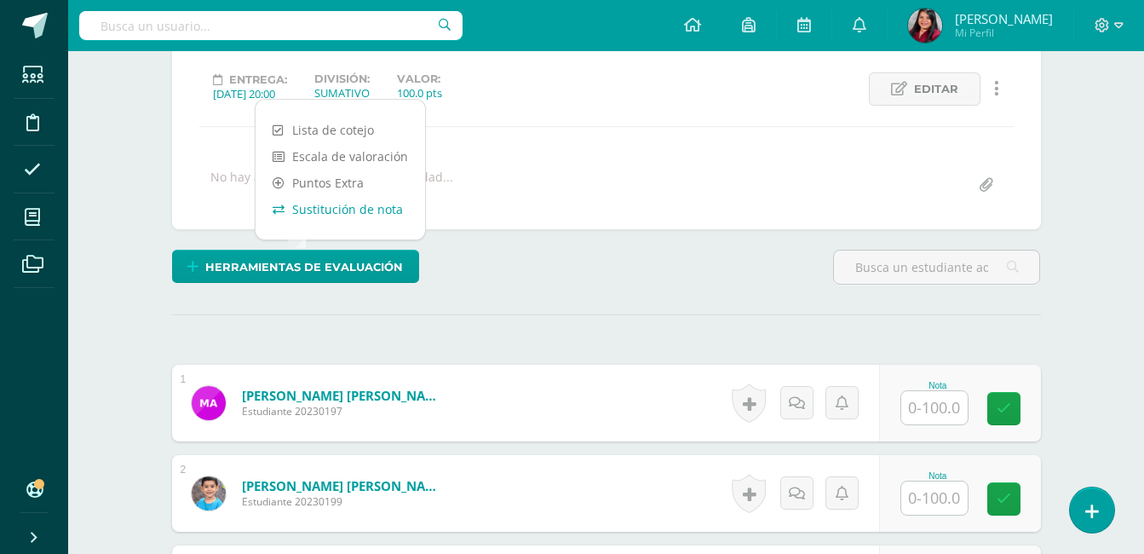
click at [341, 205] on link "Sustitución de nota" at bounding box center [341, 209] width 170 height 26
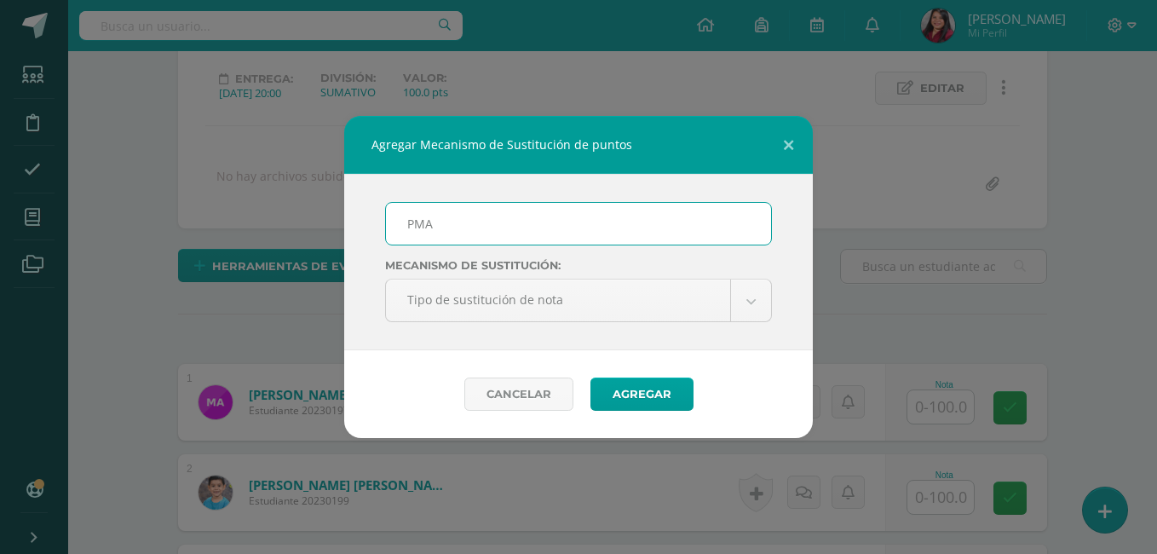
scroll to position [229, 0]
type input "PMA 4.2"
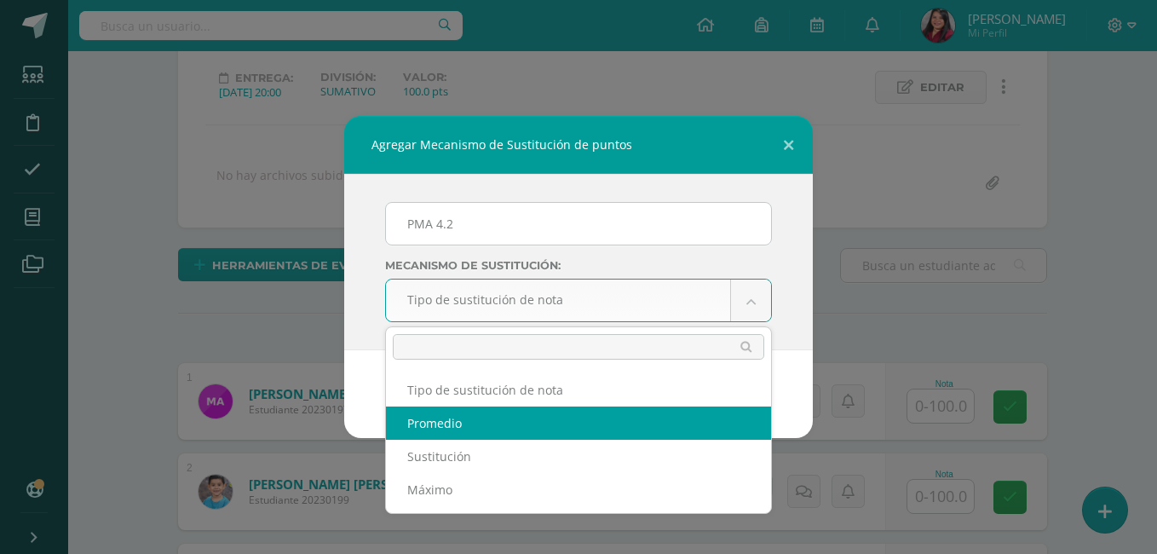
select select "average"
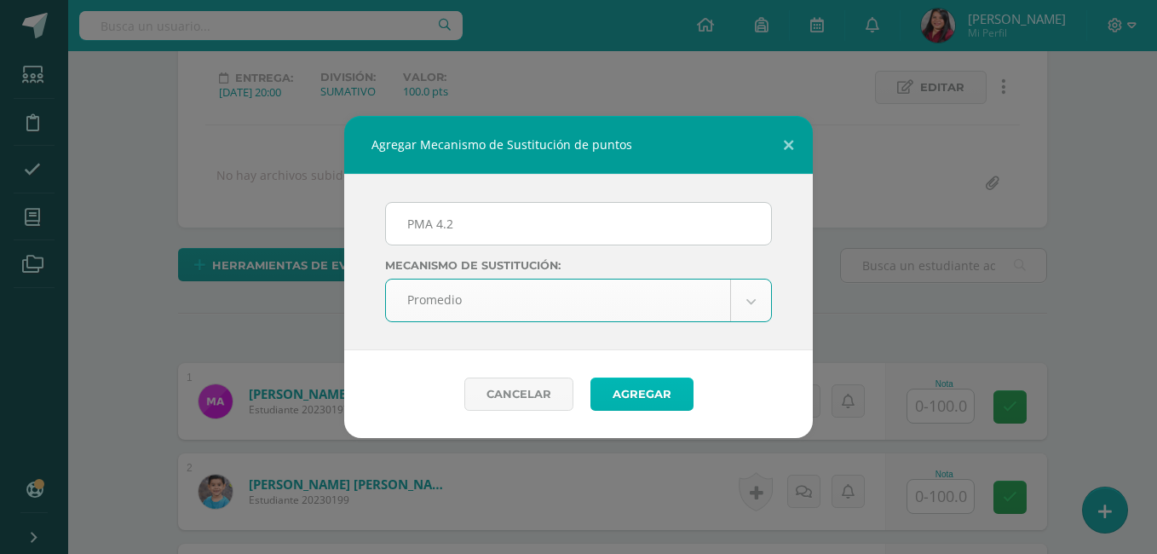
click at [635, 394] on button "Agregar" at bounding box center [641, 393] width 103 height 33
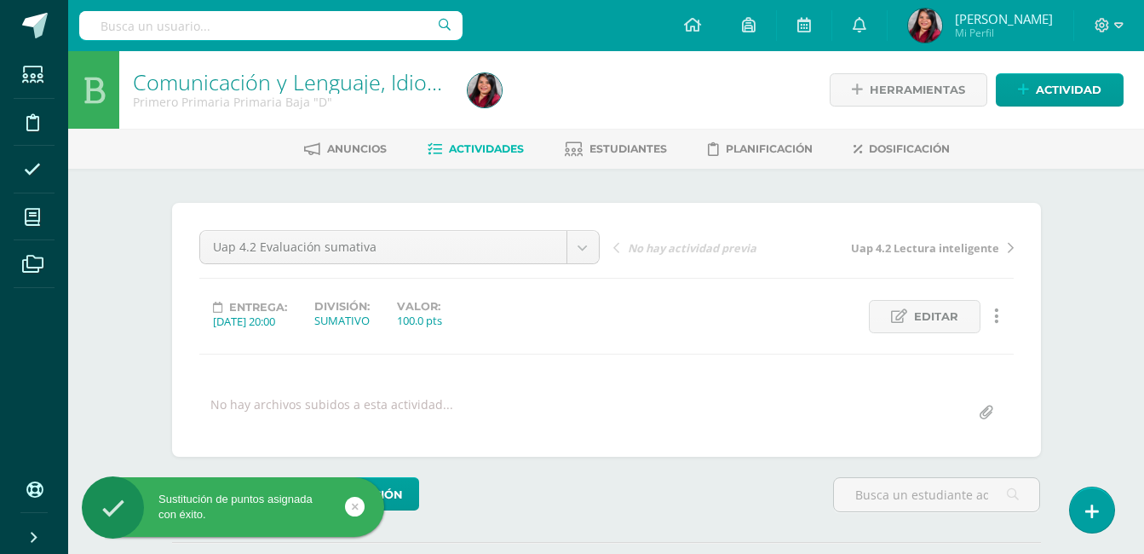
click at [1079, 360] on div "Comunicación y Lenguaje, Idioma Español Primero Primaria Primaria Baja "D" Herr…" at bounding box center [606, 397] width 1076 height 692
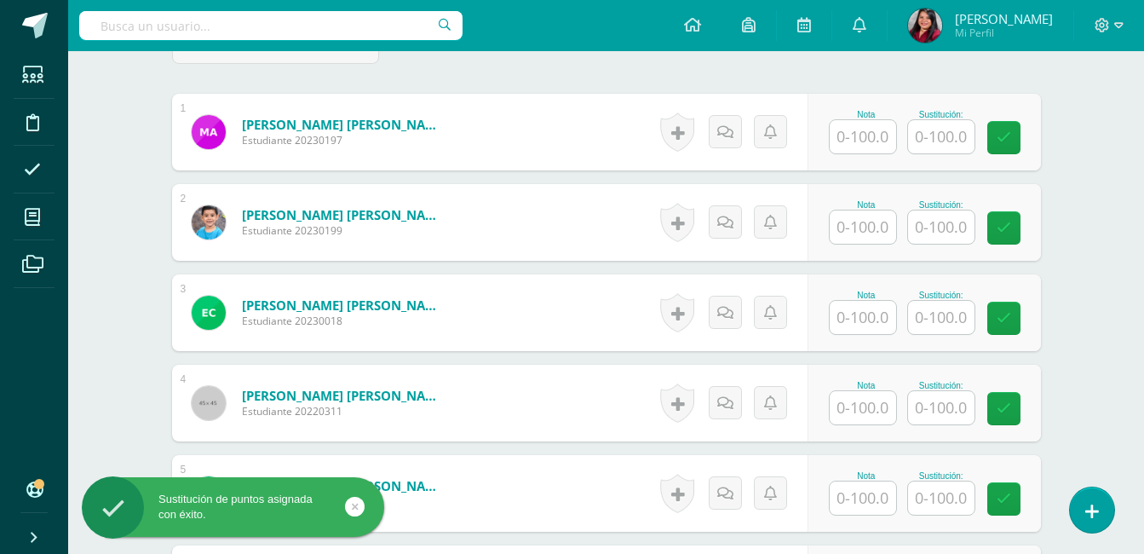
scroll to position [567, 0]
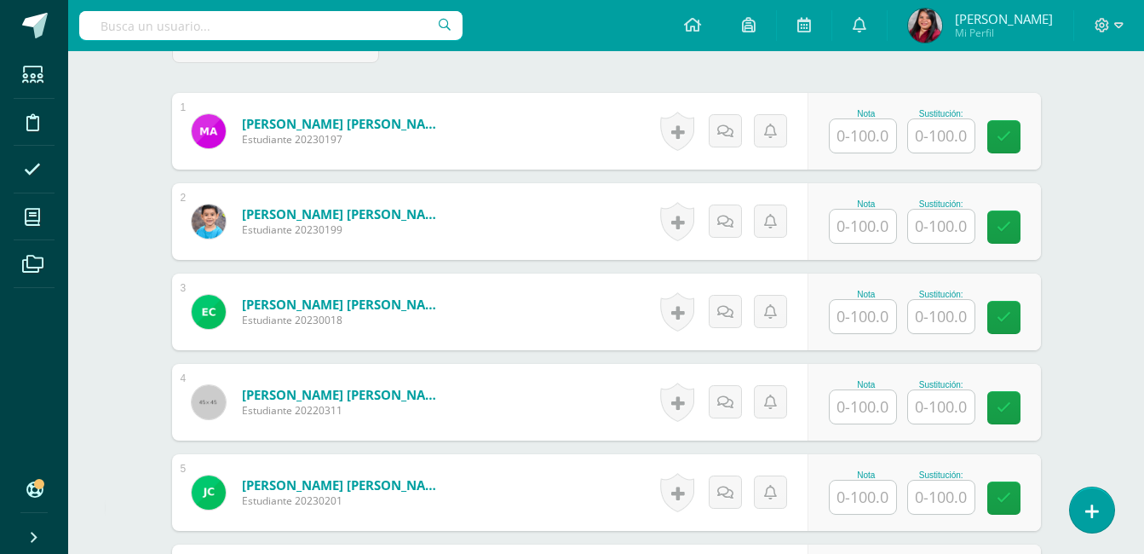
click at [843, 147] on input "text" at bounding box center [863, 135] width 66 height 33
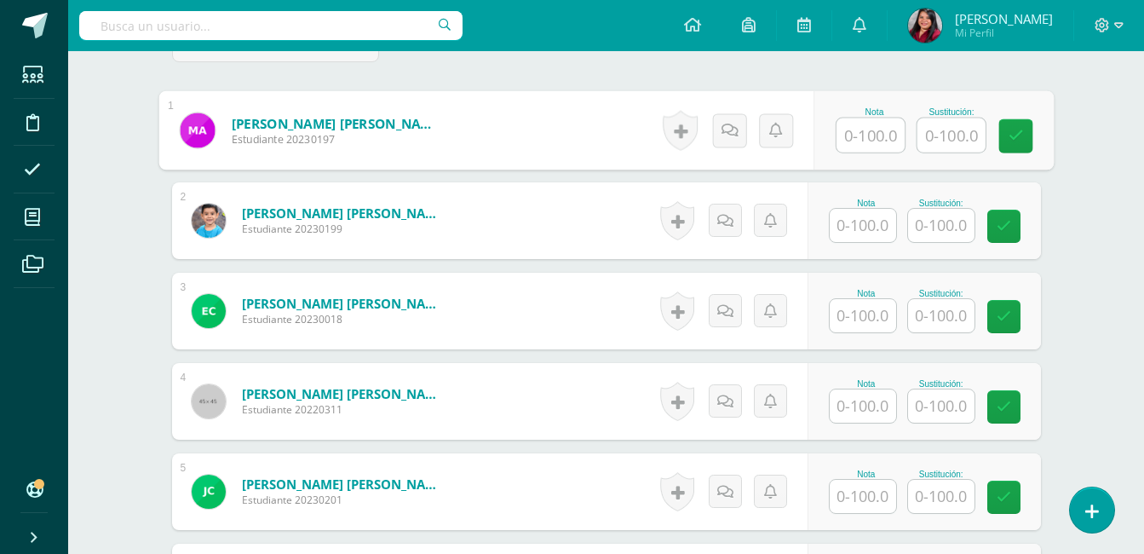
scroll to position [569, 0]
type input "96"
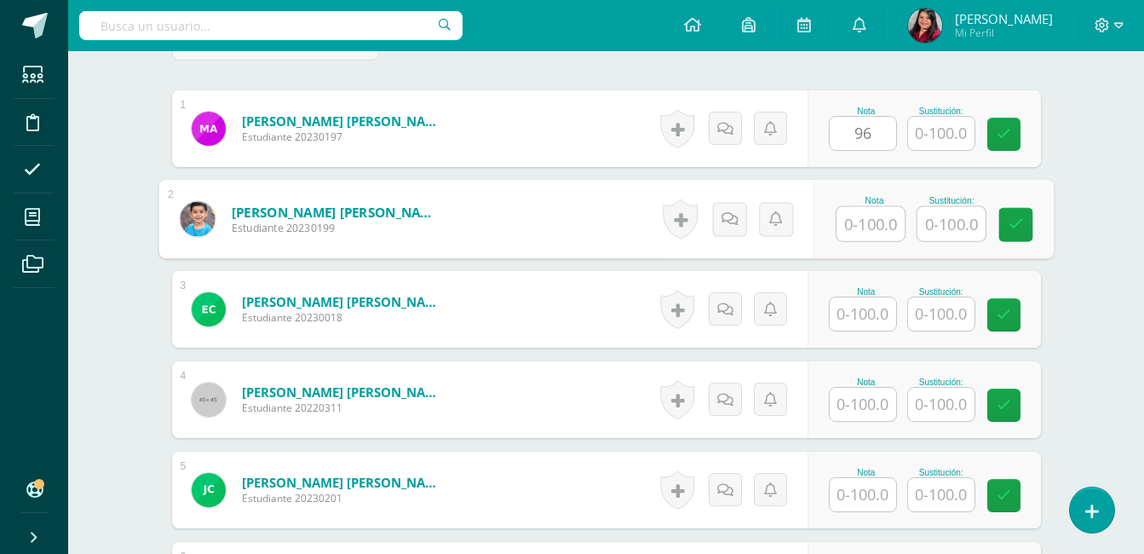
click at [854, 215] on input "text" at bounding box center [871, 224] width 68 height 34
type input "96"
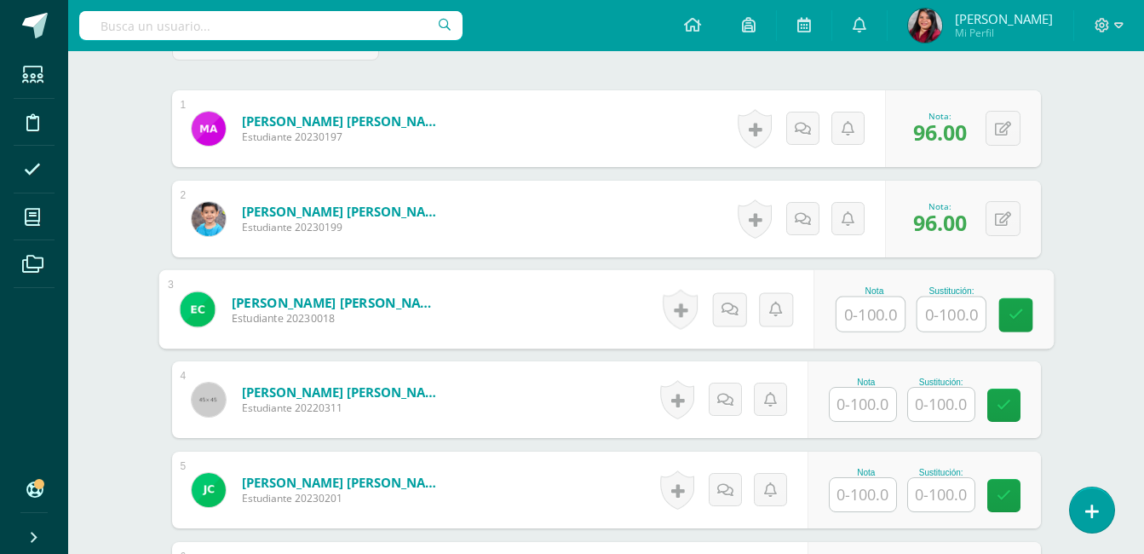
click at [869, 319] on input "text" at bounding box center [871, 314] width 68 height 34
type input "100"
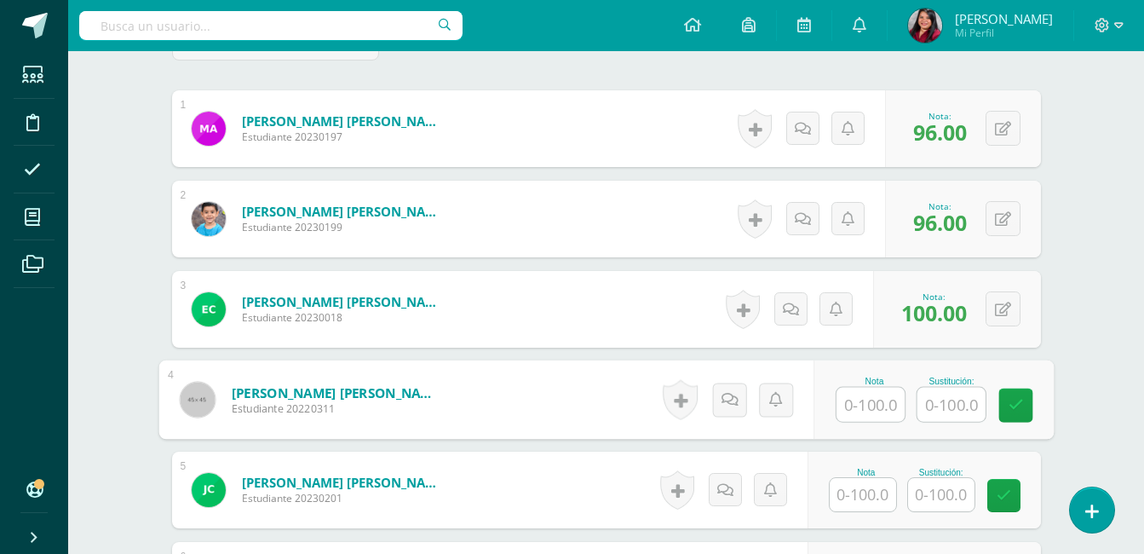
click at [877, 408] on input "text" at bounding box center [871, 405] width 68 height 34
type input "92"
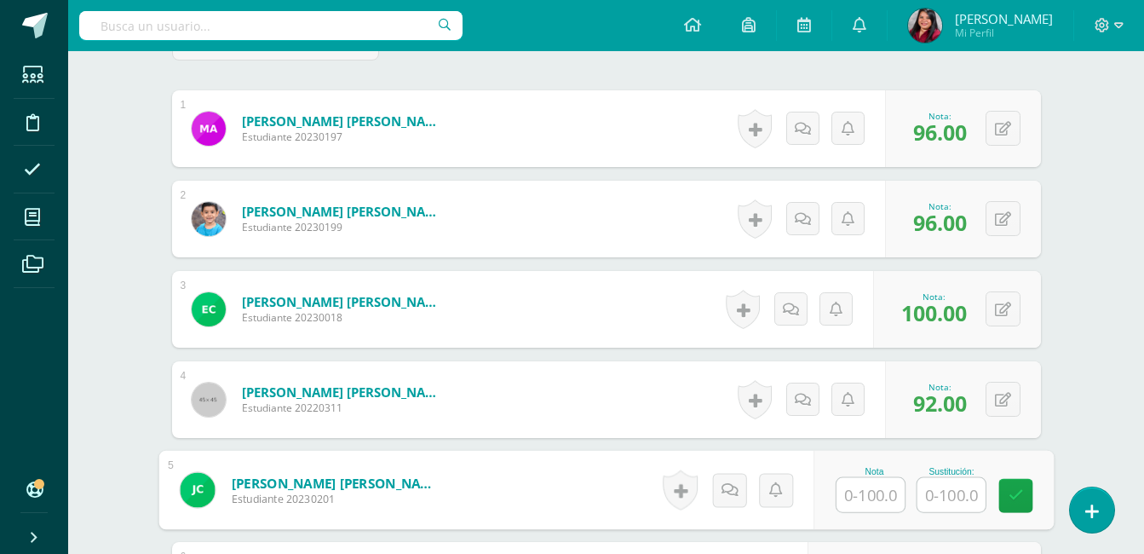
click at [878, 509] on input "text" at bounding box center [871, 495] width 68 height 34
type input "100"
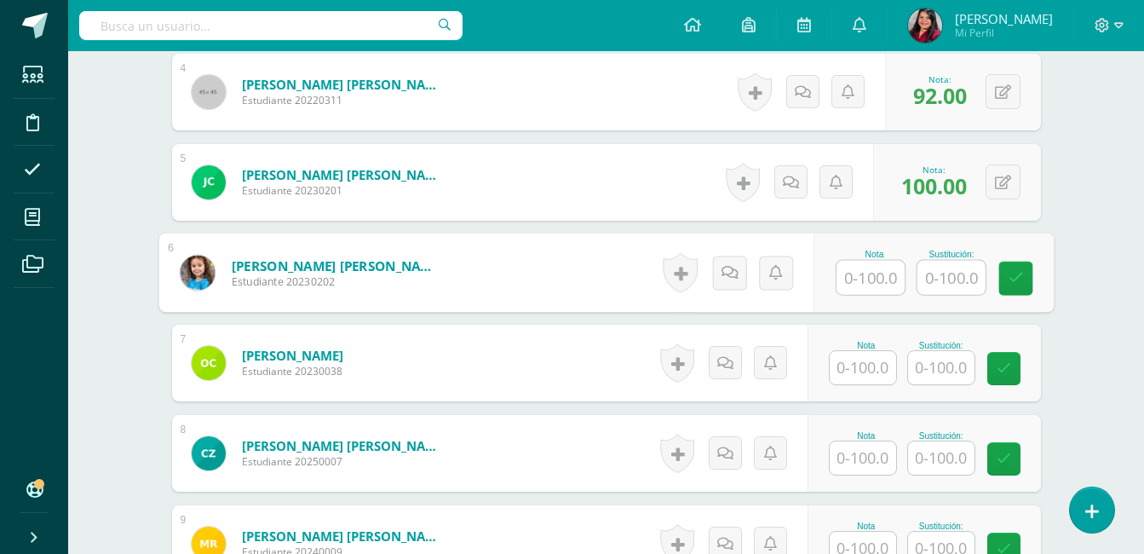
click at [858, 269] on input "text" at bounding box center [871, 278] width 68 height 34
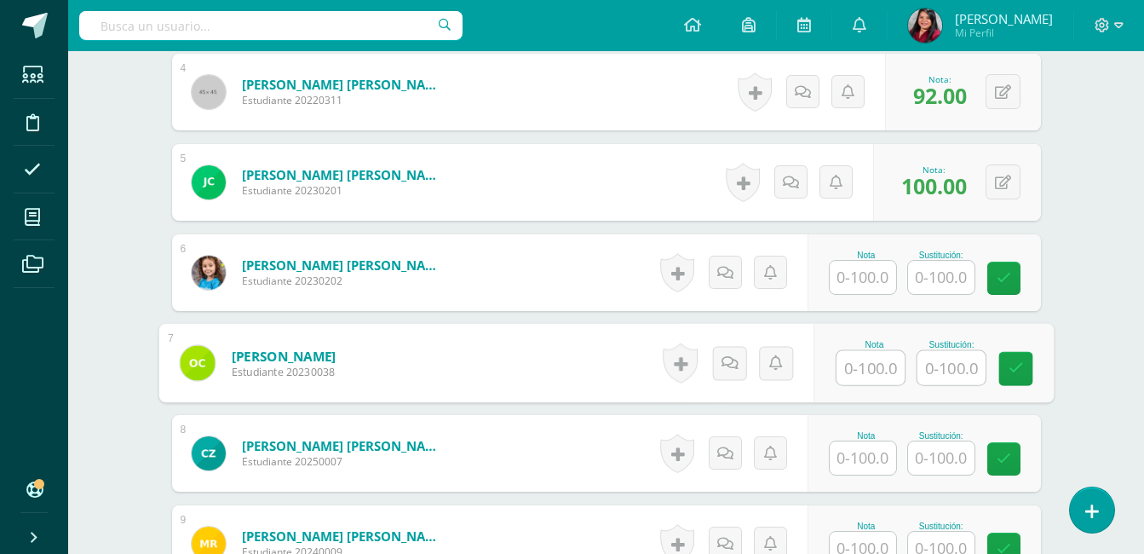
click at [866, 371] on input "text" at bounding box center [871, 368] width 68 height 34
type input "100"
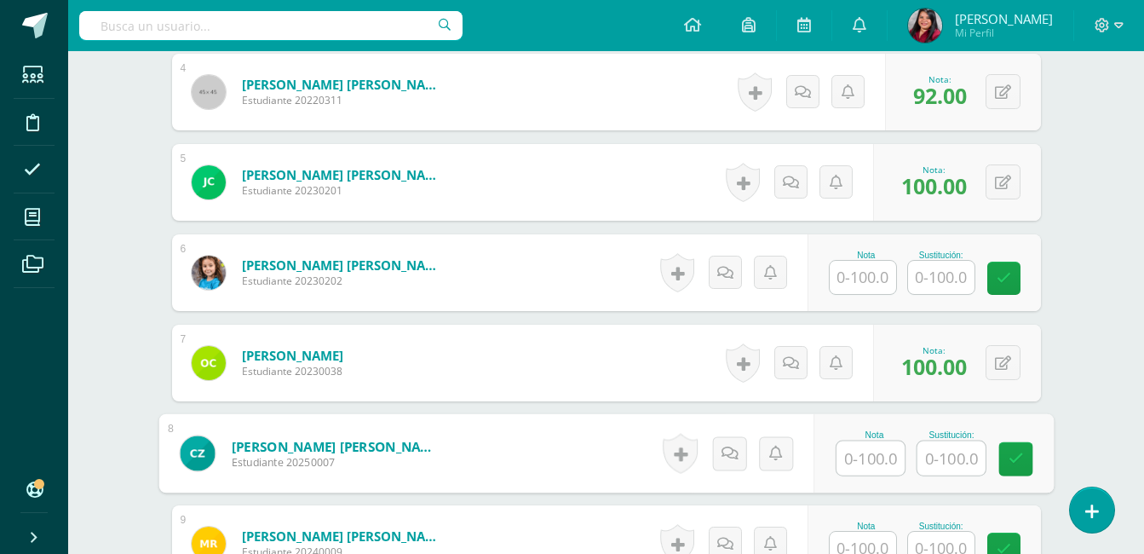
click at [871, 449] on input "text" at bounding box center [871, 458] width 68 height 34
type input "96"
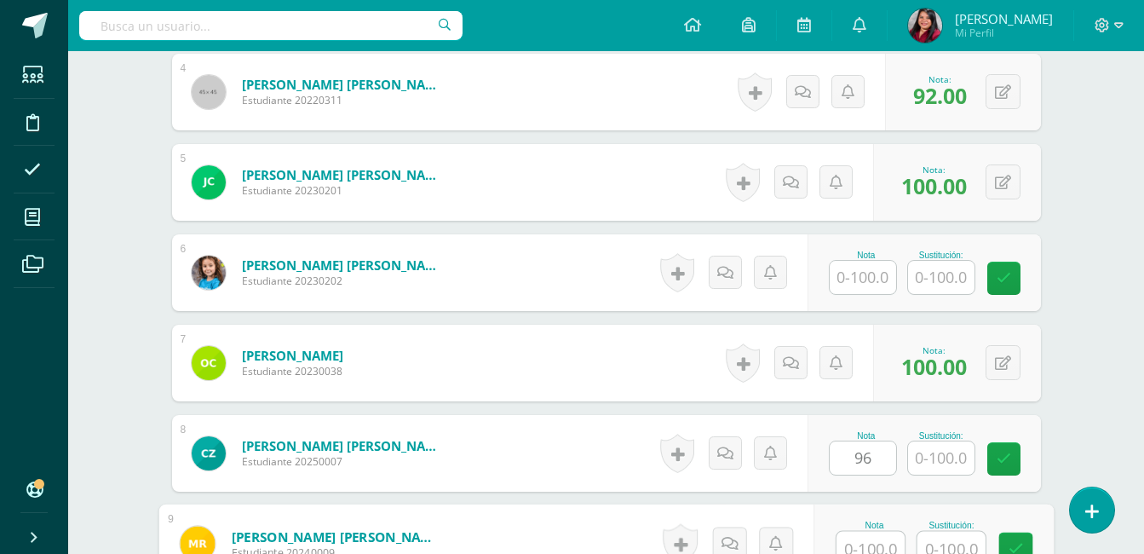
scroll to position [889, 0]
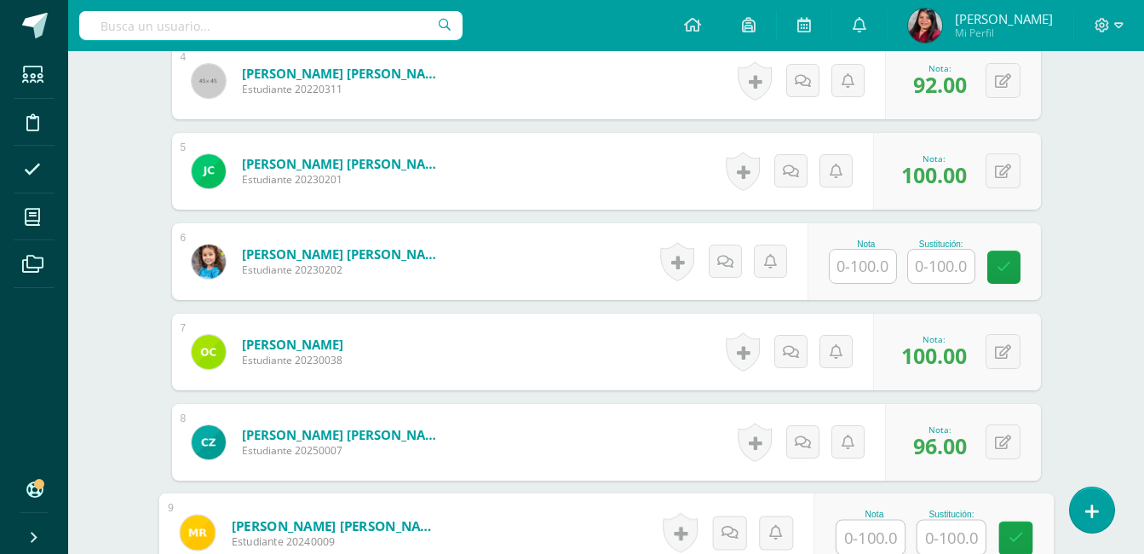
click at [872, 544] on input "text" at bounding box center [871, 538] width 68 height 34
type input "92"
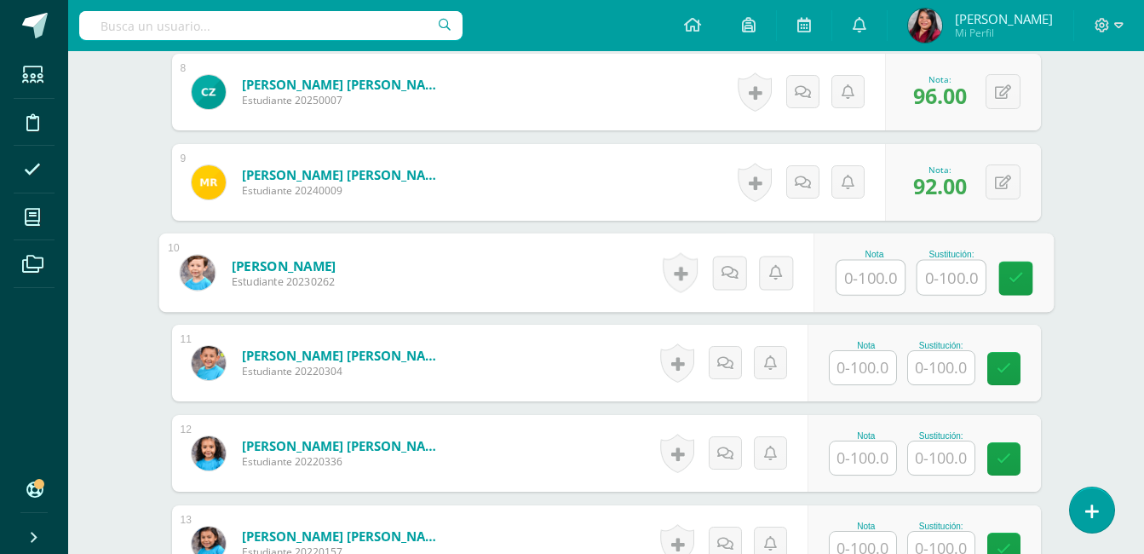
click at [865, 280] on input "text" at bounding box center [871, 278] width 68 height 34
type input "100"
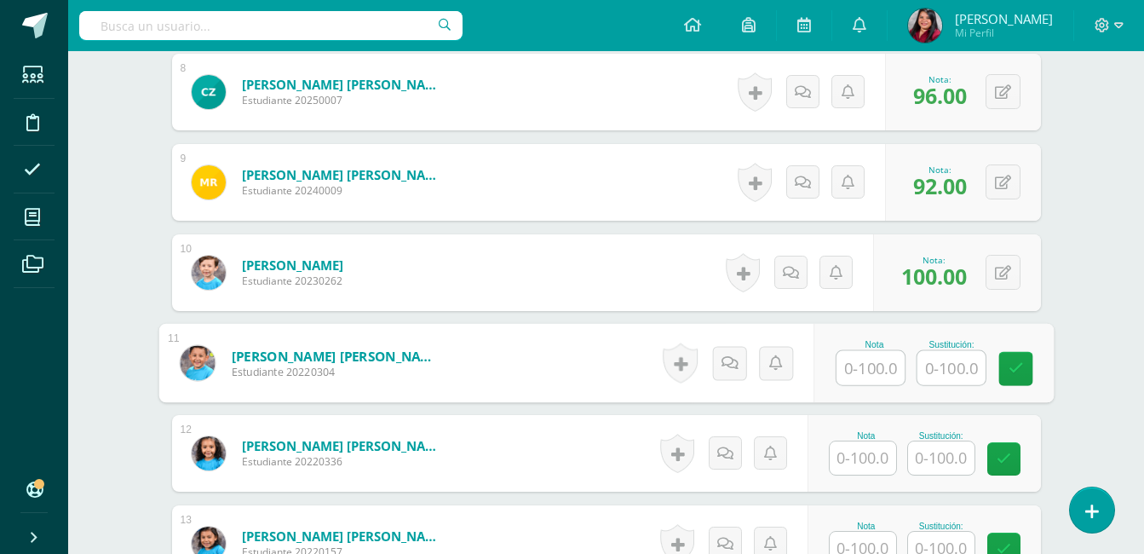
click at [876, 373] on input "text" at bounding box center [871, 368] width 68 height 34
type input "100"
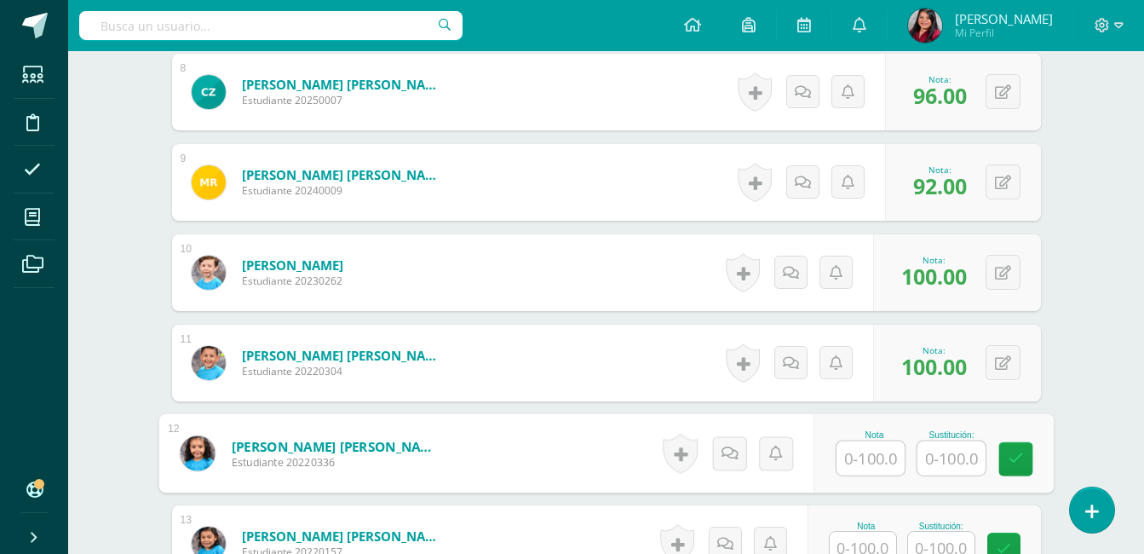
click at [865, 461] on input "text" at bounding box center [871, 458] width 68 height 34
type input "0"
type input "88"
click at [850, 539] on input "text" at bounding box center [863, 548] width 66 height 33
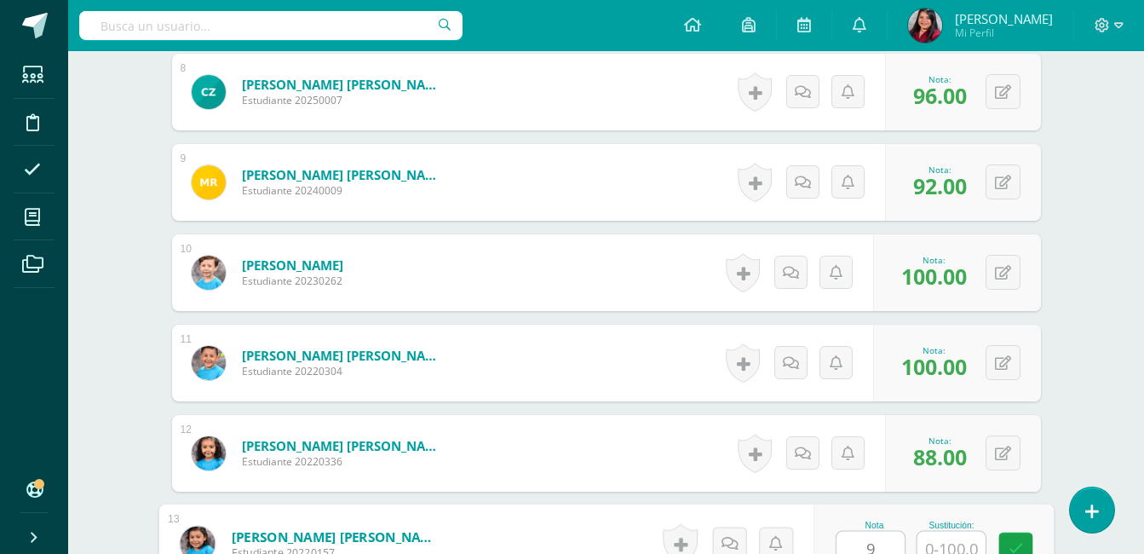
scroll to position [1244, 0]
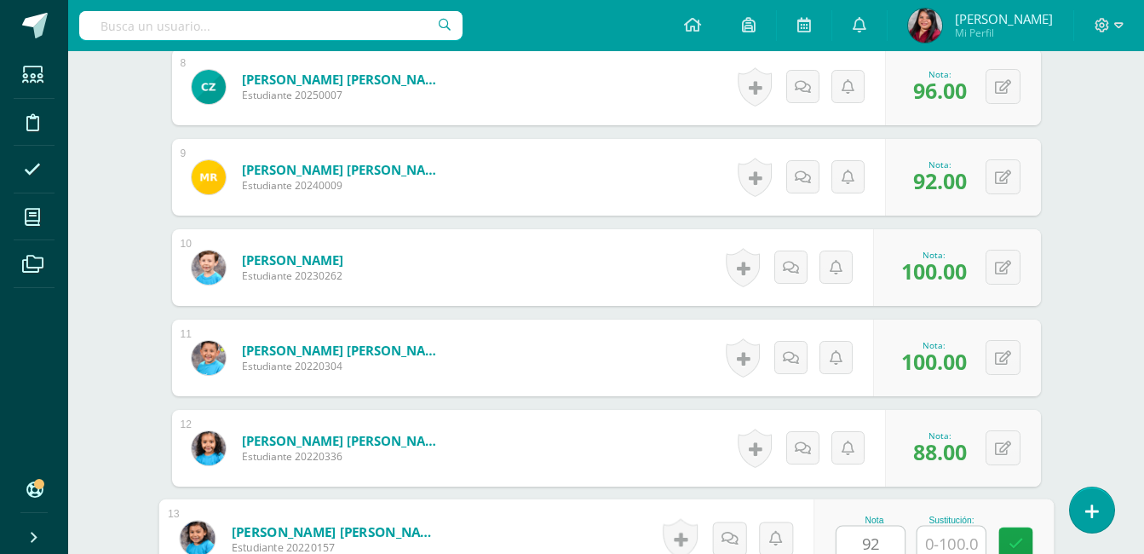
type input "92"
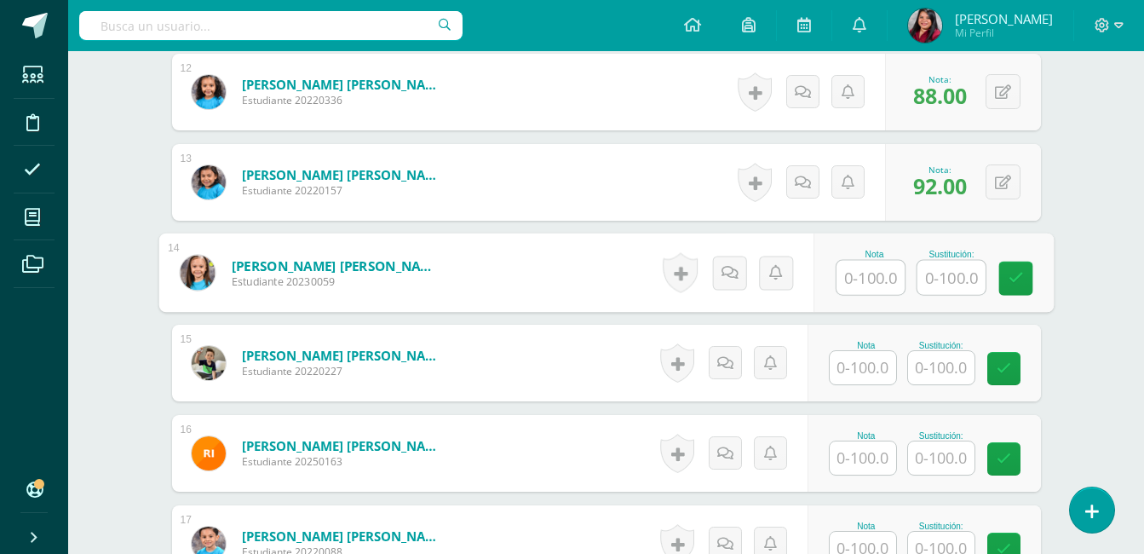
click at [862, 279] on input "text" at bounding box center [871, 278] width 68 height 34
type input "100"
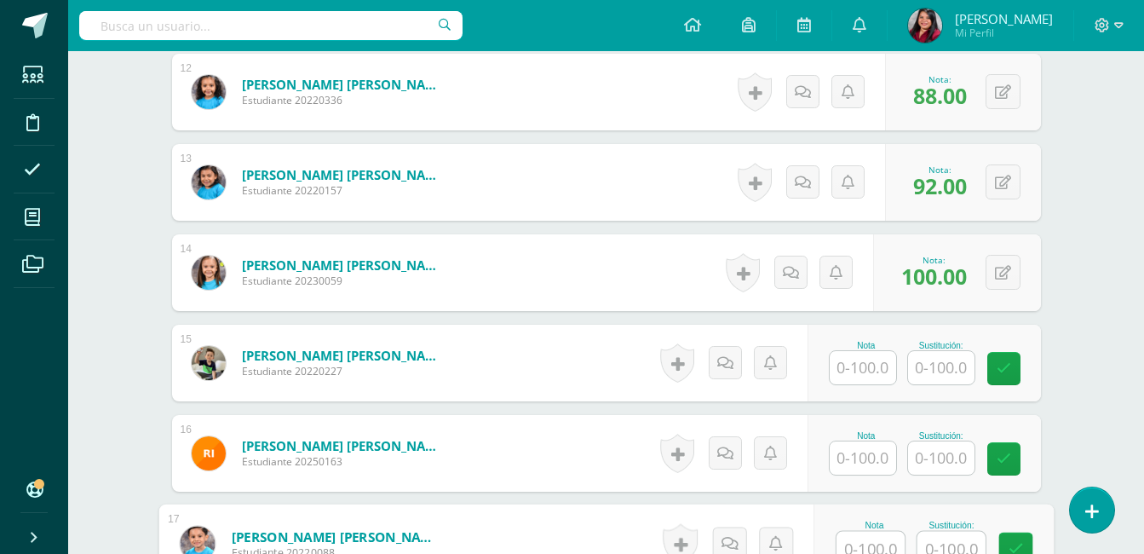
click at [860, 546] on input "text" at bounding box center [871, 549] width 68 height 34
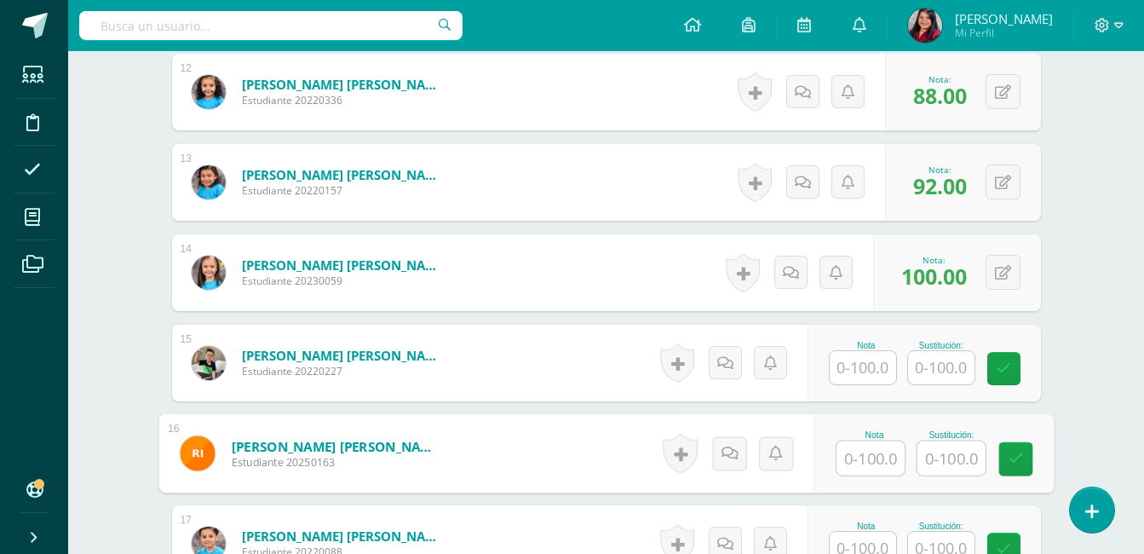
click at [878, 457] on input "text" at bounding box center [871, 458] width 68 height 34
click at [868, 538] on input "text" at bounding box center [863, 548] width 66 height 33
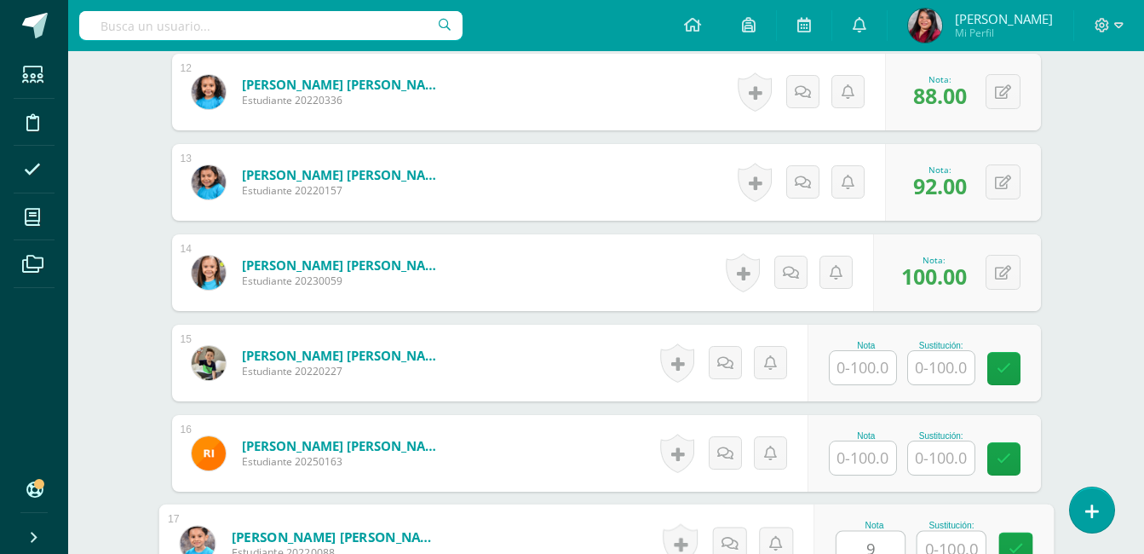
scroll to position [1605, 0]
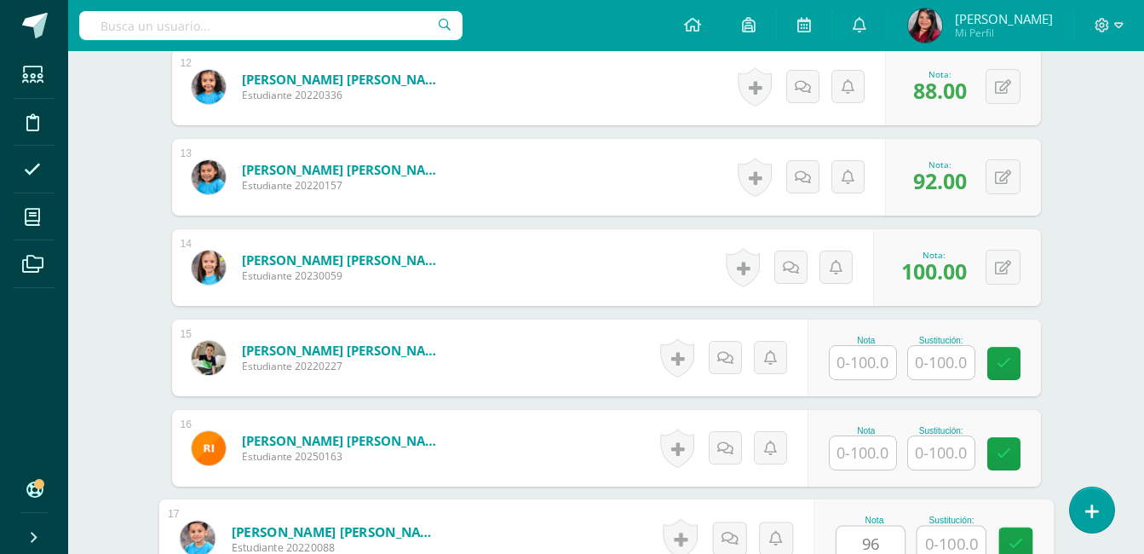
type input "96"
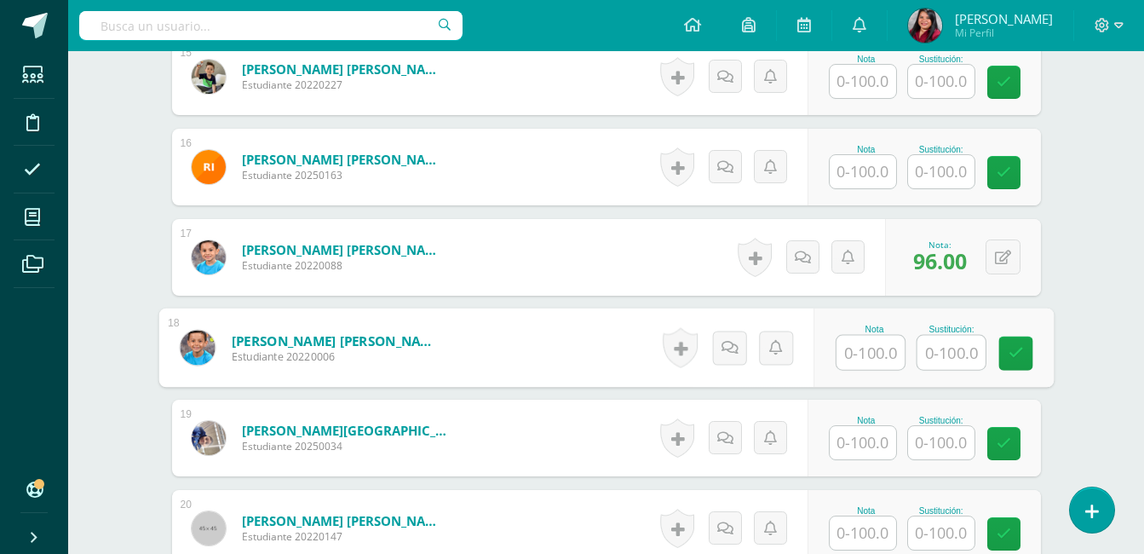
scroll to position [1900, 0]
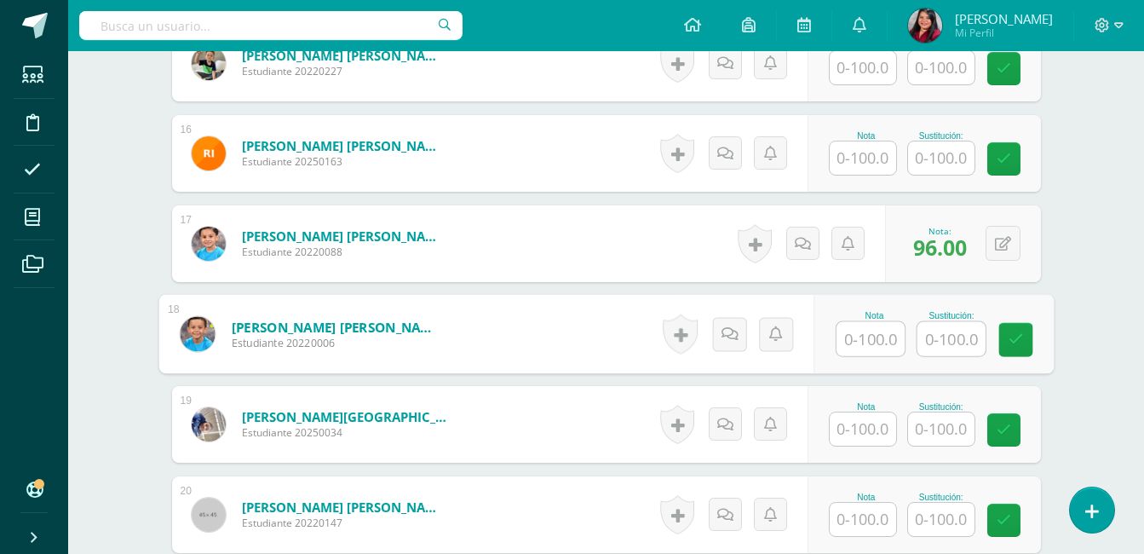
click at [888, 423] on input "text" at bounding box center [863, 428] width 66 height 33
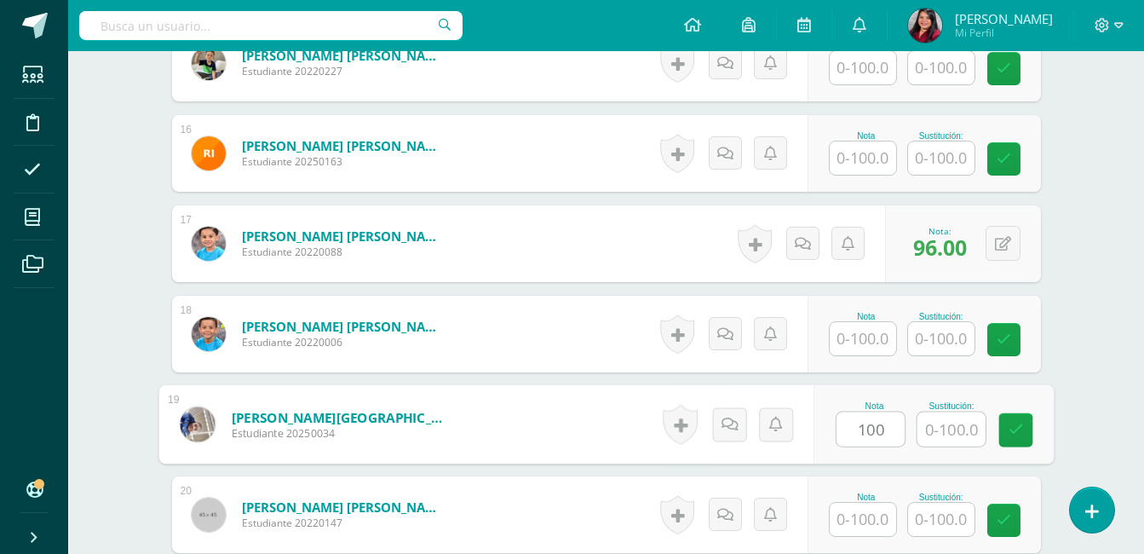
type input "100"
click at [883, 513] on input "text" at bounding box center [863, 519] width 66 height 33
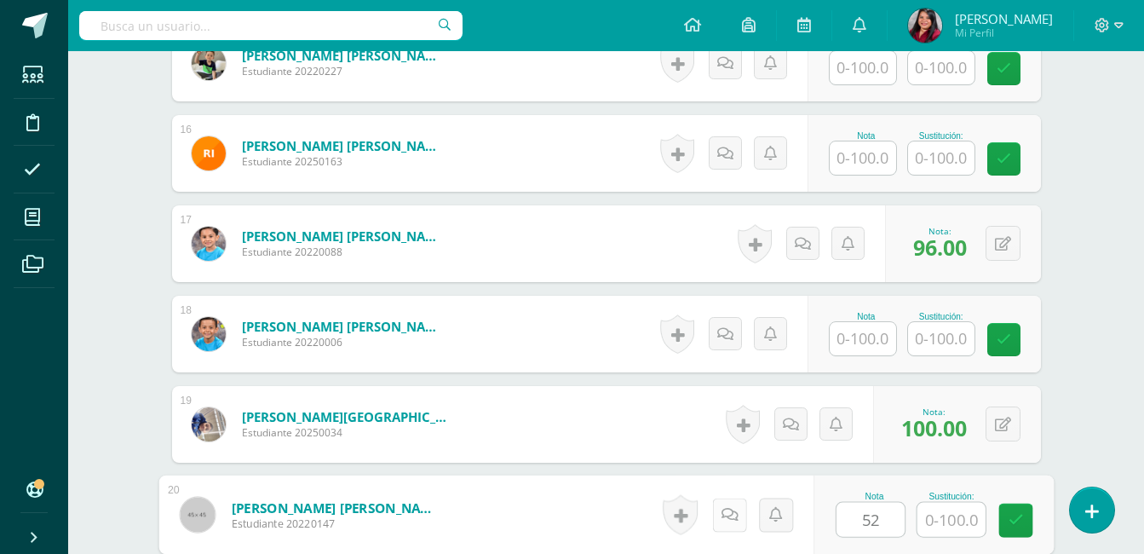
type input "52"
click at [730, 517] on icon at bounding box center [729, 514] width 17 height 14
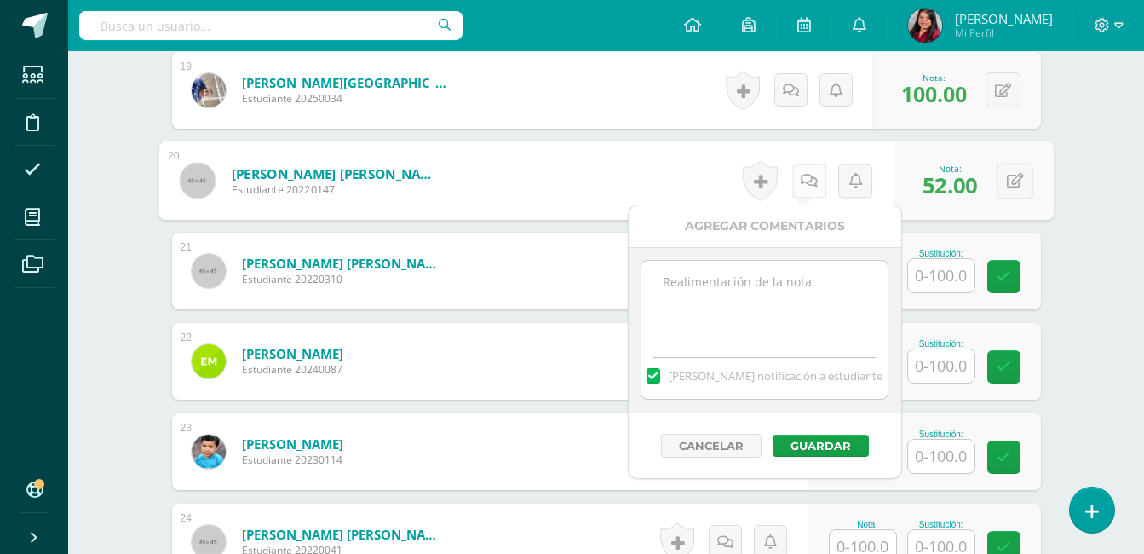
scroll to position [2241, 0]
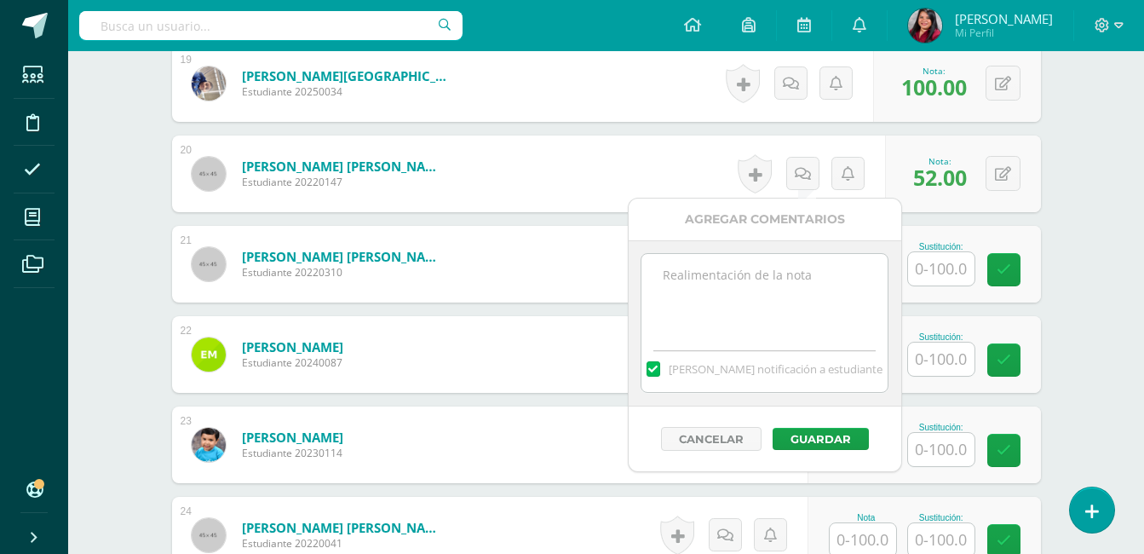
click at [775, 273] on textarea at bounding box center [765, 296] width 246 height 85
type textarea "f"
type textarea "Falta realizar el PMA"
click at [824, 441] on button "Guardar" at bounding box center [821, 439] width 96 height 22
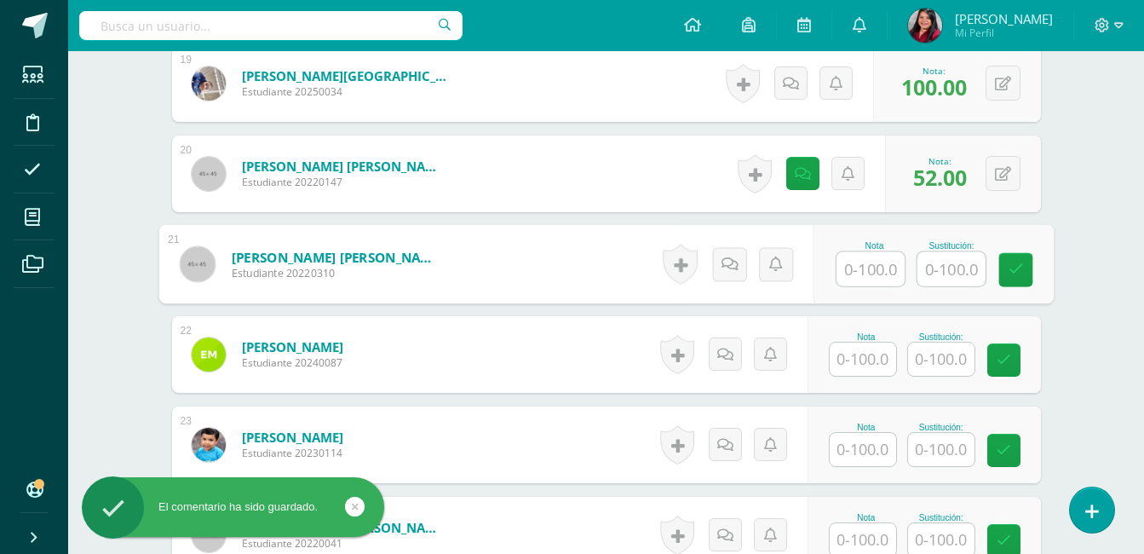
click at [864, 273] on input "text" at bounding box center [871, 269] width 68 height 34
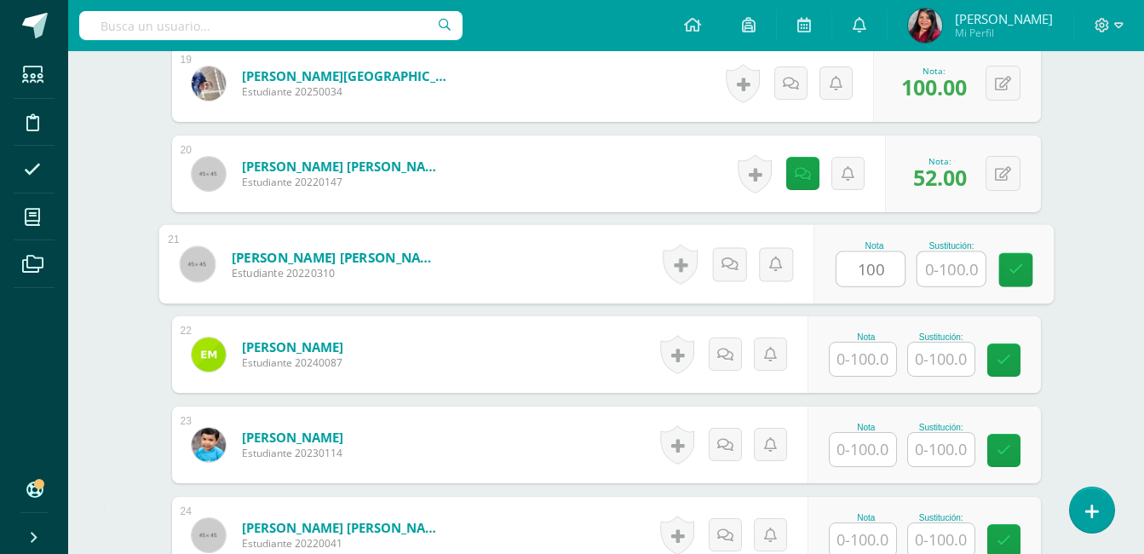
type input "100"
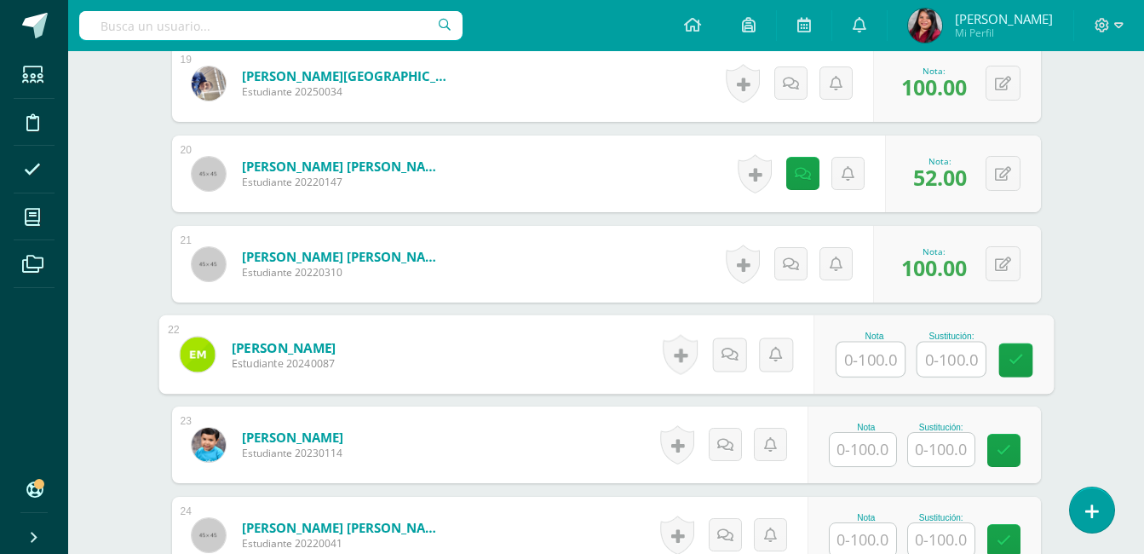
click at [868, 366] on input "text" at bounding box center [871, 359] width 68 height 34
type input "100"
click at [864, 442] on input "text" at bounding box center [863, 449] width 66 height 33
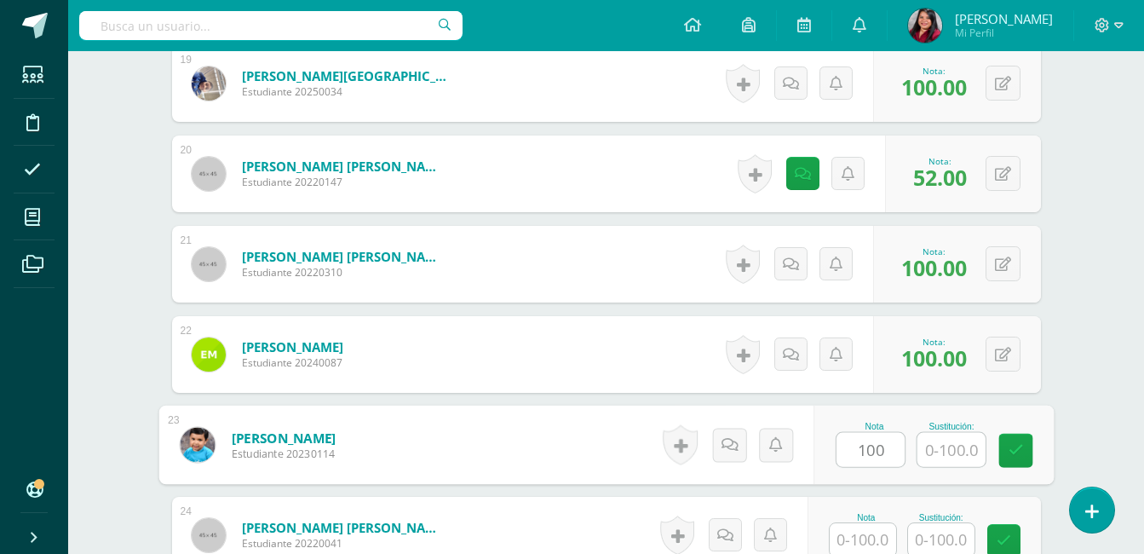
type input "100"
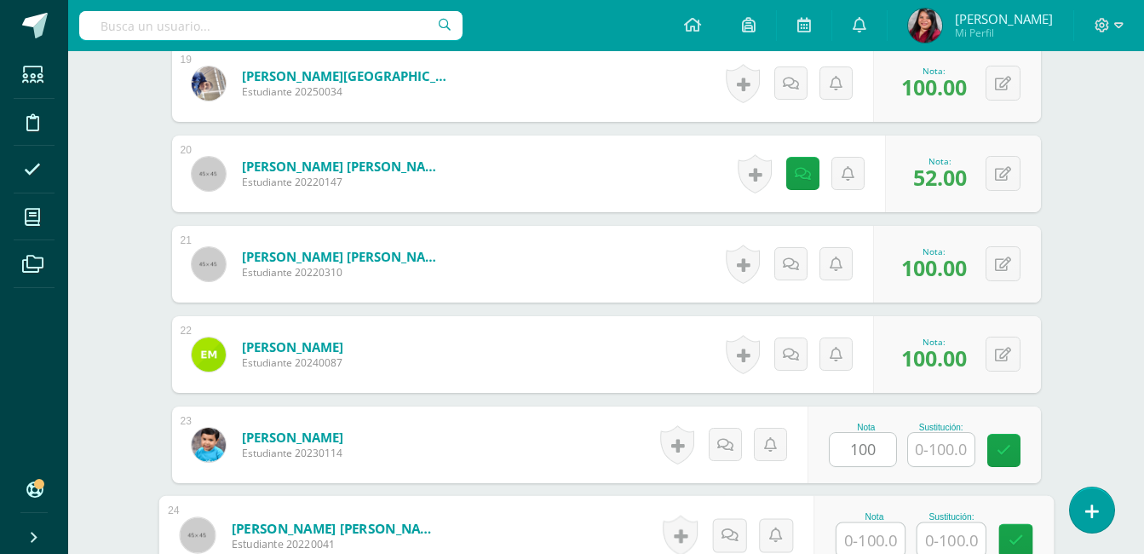
scroll to position [2243, 0]
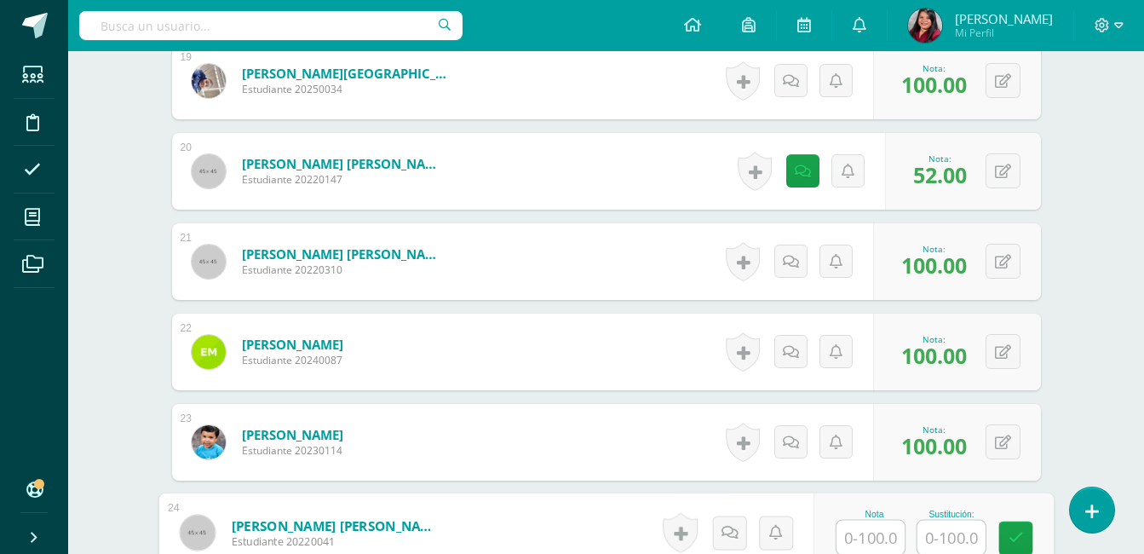
click at [878, 540] on input "text" at bounding box center [871, 538] width 68 height 34
type input "88"
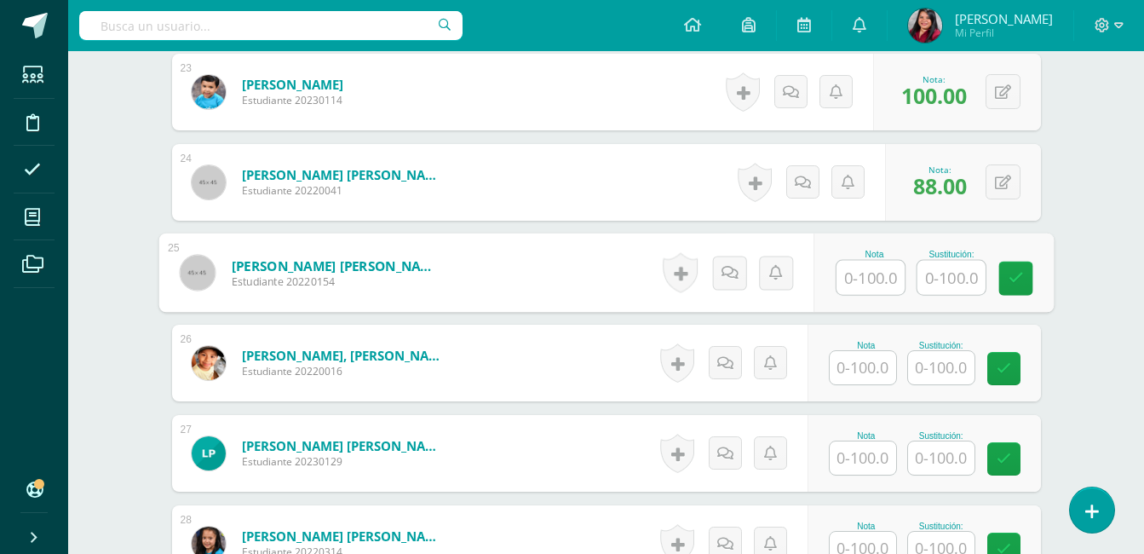
click at [869, 263] on input "text" at bounding box center [871, 278] width 68 height 34
type input "100"
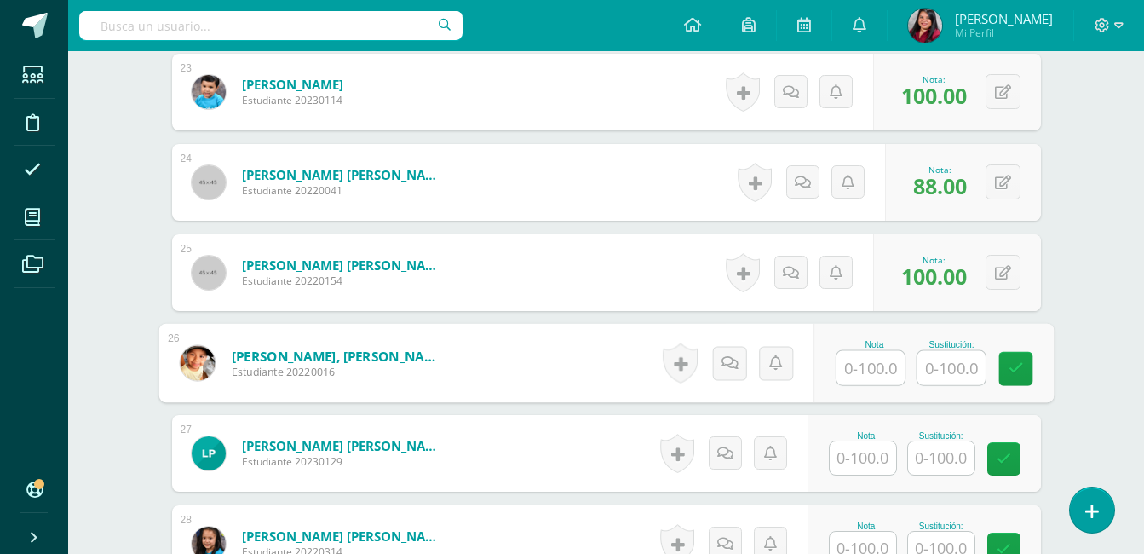
click at [874, 358] on input "text" at bounding box center [871, 368] width 68 height 34
type input "100"
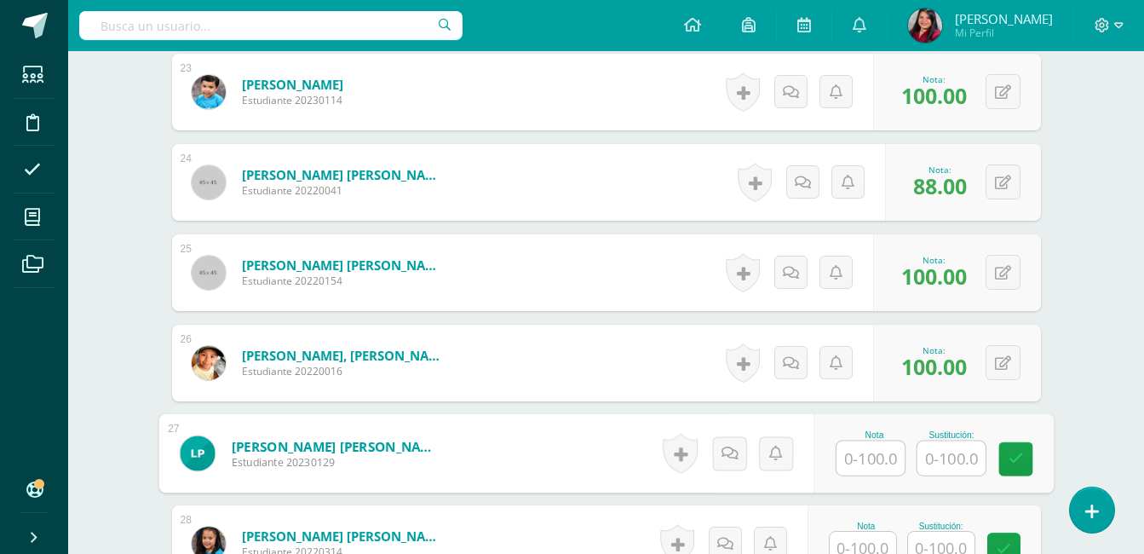
click at [872, 469] on input "text" at bounding box center [871, 458] width 68 height 34
type input "96"
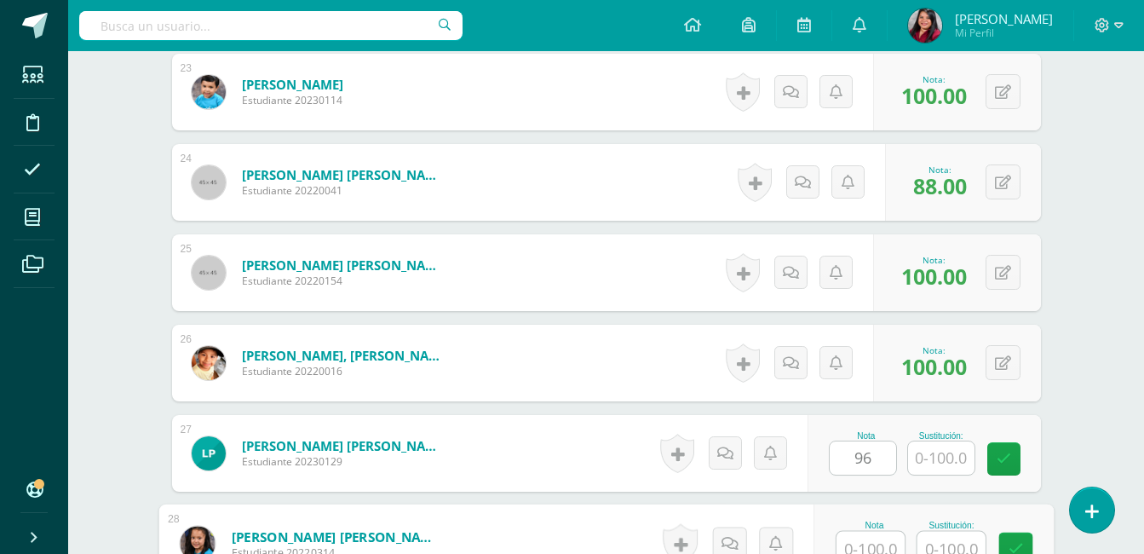
scroll to position [2604, 0]
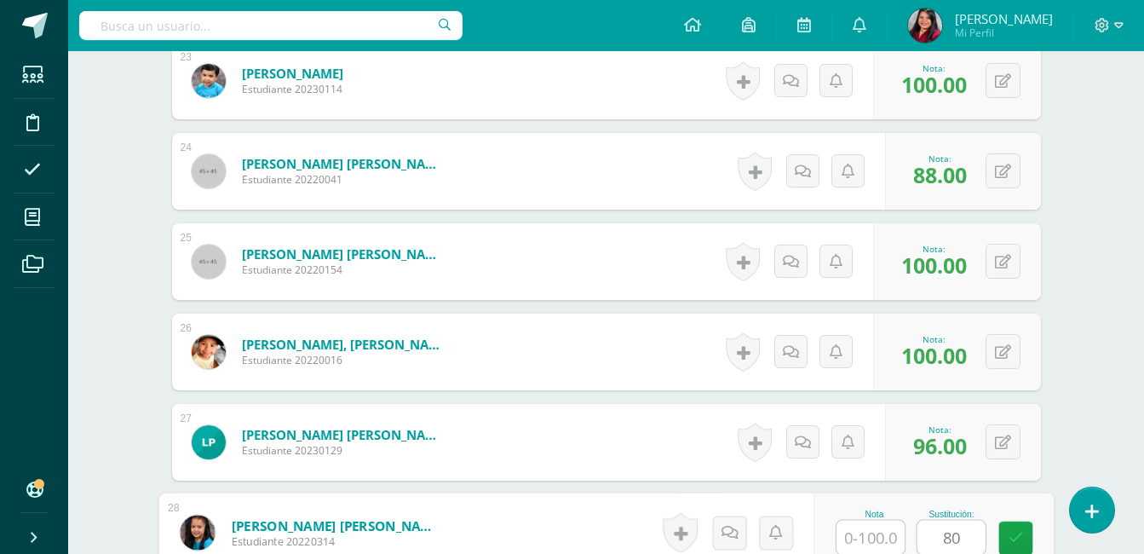
type input "8"
click at [876, 541] on input "text" at bounding box center [871, 538] width 68 height 34
type input "80"
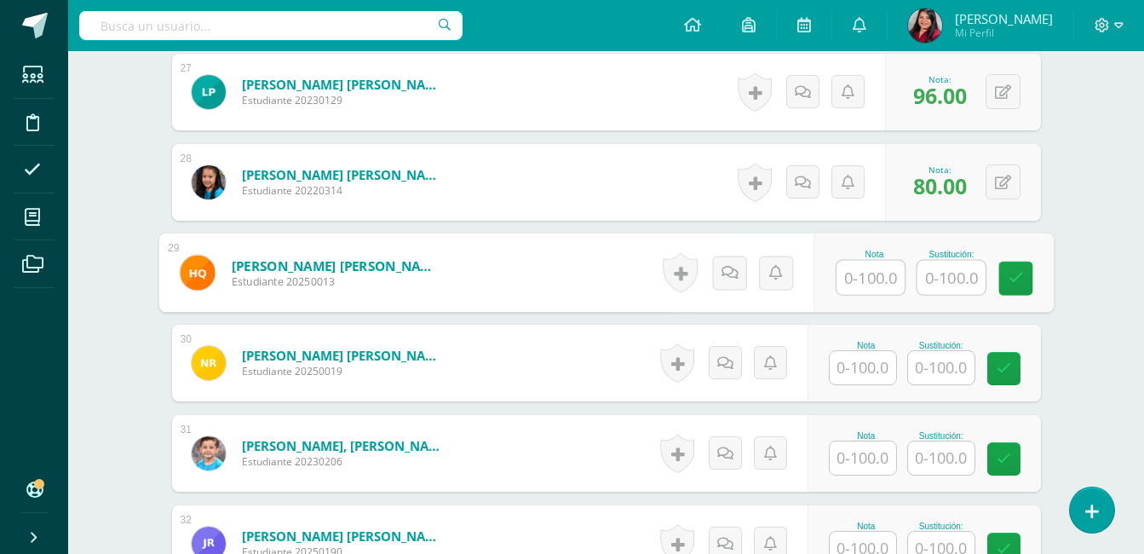
click at [877, 272] on input "text" at bounding box center [871, 278] width 68 height 34
type input "100"
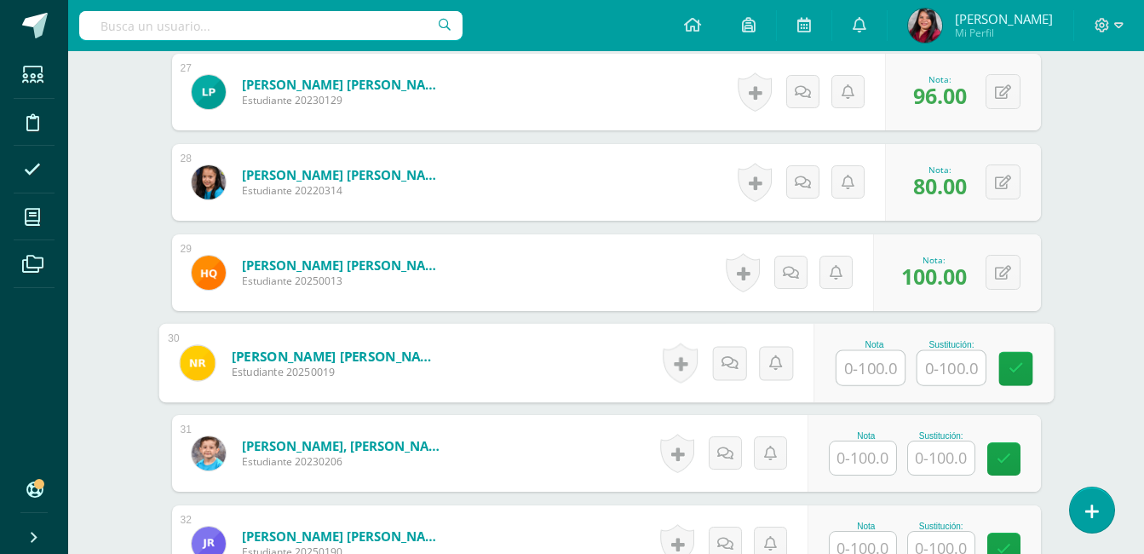
click at [869, 356] on input "text" at bounding box center [871, 368] width 68 height 34
type input "96"
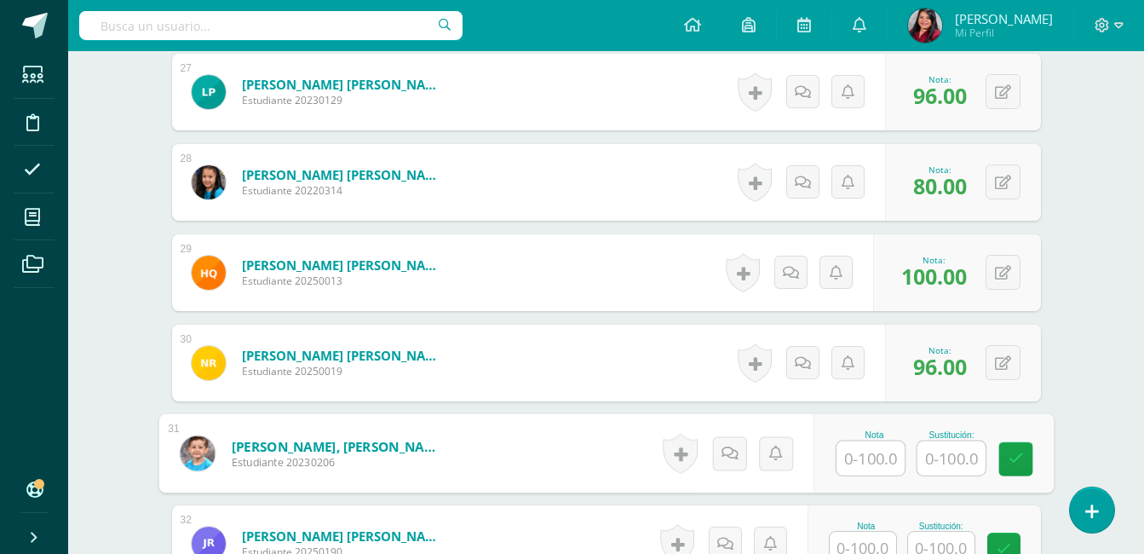
click at [866, 452] on input "text" at bounding box center [871, 458] width 68 height 34
click at [863, 549] on input "text" at bounding box center [863, 548] width 66 height 33
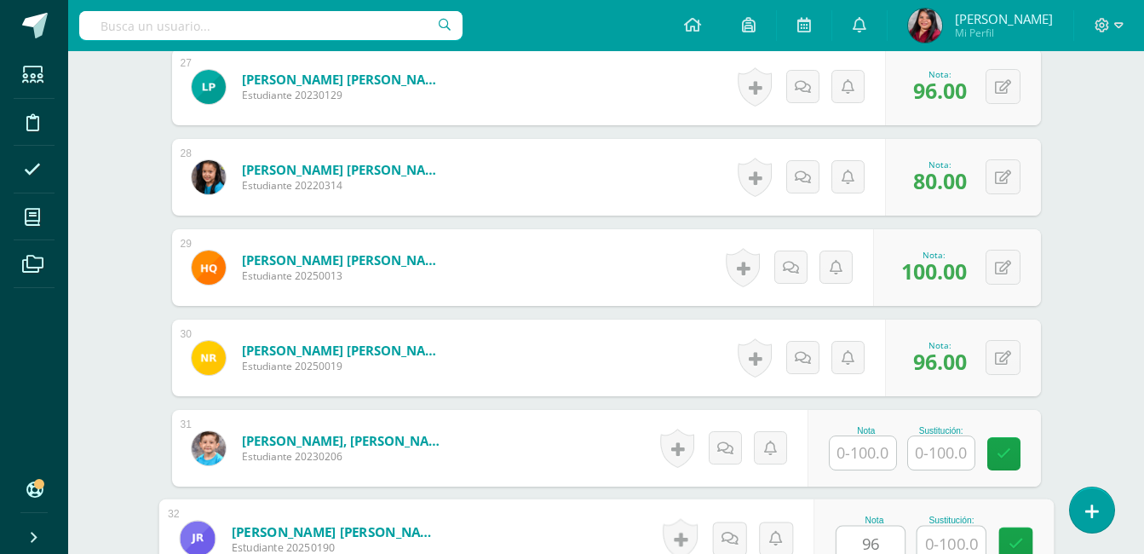
type input "96"
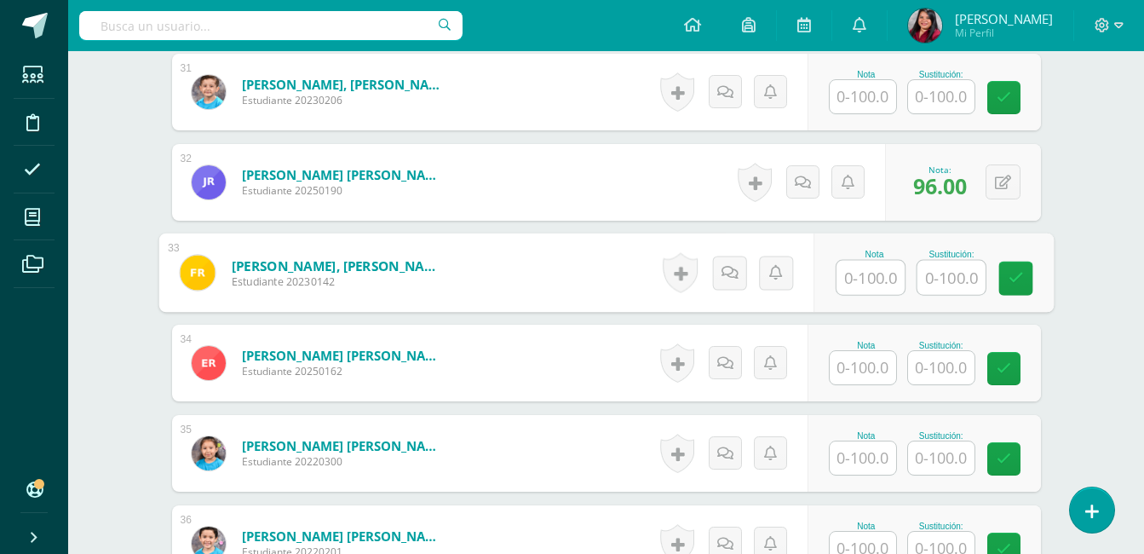
click at [869, 289] on input "text" at bounding box center [871, 278] width 68 height 34
click at [866, 377] on input "text" at bounding box center [863, 367] width 66 height 33
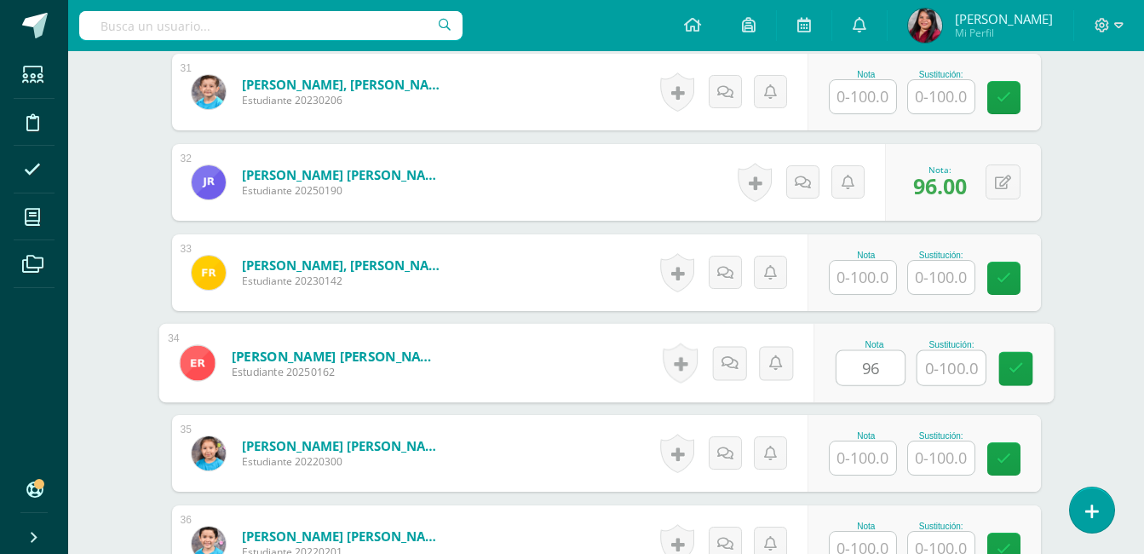
type input "96"
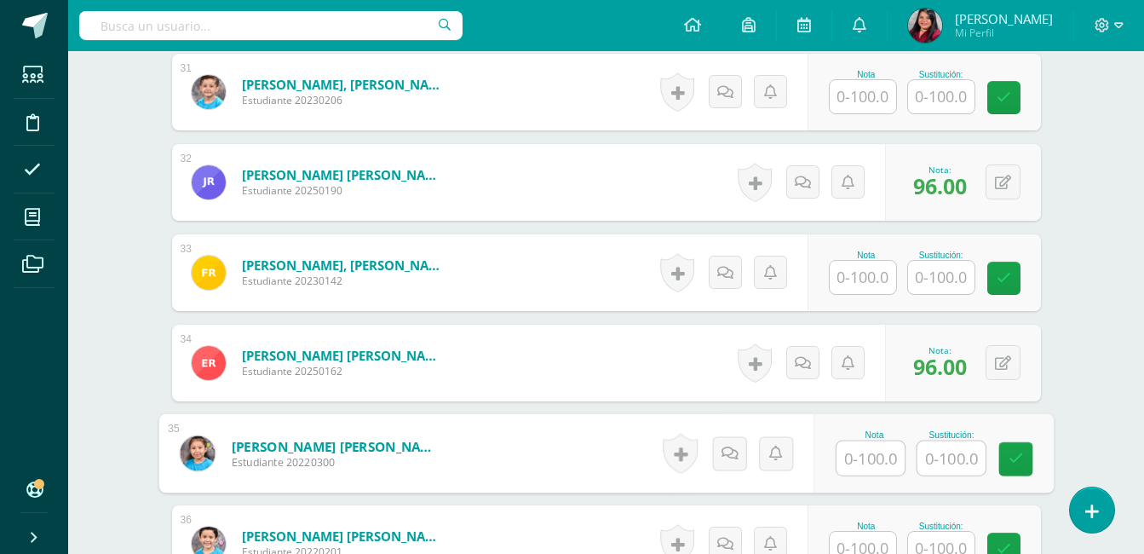
click at [877, 453] on input "text" at bounding box center [871, 458] width 68 height 34
type input "96"
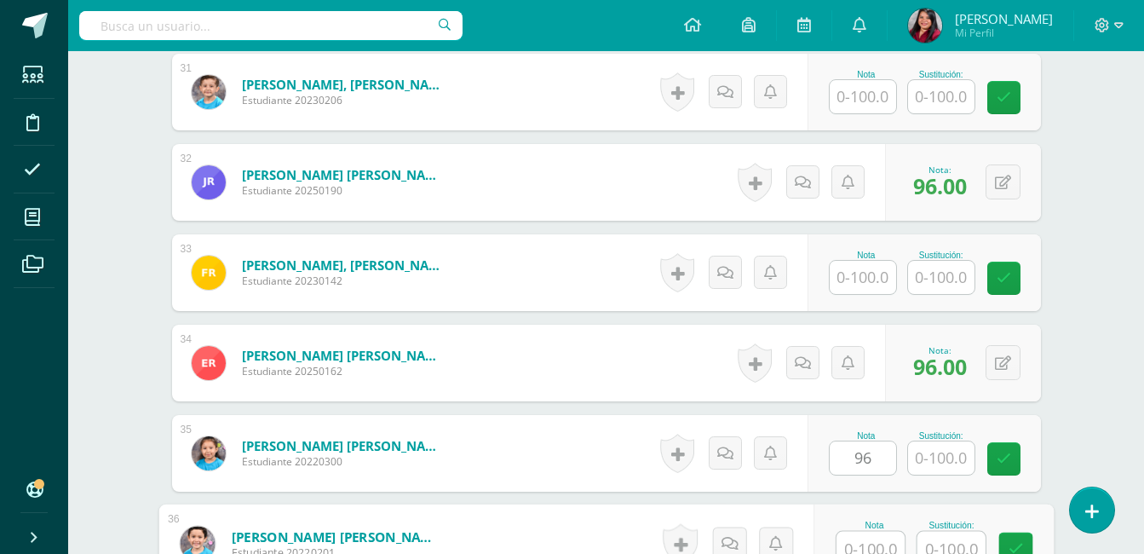
click at [870, 538] on input "text" at bounding box center [871, 549] width 68 height 34
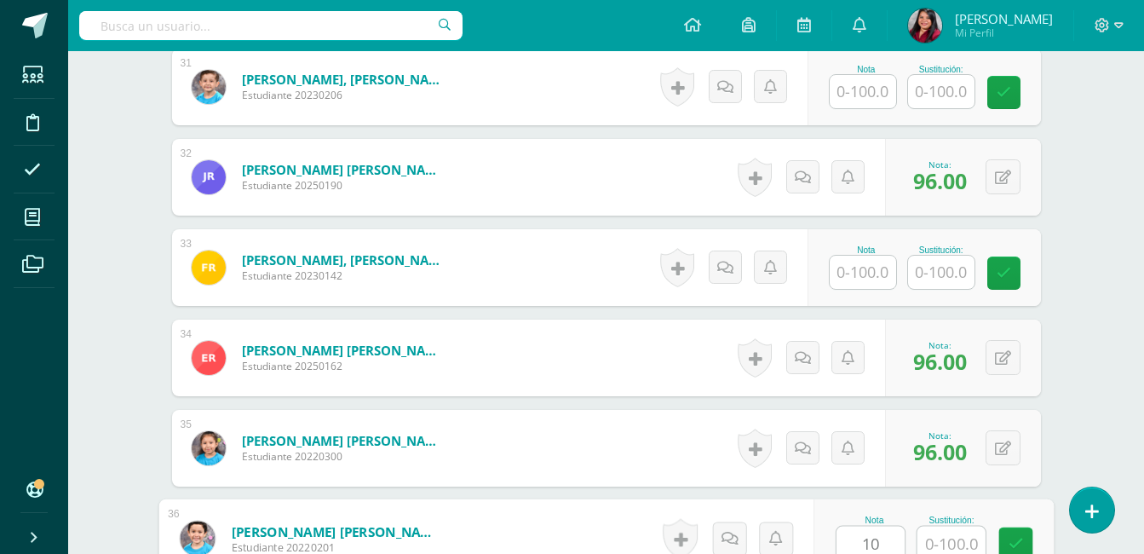
type input "100"
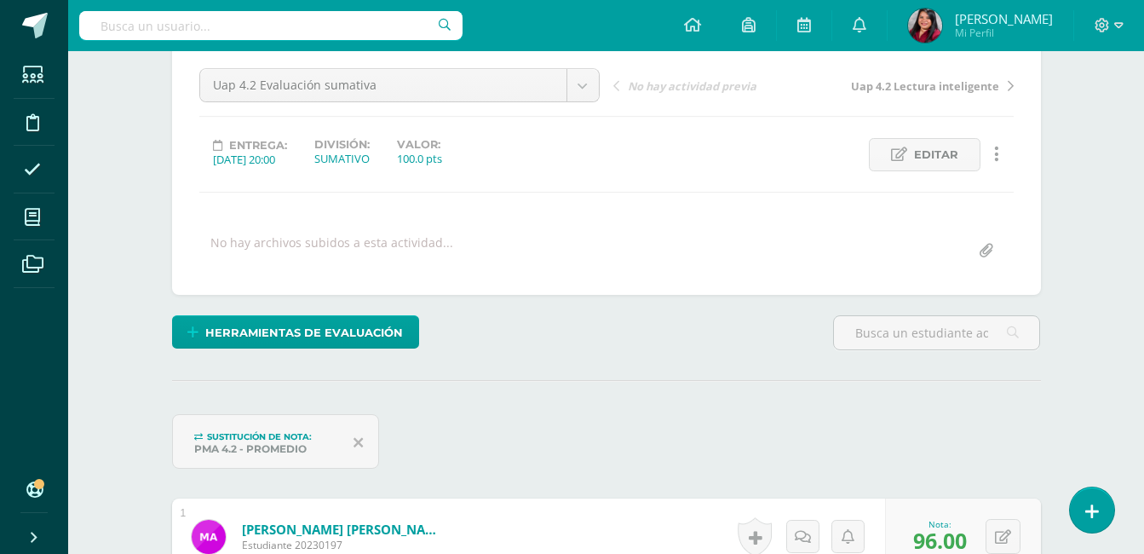
scroll to position [0, 0]
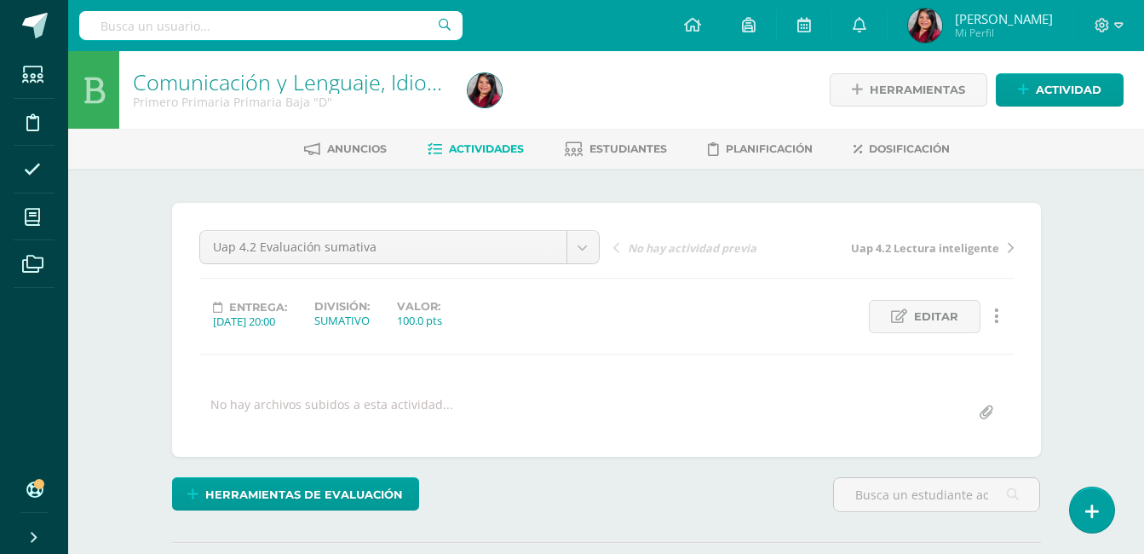
click at [492, 138] on link "Actividades" at bounding box center [476, 148] width 96 height 27
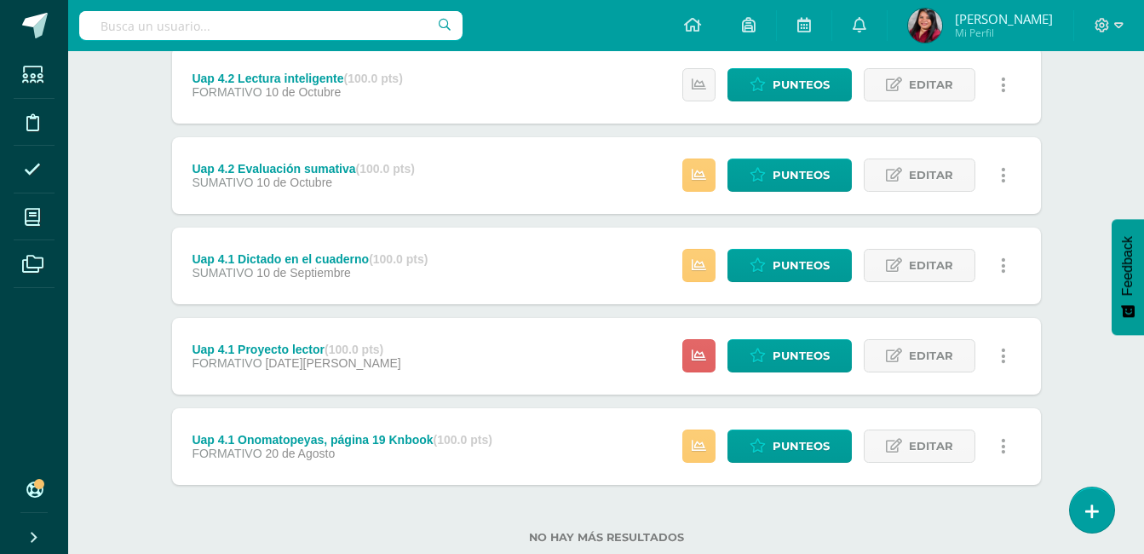
scroll to position [239, 0]
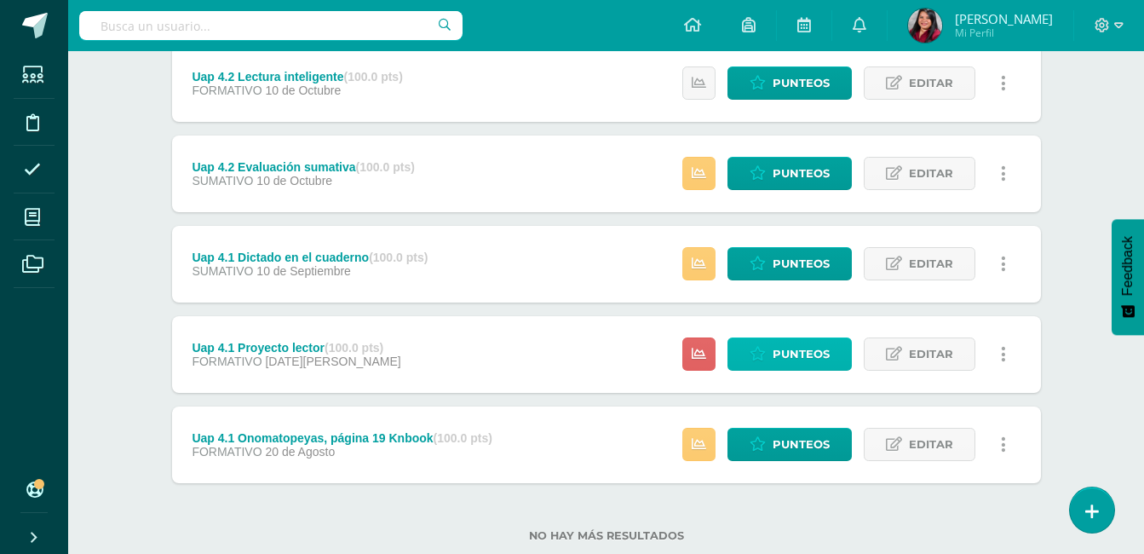
click at [790, 354] on span "Punteos" at bounding box center [801, 354] width 57 height 32
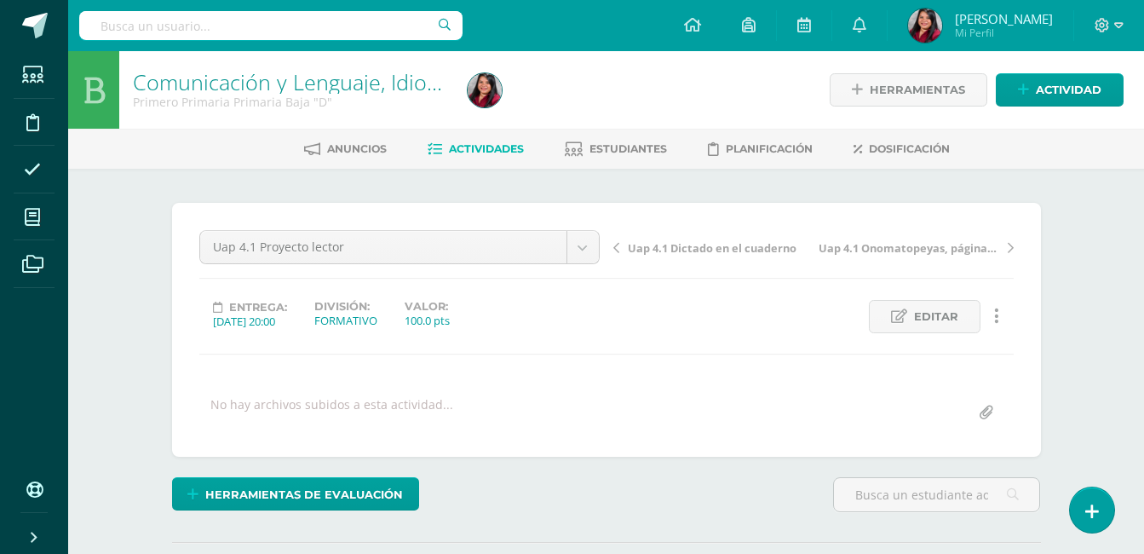
click at [1060, 423] on div "¿Estás seguro que quieres eliminar esta actividad? Esto borrará la actividad y …" at bounding box center [606, 422] width 937 height 506
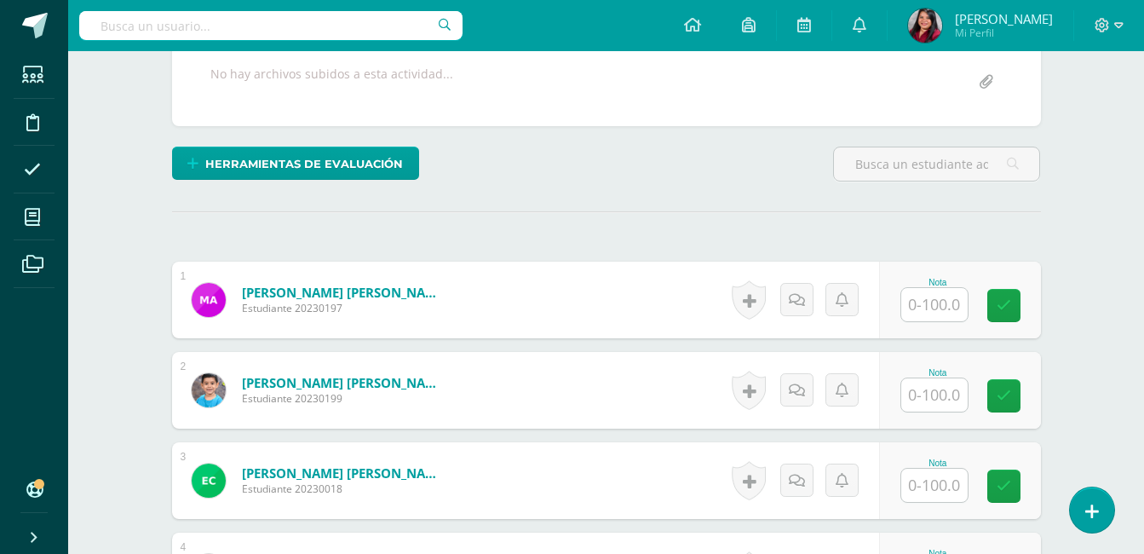
scroll to position [346, 0]
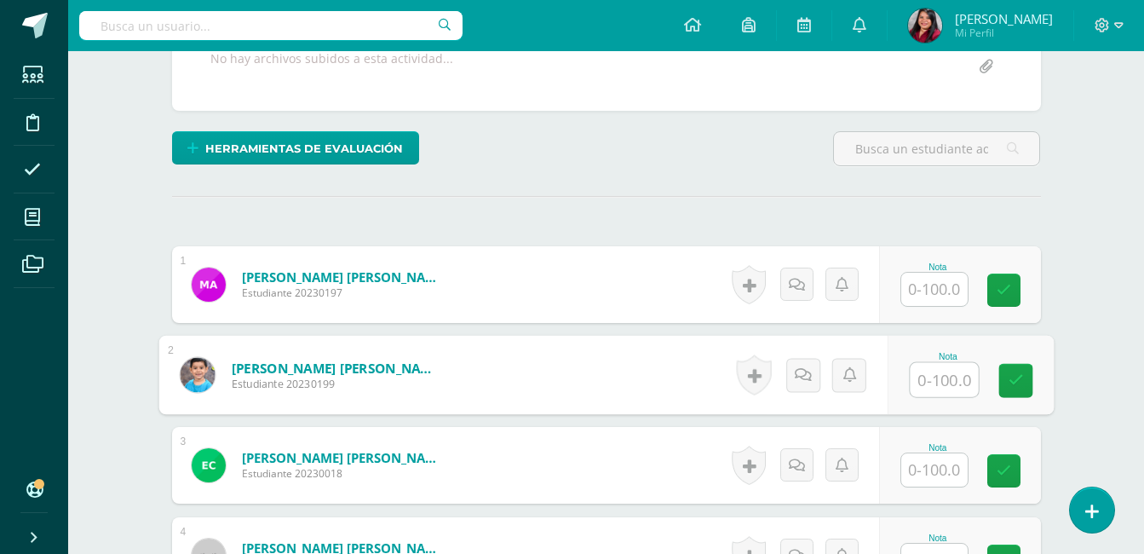
click at [937, 375] on input "text" at bounding box center [944, 380] width 68 height 34
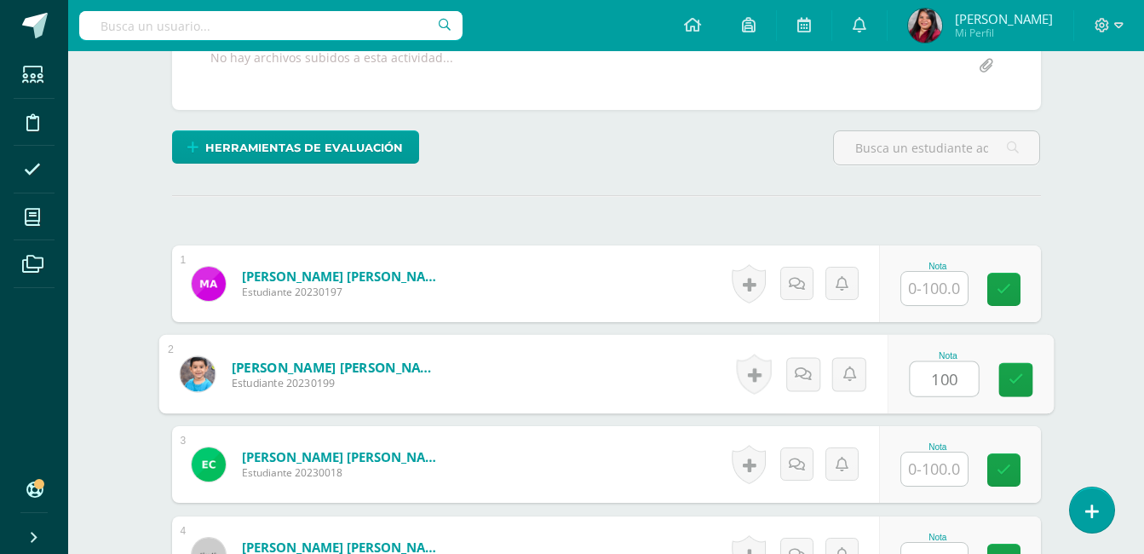
type input "100"
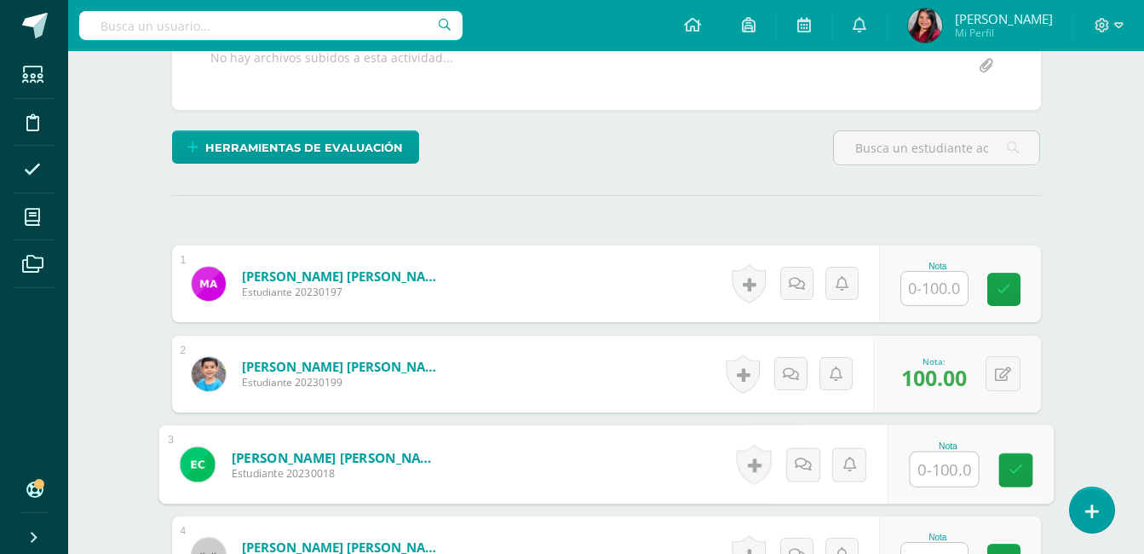
scroll to position [348, 0]
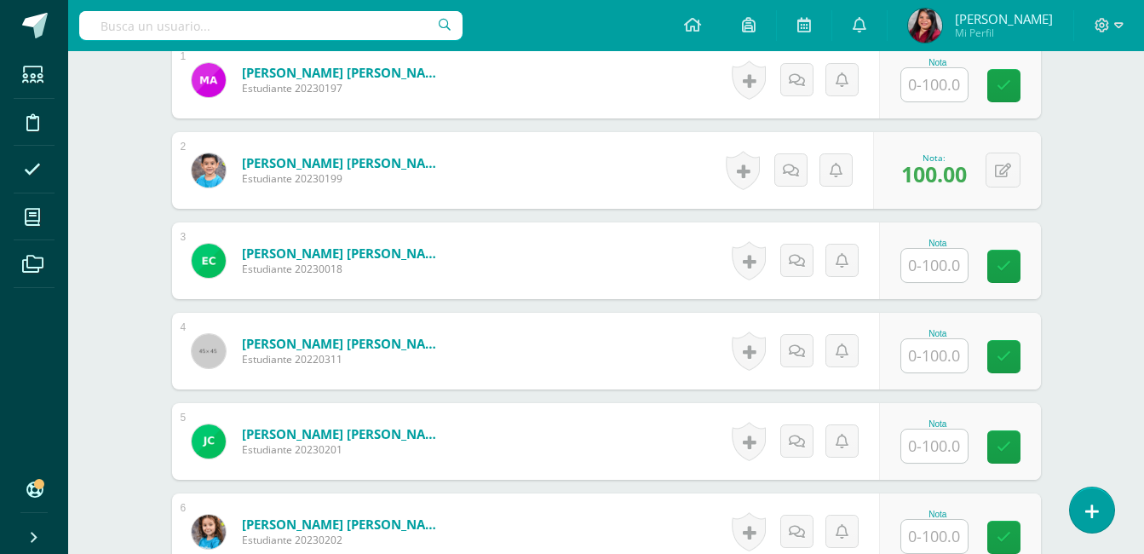
scroll to position [553, 0]
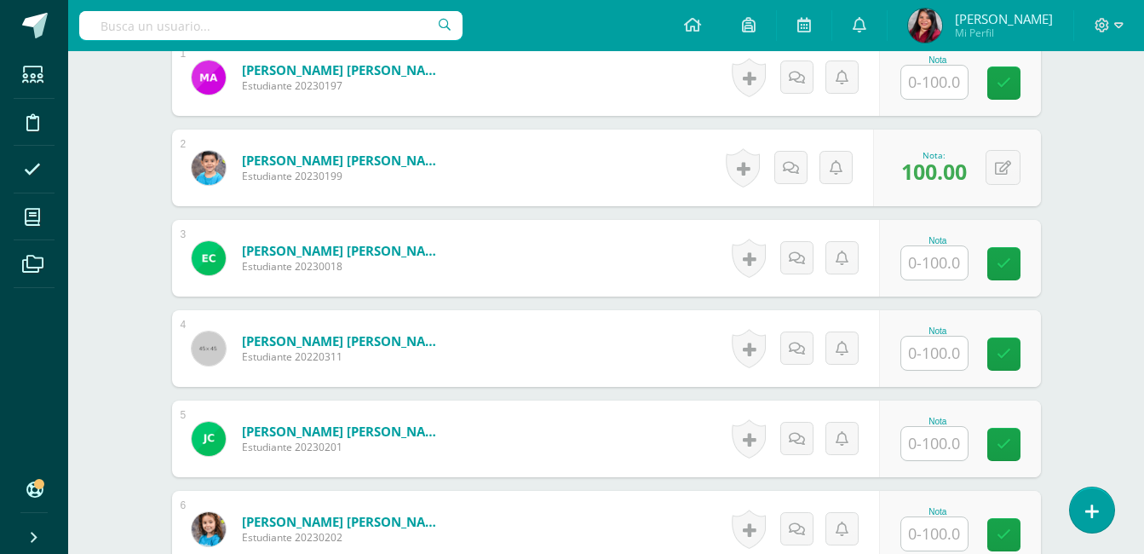
click at [934, 450] on input "text" at bounding box center [934, 443] width 66 height 33
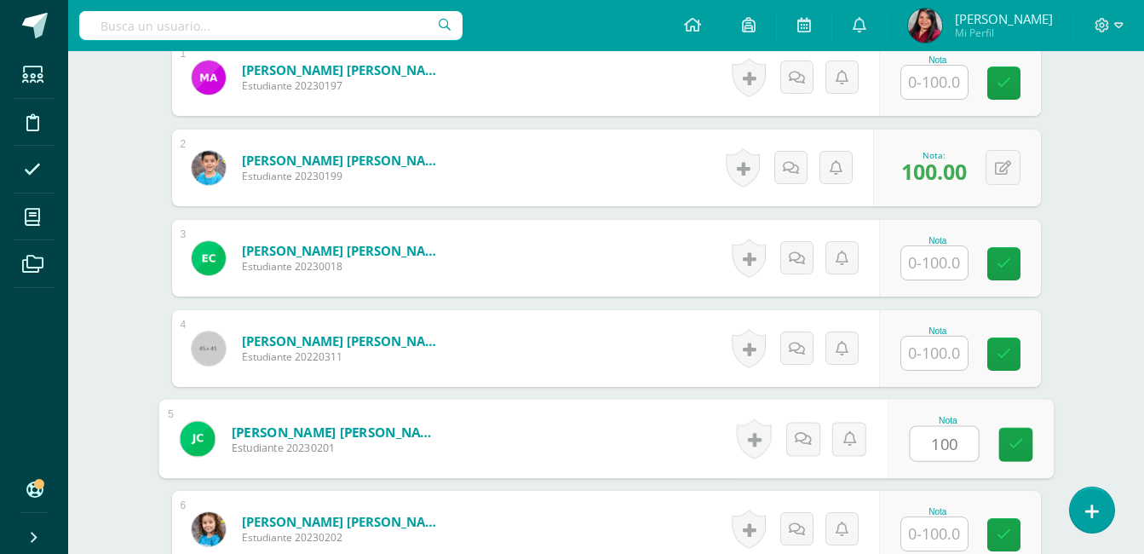
type input "100"
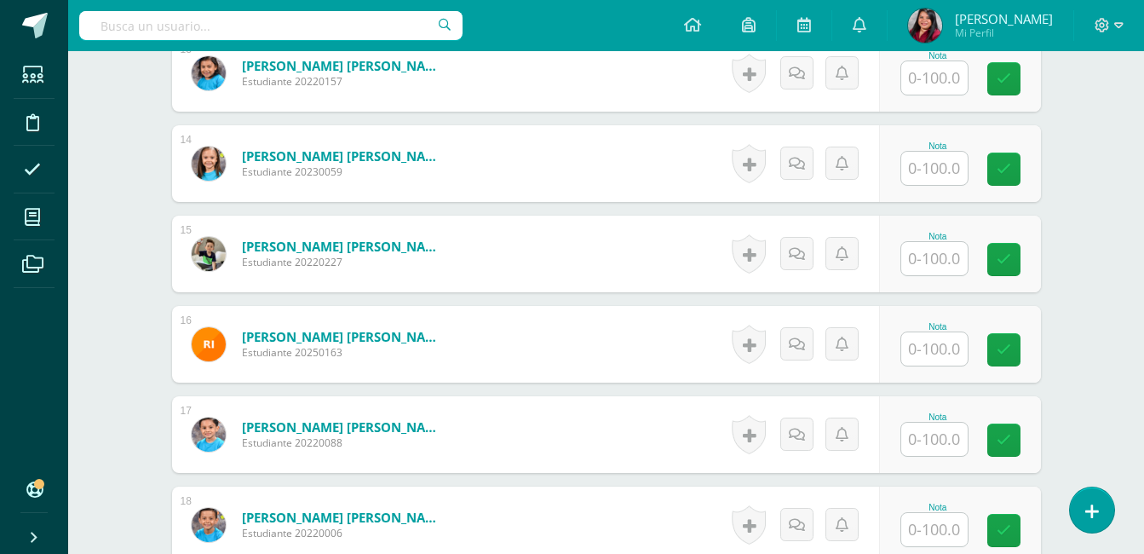
scroll to position [1643, 0]
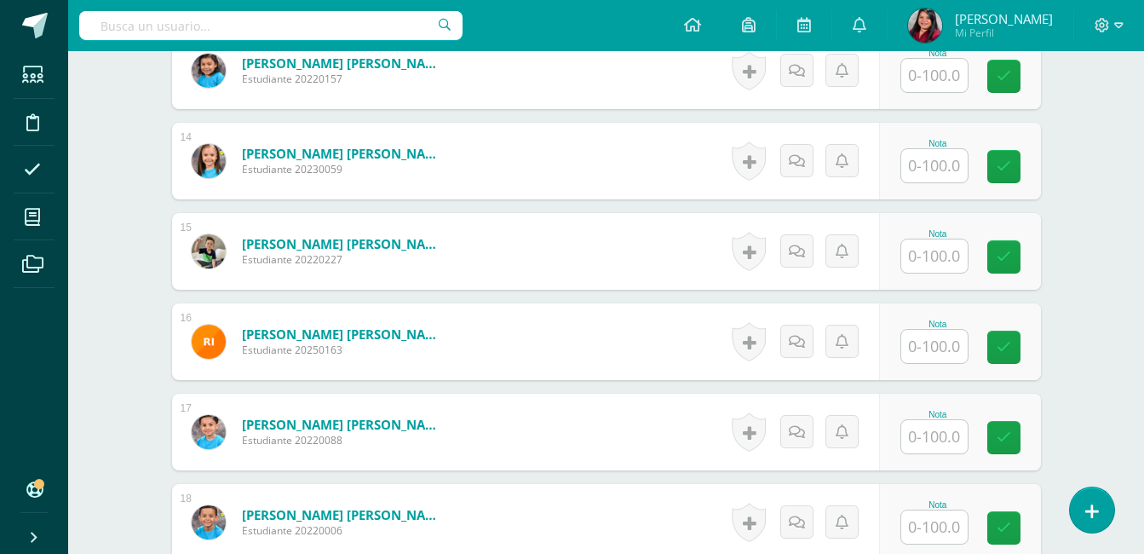
click at [954, 430] on input "text" at bounding box center [934, 436] width 66 height 33
type input "100"
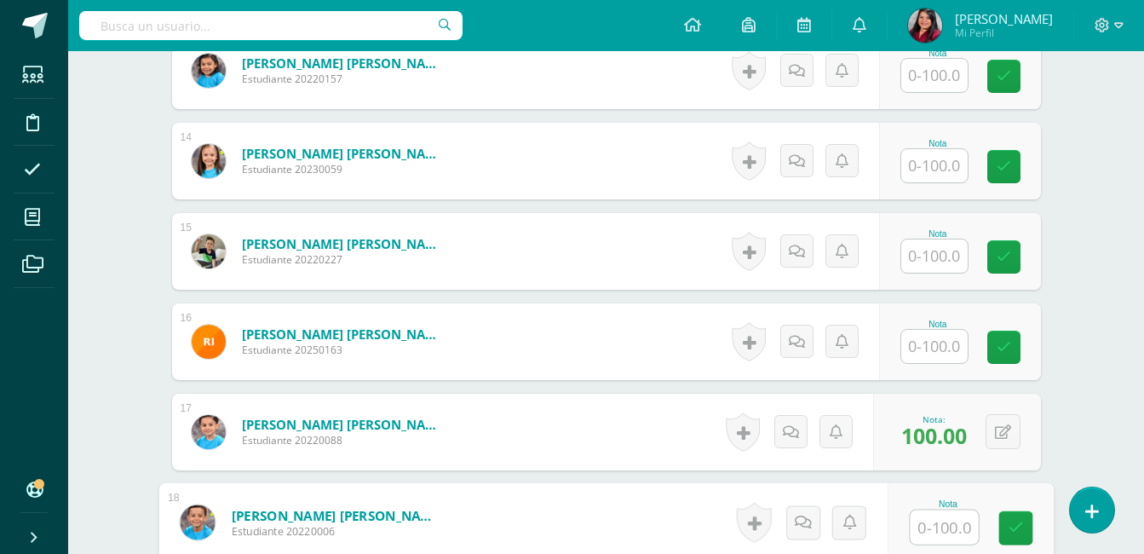
click at [1087, 408] on div "Comunicación y Lenguaje, Idioma Español Primero Primaria Primaria Baja "D" Herr…" at bounding box center [606, 394] width 1076 height 3973
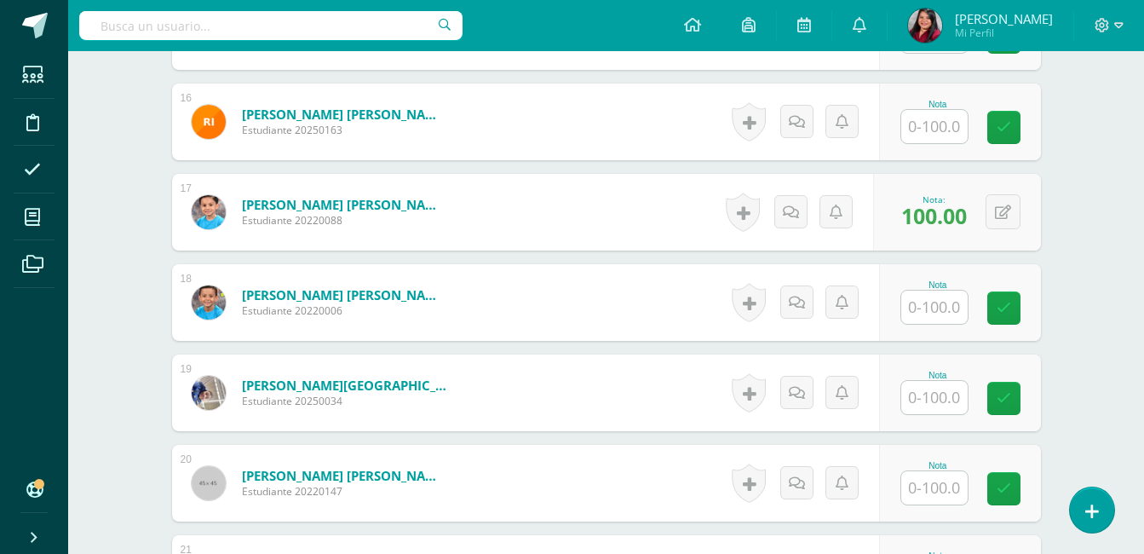
scroll to position [2018, 0]
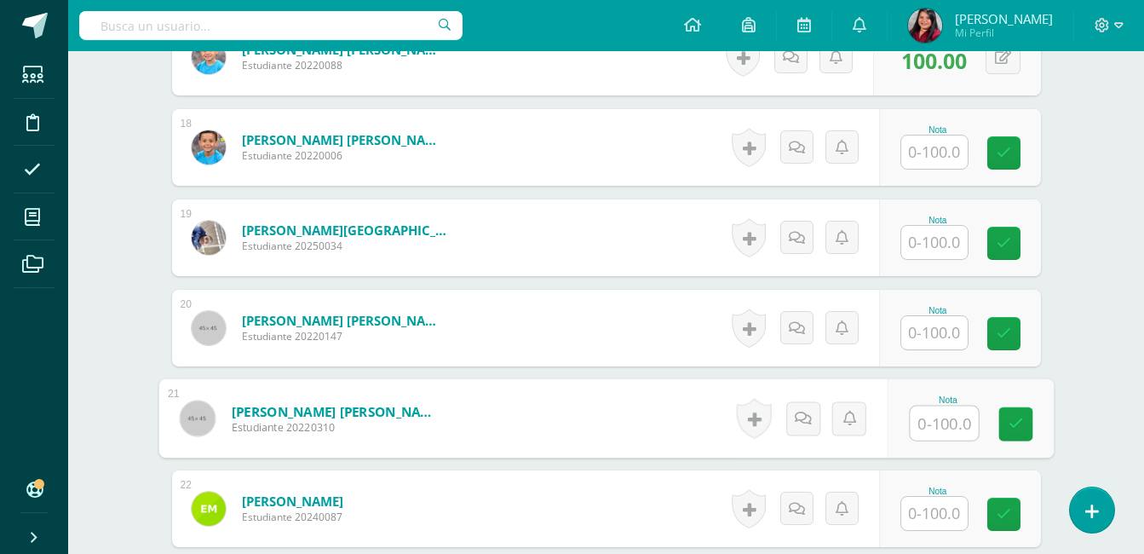
click at [918, 418] on input "text" at bounding box center [944, 423] width 68 height 34
type input "100"
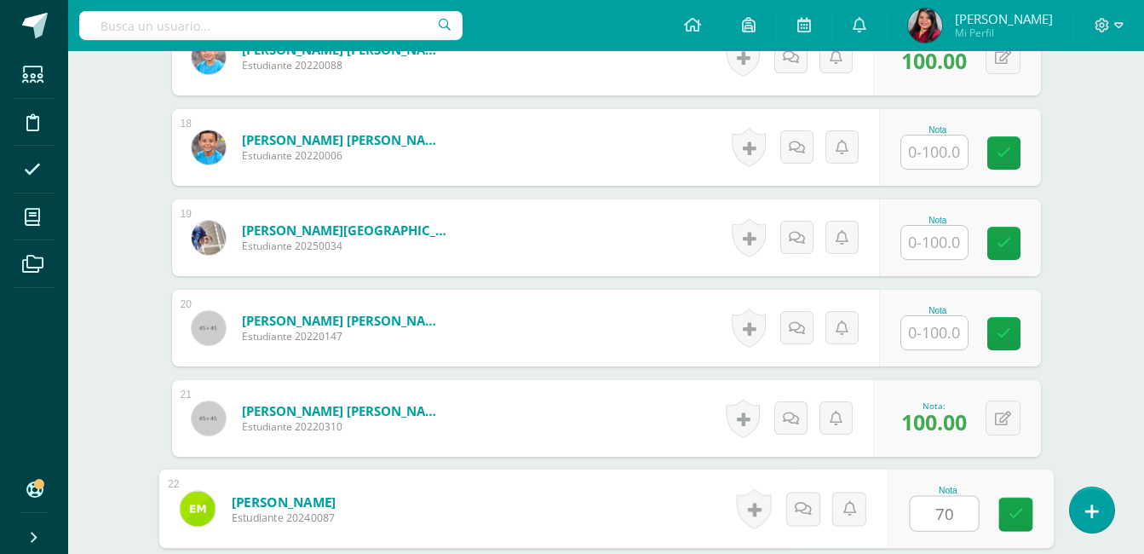
type input "70"
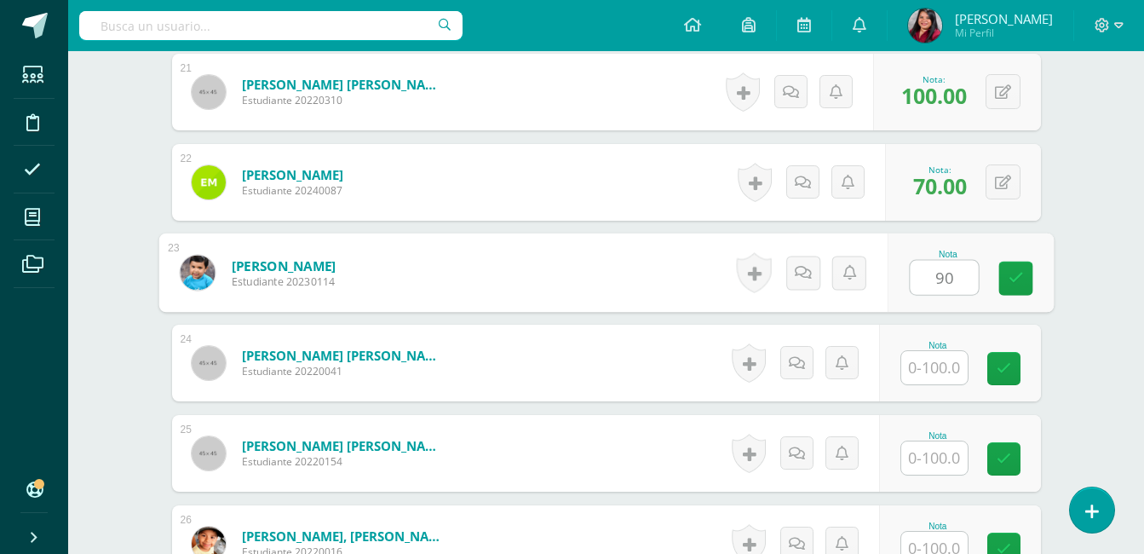
type input "90"
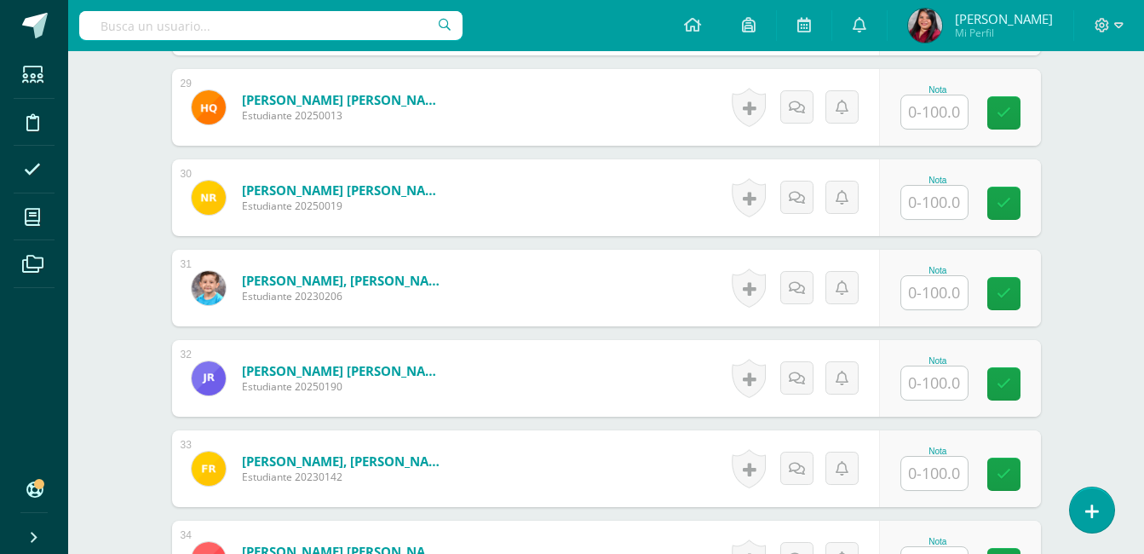
scroll to position [3060, 0]
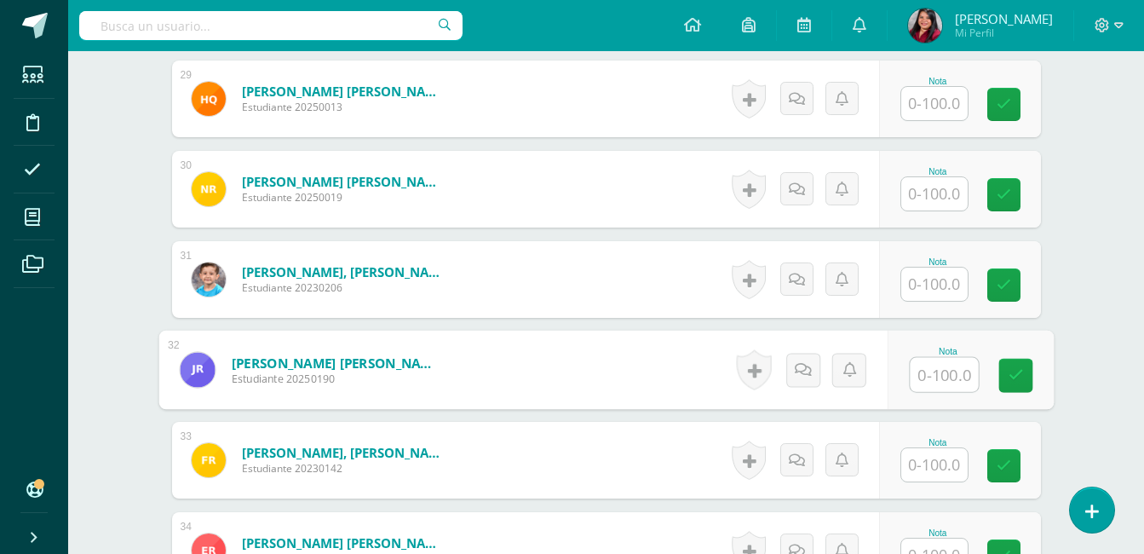
click at [944, 375] on input "text" at bounding box center [944, 375] width 68 height 34
type input "100"
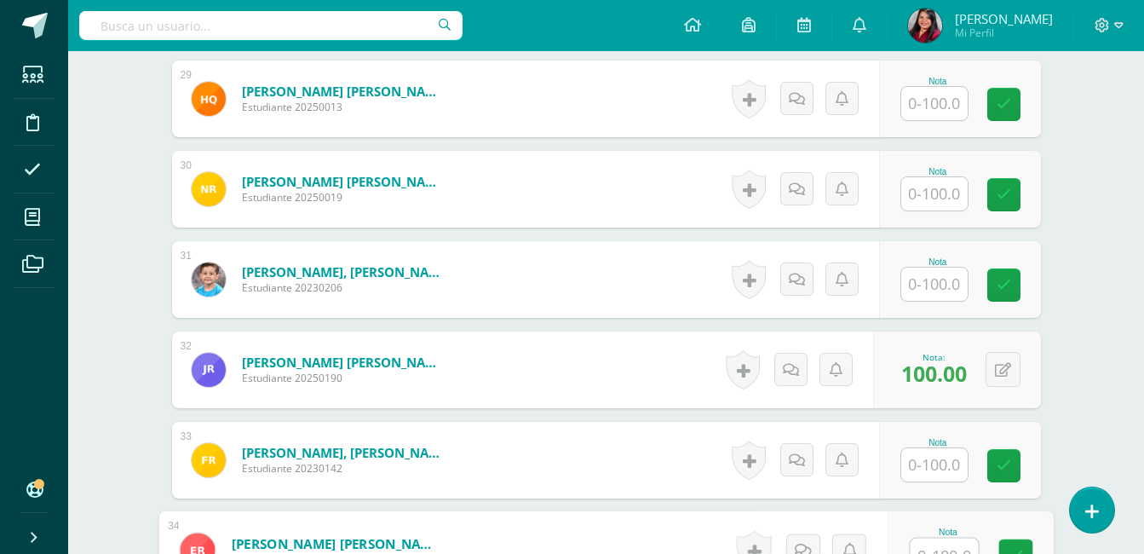
click at [933, 548] on input "text" at bounding box center [944, 555] width 68 height 34
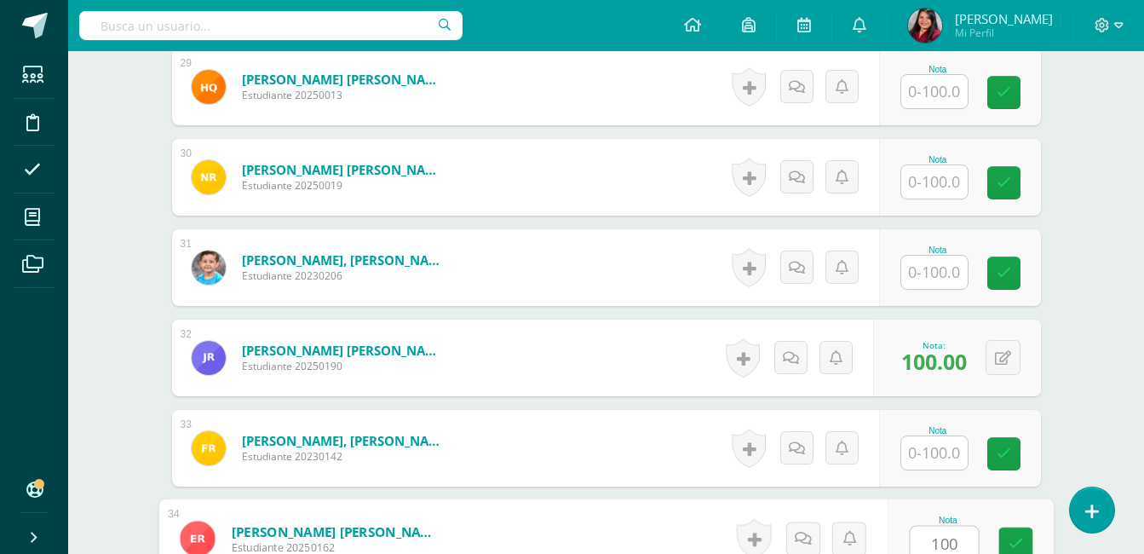
type input "100"
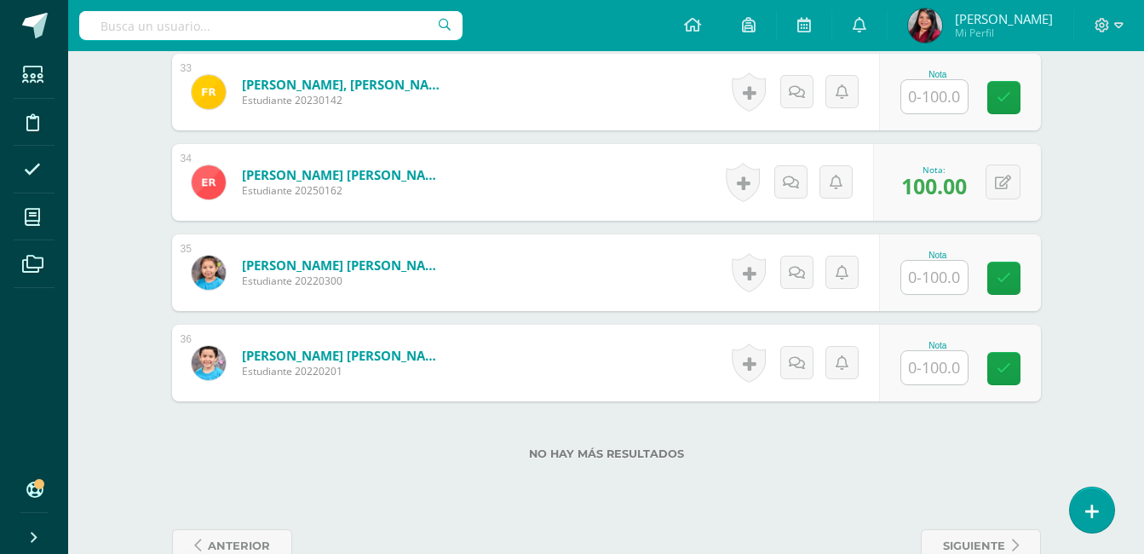
click at [930, 428] on div "No hay más resultados" at bounding box center [606, 440] width 869 height 79
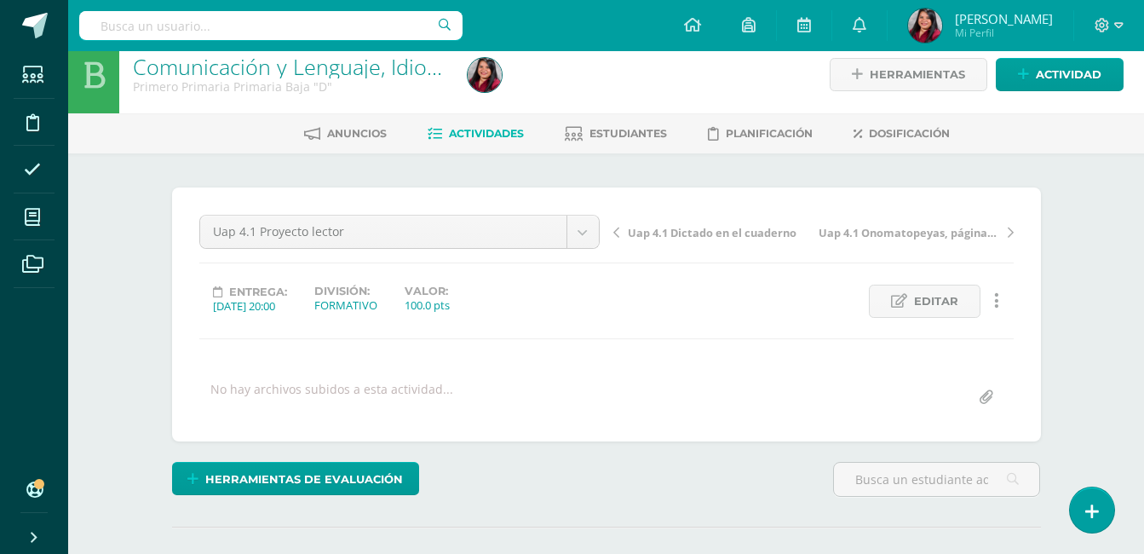
scroll to position [0, 0]
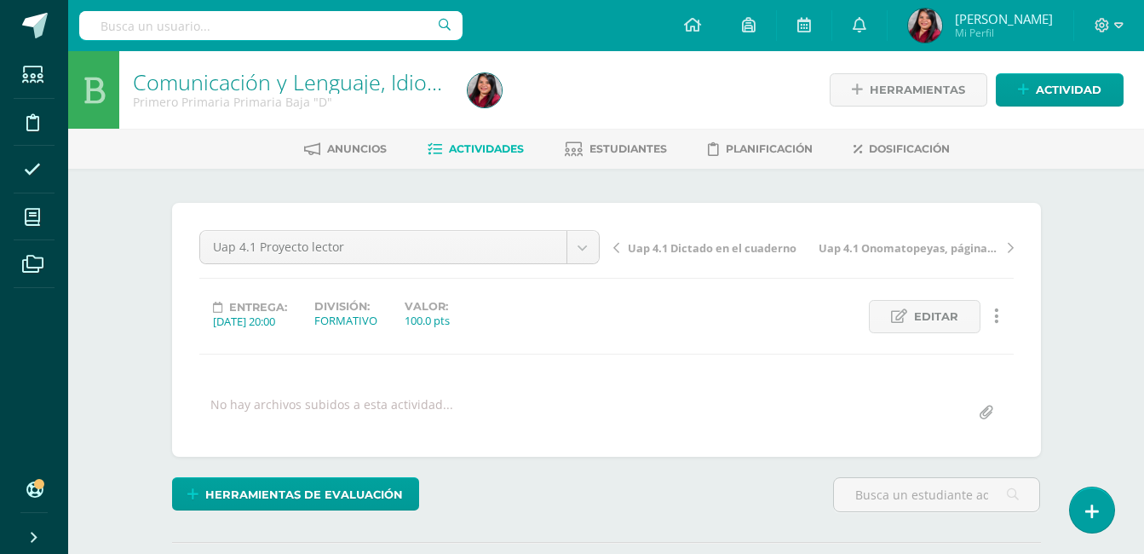
click at [470, 142] on span "Actividades" at bounding box center [486, 148] width 75 height 13
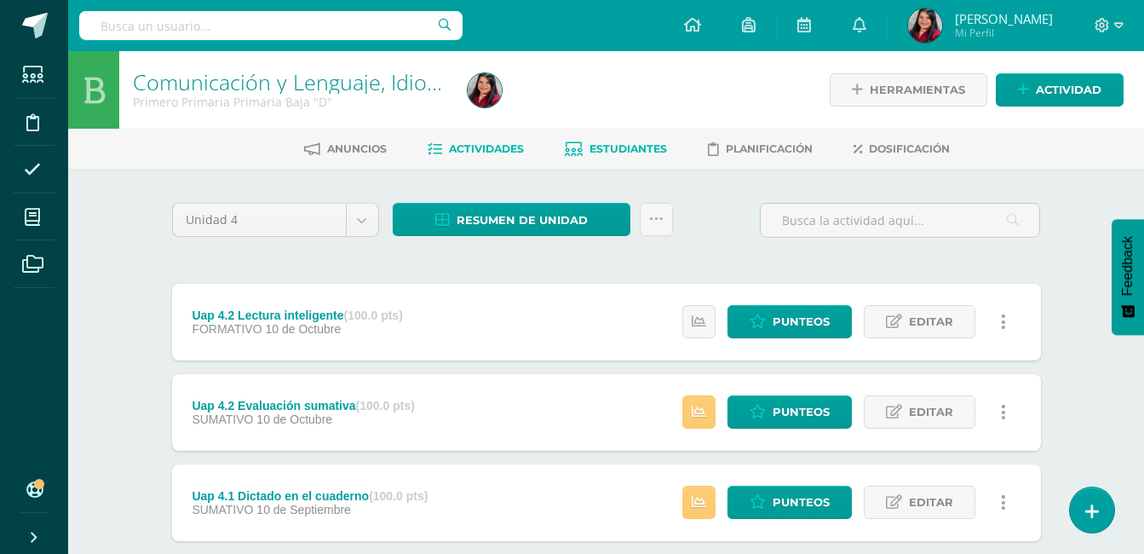
click at [622, 152] on span "Estudiantes" at bounding box center [629, 148] width 78 height 13
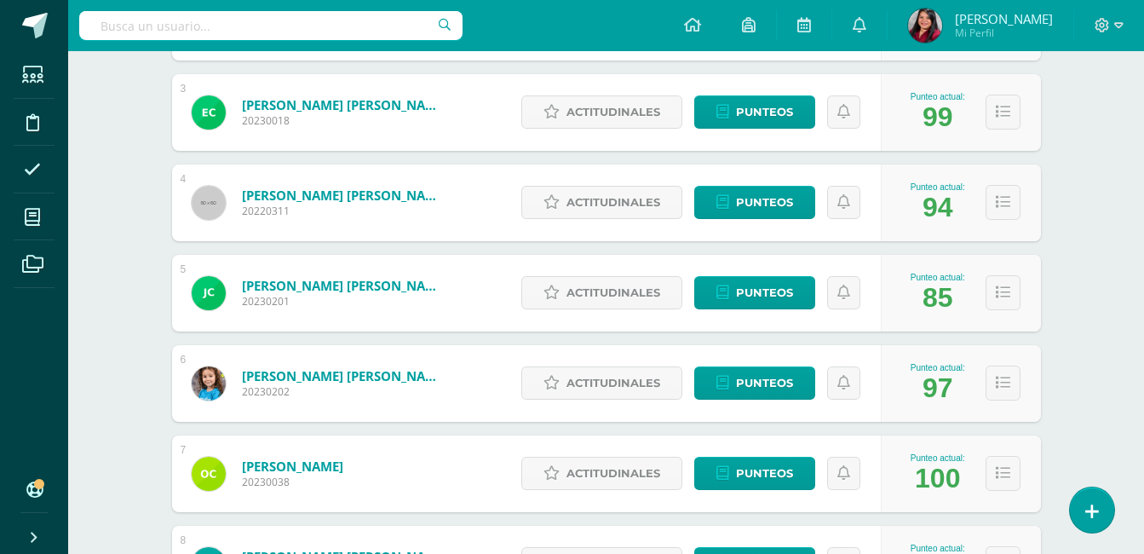
scroll to position [545, 0]
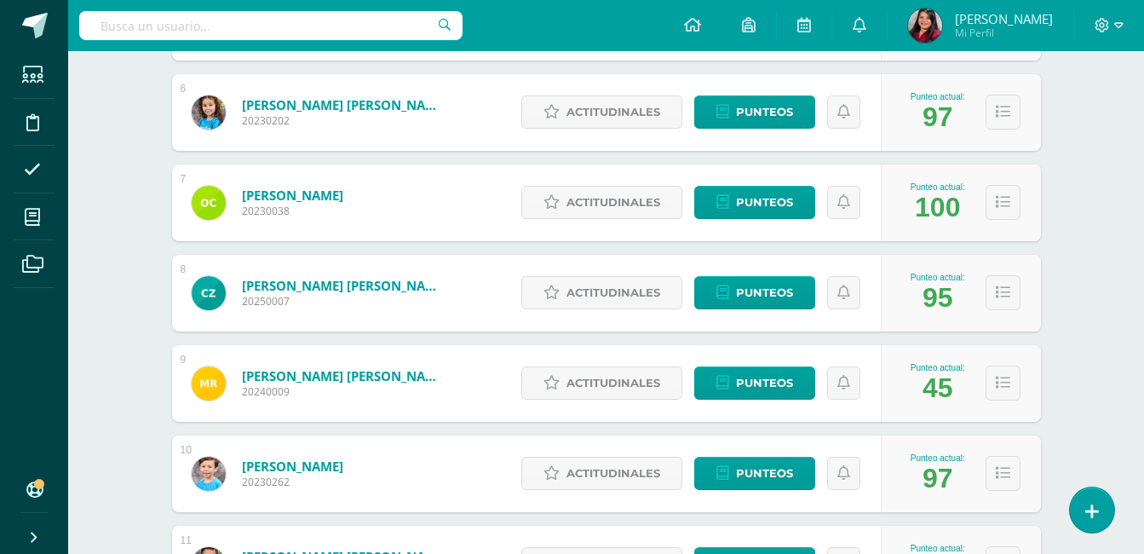
scroll to position [750, 0]
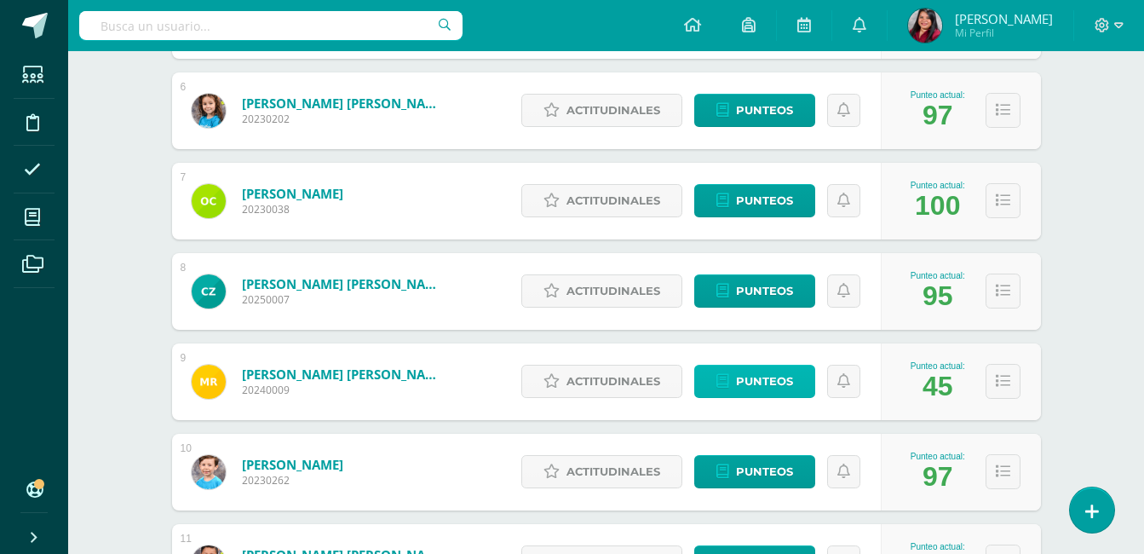
click at [768, 378] on span "Punteos" at bounding box center [764, 381] width 57 height 32
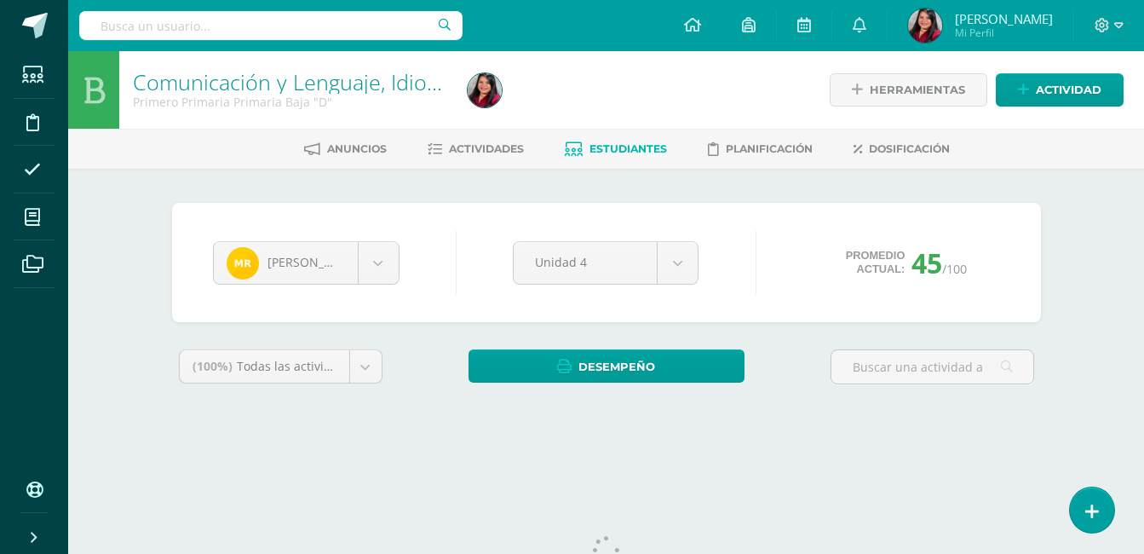
click at [1066, 368] on div "[PERSON_NAME] [PERSON_NAME] [PERSON_NAME] [PERSON_NAME] [PERSON_NAME] [PERSON_N…" at bounding box center [606, 314] width 937 height 291
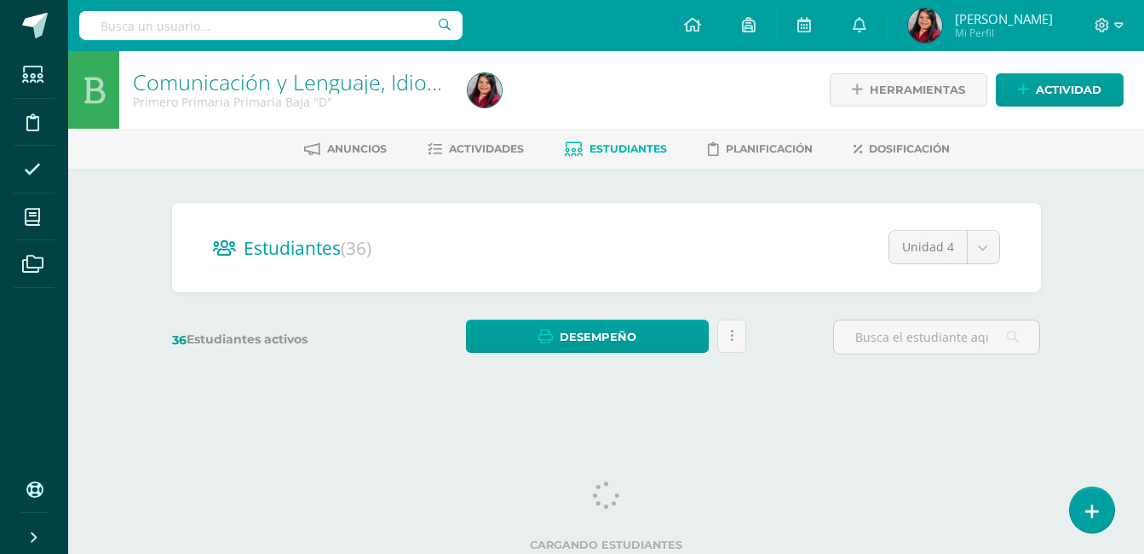
click at [138, 210] on div "Estudiantes (36) Unidad 4 Unidad 3 Unidad 2 Unidad 4 Unidad 1 36 Estudiantes ac…" at bounding box center [606, 287] width 937 height 236
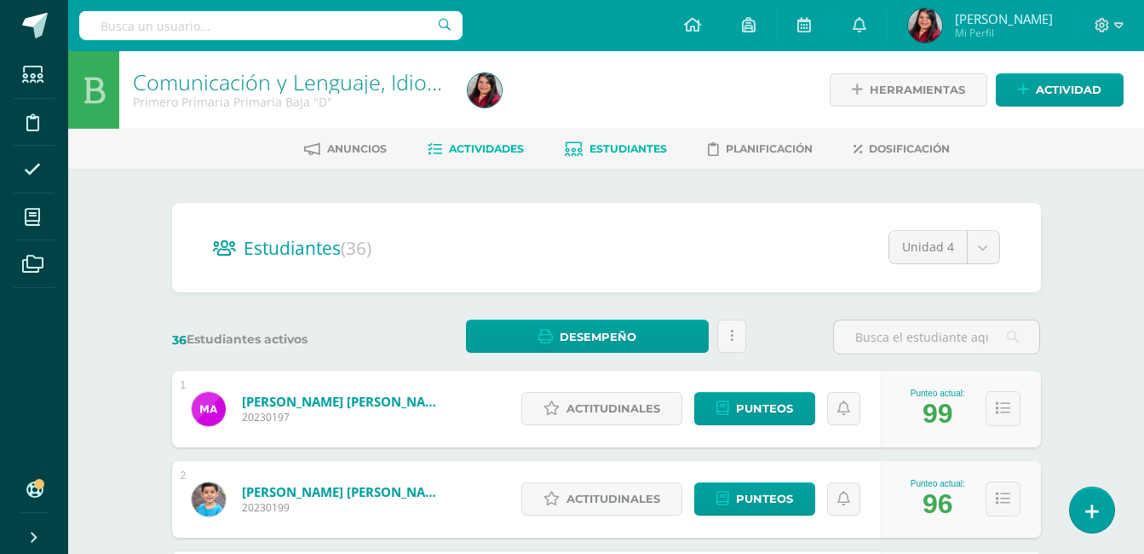
click at [475, 149] on span "Actividades" at bounding box center [486, 148] width 75 height 13
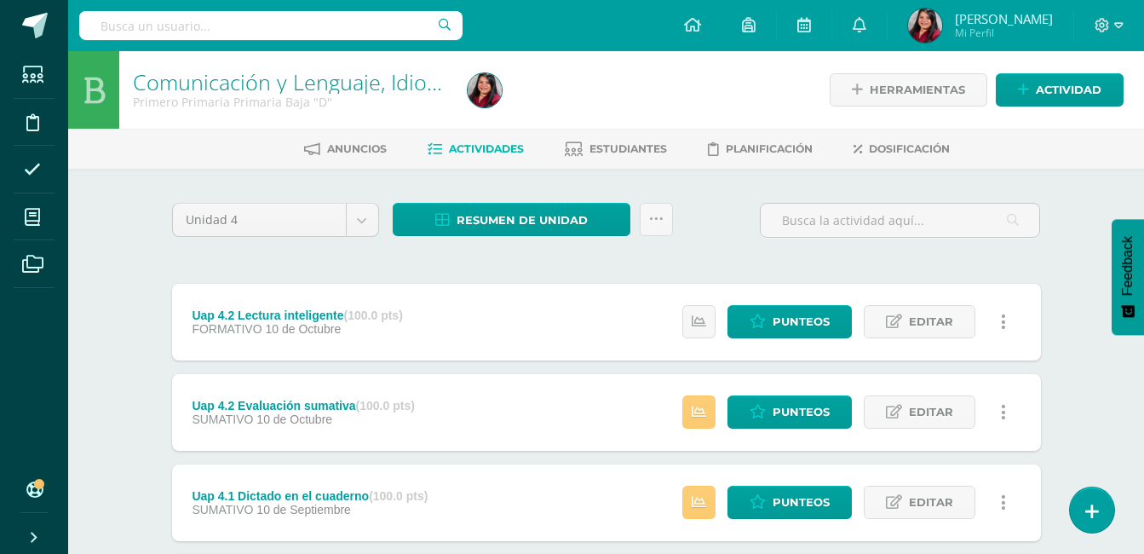
click at [143, 296] on div "Unidad 4 Unidad 1 Unidad 2 Unidad 3 Unidad 4 Resumen de unidad Descargar como H…" at bounding box center [606, 502] width 937 height 666
